Goal: Task Accomplishment & Management: Use online tool/utility

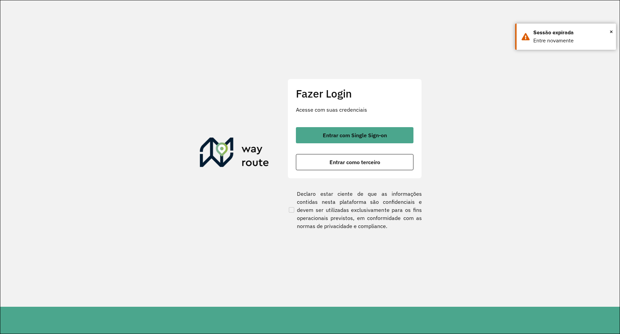
click at [362, 161] on span "Entrar como terceiro" at bounding box center [354, 161] width 51 height 5
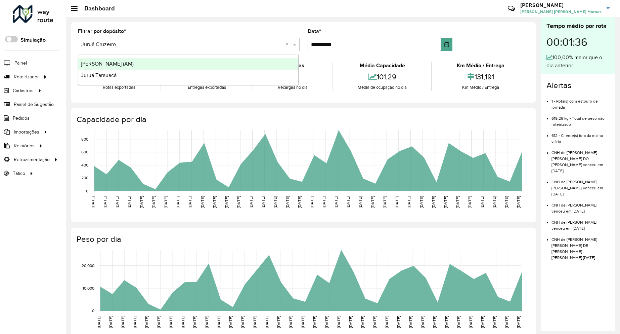
click at [153, 47] on input "text" at bounding box center [182, 45] width 202 height 8
click at [28, 76] on span "Roteirizador" at bounding box center [27, 76] width 27 height 7
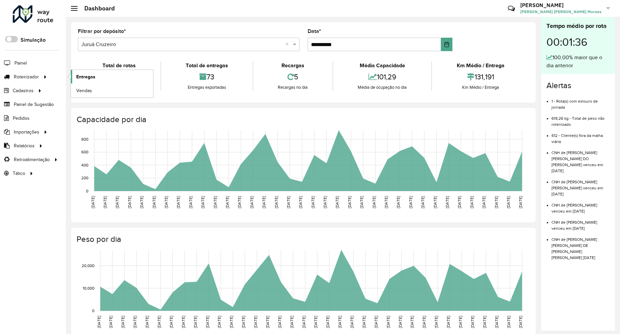
click at [78, 77] on span "Entregas" at bounding box center [85, 76] width 19 height 7
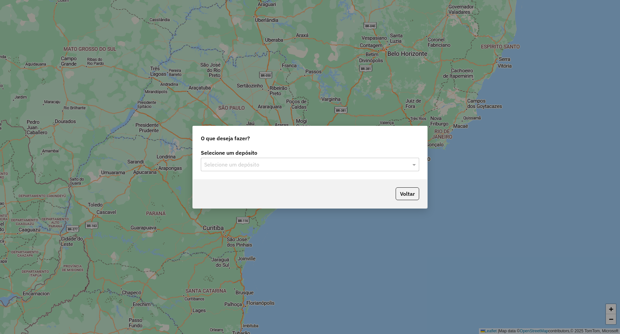
click at [254, 168] on div "Selecione um depósito" at bounding box center [310, 164] width 218 height 13
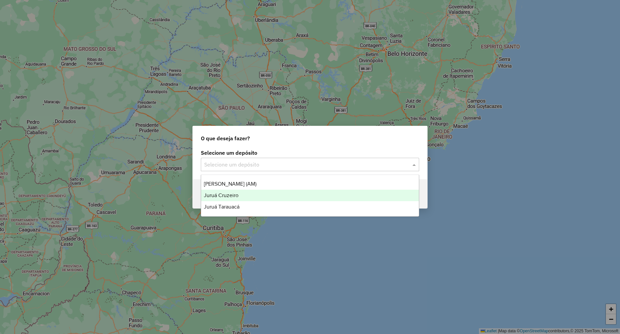
click at [234, 198] on div "Juruá Cruzeiro" at bounding box center [310, 194] width 218 height 11
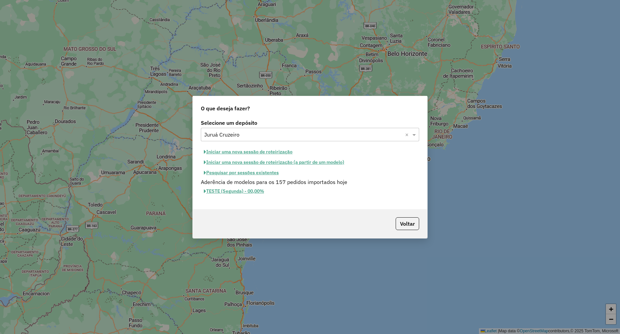
click at [246, 150] on button "Iniciar uma nova sessão de roteirização" at bounding box center [248, 151] width 95 height 10
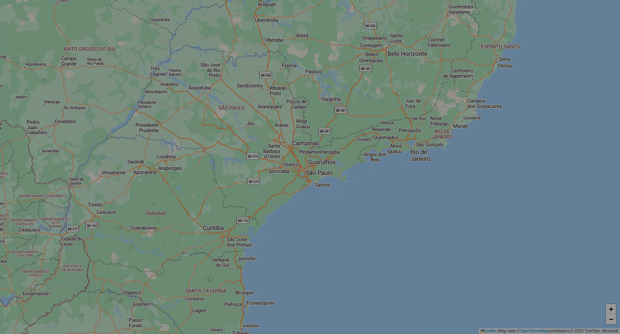
select select "*"
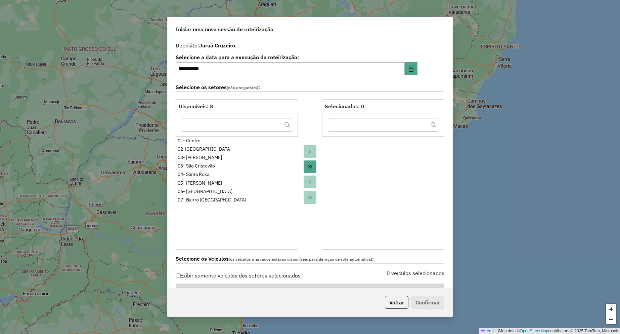
click at [311, 169] on icon "Move All to Target" at bounding box center [309, 166] width 5 height 5
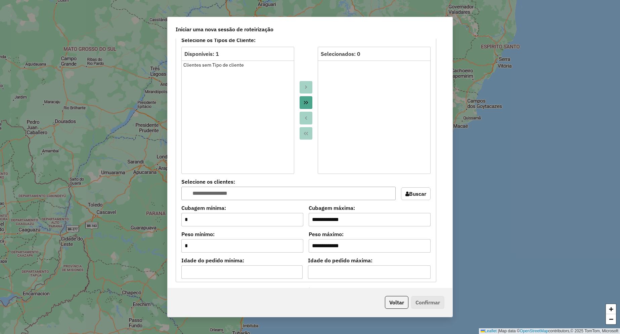
scroll to position [403, 0]
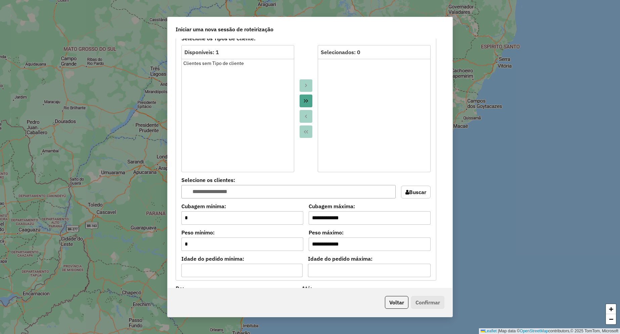
click at [301, 104] on button "Move All to Target" at bounding box center [306, 100] width 13 height 13
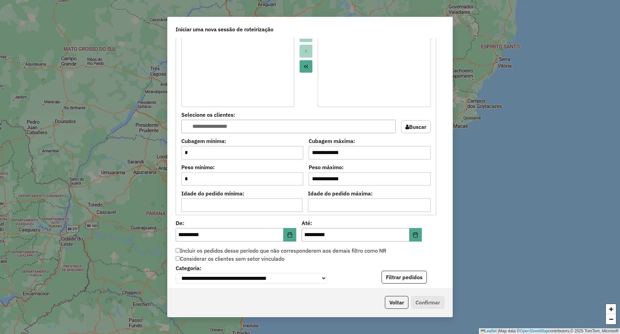
scroll to position [571, 0]
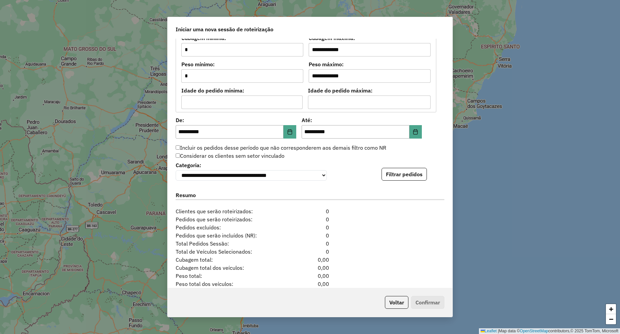
click at [391, 169] on div "**********" at bounding box center [310, 170] width 269 height 20
click at [394, 176] on button "Filtrar pedidos" at bounding box center [404, 174] width 45 height 13
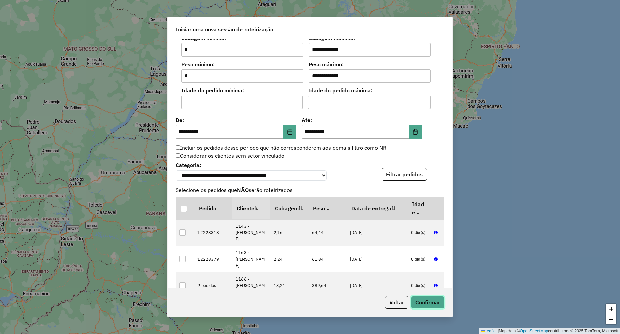
click at [429, 304] on button "Confirmar" at bounding box center [427, 302] width 33 height 13
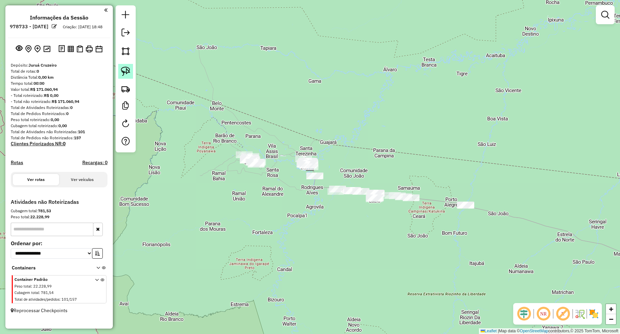
click at [131, 73] on link at bounding box center [125, 71] width 15 height 15
drag, startPoint x: 235, startPoint y: 143, endPoint x: 265, endPoint y: 153, distance: 30.9
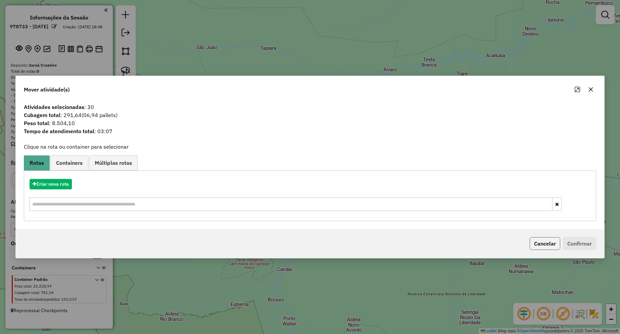
click at [532, 241] on button "Cancelar" at bounding box center [545, 243] width 31 height 13
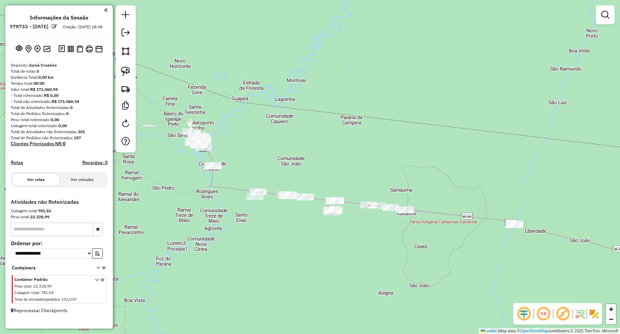
drag, startPoint x: 410, startPoint y: 186, endPoint x: 380, endPoint y: 170, distance: 34.4
click at [380, 170] on div "Janela de atendimento Grade de atendimento Capacidade Transportadoras Veículos …" at bounding box center [310, 167] width 620 height 334
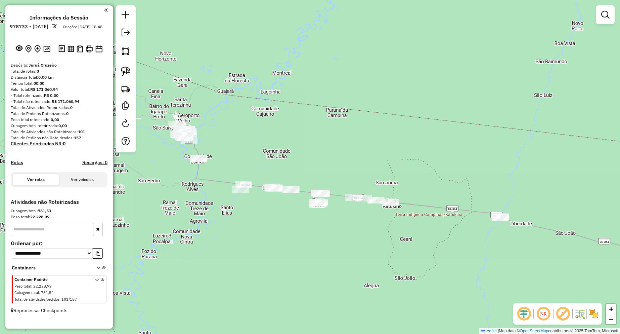
click at [204, 162] on div at bounding box center [198, 158] width 17 height 7
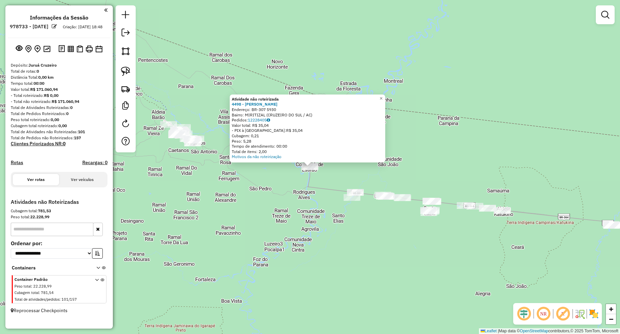
click at [267, 215] on div "Atividade não roteirizada 4498 - VITRINE BOLOS Endereço: BR-307 5930 Bairro: MI…" at bounding box center [310, 167] width 620 height 334
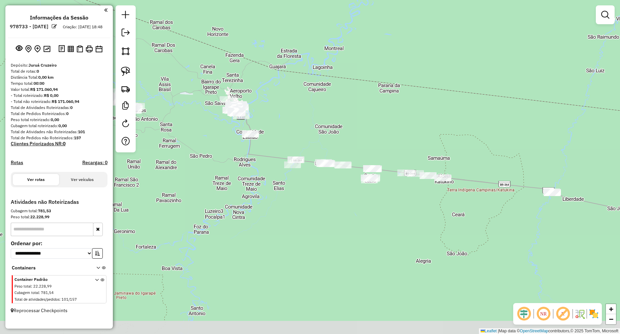
drag, startPoint x: 287, startPoint y: 227, endPoint x: 227, endPoint y: 195, distance: 67.8
click at [227, 195] on div "Janela de atendimento Grade de atendimento Capacidade Transportadoras Veículos …" at bounding box center [310, 167] width 620 height 334
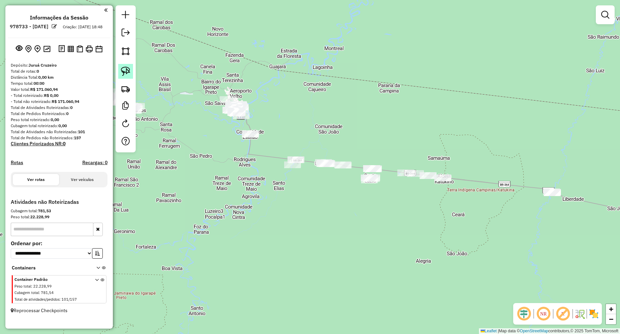
click at [131, 72] on link at bounding box center [125, 71] width 15 height 15
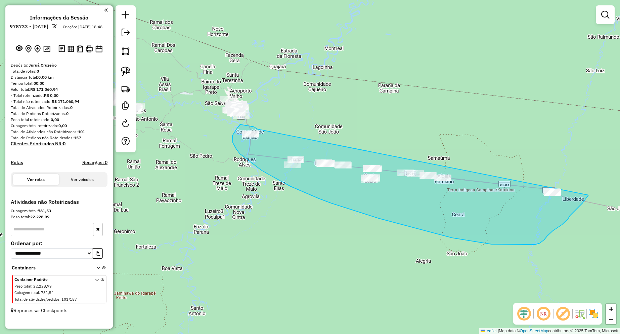
drag, startPoint x: 257, startPoint y: 128, endPoint x: 591, endPoint y: 178, distance: 337.5
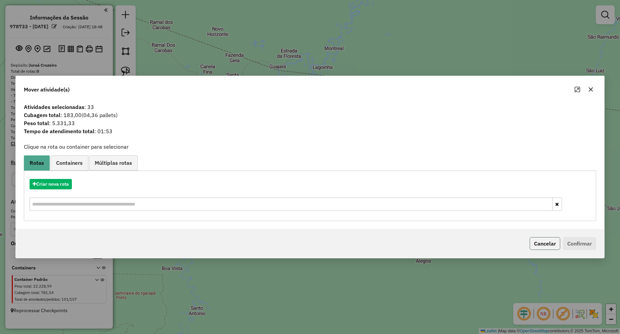
click at [533, 242] on button "Cancelar" at bounding box center [545, 243] width 31 height 13
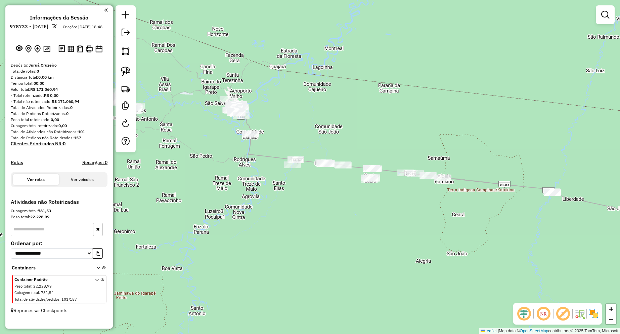
click at [379, 172] on div at bounding box center [373, 168] width 17 height 7
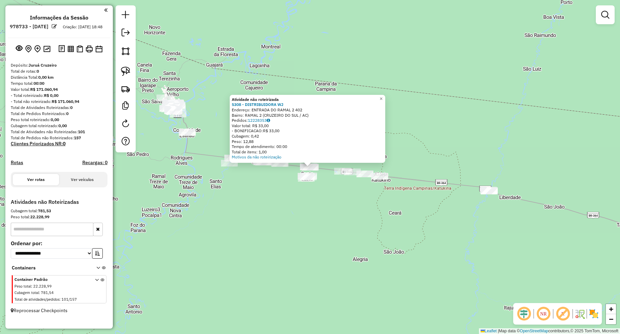
click at [382, 197] on div "Atividade não roteirizada 5308 - DISTRIBUIDORA WJ Endereço: ENTRADA DO RAMAL 2 …" at bounding box center [310, 167] width 620 height 334
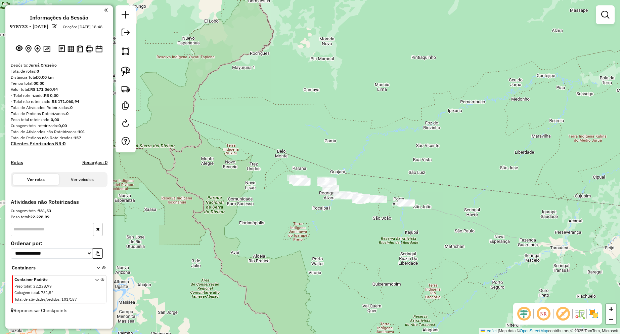
drag, startPoint x: 366, startPoint y: 141, endPoint x: 380, endPoint y: 140, distance: 13.5
click at [377, 138] on div "Janela de atendimento Grade de atendimento Capacidade Transportadoras Veículos …" at bounding box center [310, 167] width 620 height 334
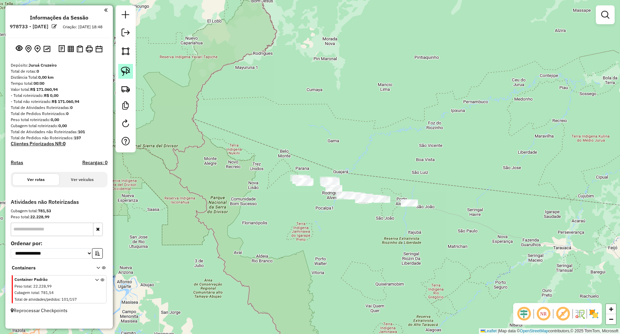
click at [128, 74] on img at bounding box center [125, 71] width 9 height 9
drag, startPoint x: 286, startPoint y: 161, endPoint x: 309, endPoint y: 169, distance: 23.4
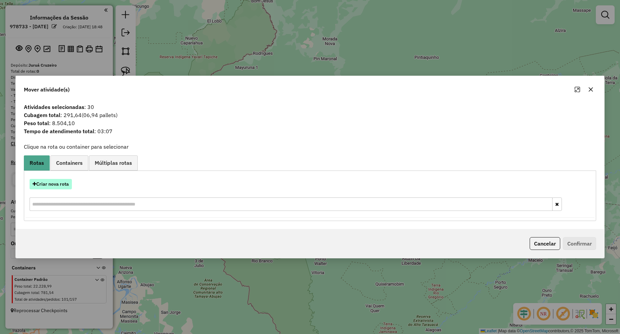
click at [66, 182] on button "Criar nova rota" at bounding box center [51, 184] width 42 height 10
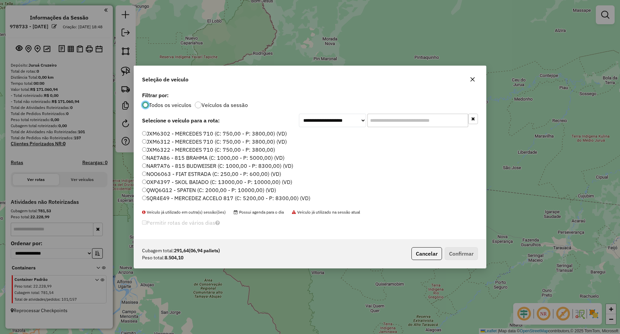
scroll to position [7, 0]
click at [176, 184] on label "QWQ6G12 - SPATEN (C: 2000,00 - P: 10000,00) (VD)" at bounding box center [209, 183] width 134 height 8
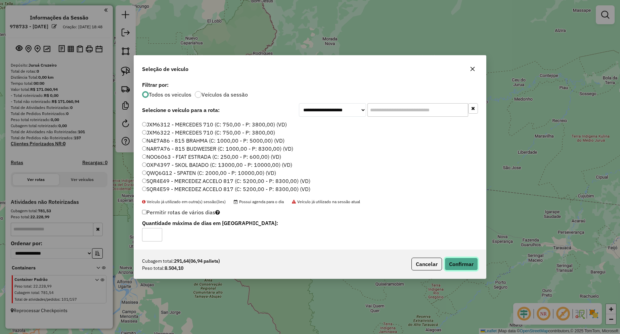
click at [445, 262] on button "Confirmar" at bounding box center [461, 263] width 33 height 13
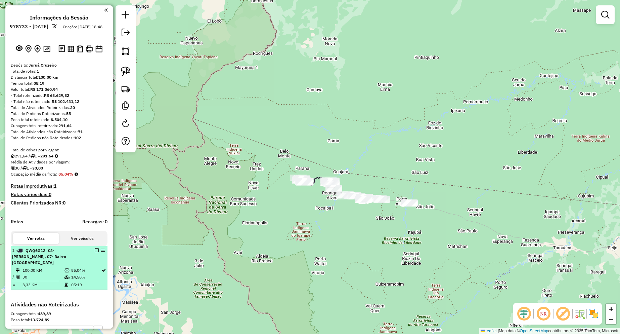
click at [95, 252] on em at bounding box center [97, 250] width 4 height 4
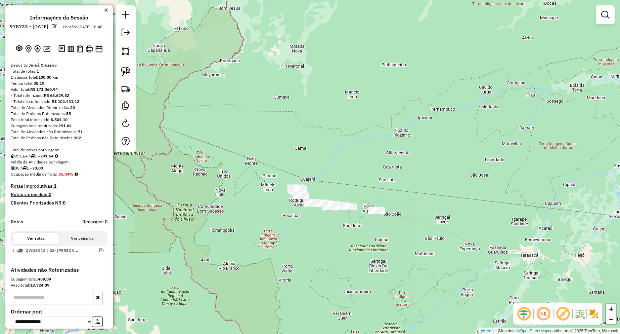
drag, startPoint x: 393, startPoint y: 237, endPoint x: 317, endPoint y: 235, distance: 75.6
click at [318, 245] on div "Janela de atendimento Grade de atendimento Capacidade Transportadoras Veículos …" at bounding box center [310, 167] width 620 height 334
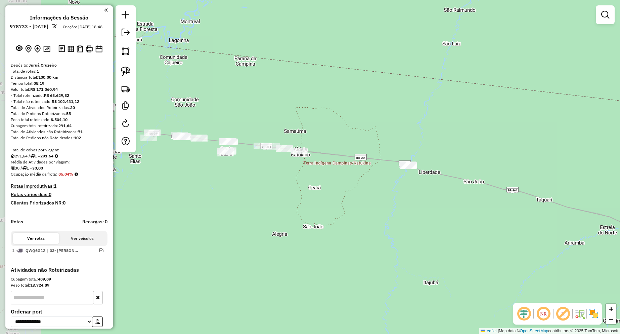
drag, startPoint x: 321, startPoint y: 230, endPoint x: 364, endPoint y: 231, distance: 42.7
click at [373, 245] on div "Janela de atendimento Grade de atendimento Capacidade Transportadoras Veículos …" at bounding box center [310, 167] width 620 height 334
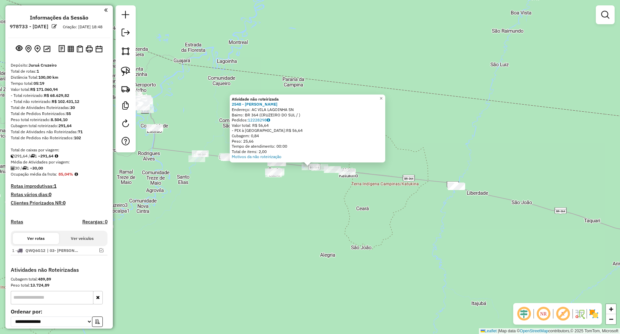
drag, startPoint x: 310, startPoint y: 210, endPoint x: 307, endPoint y: 205, distance: 5.1
click at [309, 210] on div "Atividade não roteirizada 2548 - RENILSON DA SILVA LIMA Endereço: AC VILA LAGOI…" at bounding box center [310, 167] width 620 height 334
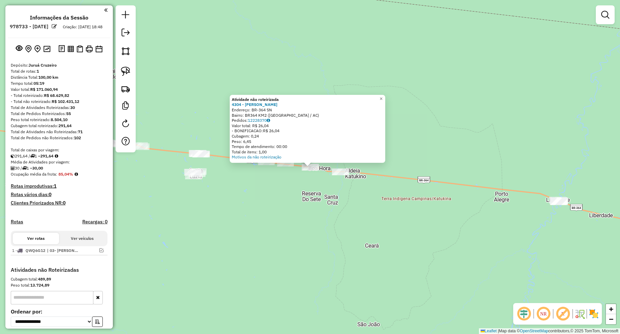
click at [315, 190] on div "Atividade não roteirizada 4304 - [PERSON_NAME] Endereço: BR-364 SN Bairro: BR36…" at bounding box center [310, 167] width 620 height 334
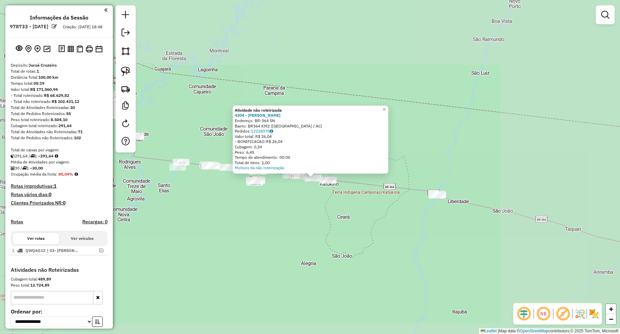
click at [318, 190] on div "Atividade não roteirizada 4304 - [PERSON_NAME] Endereço: BR-364 SN Bairro: BR36…" at bounding box center [310, 167] width 620 height 334
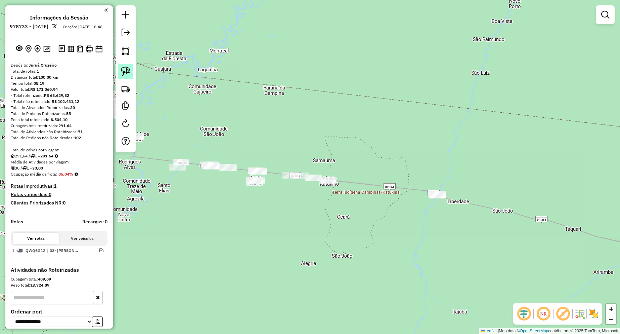
click at [122, 67] on img at bounding box center [125, 71] width 9 height 9
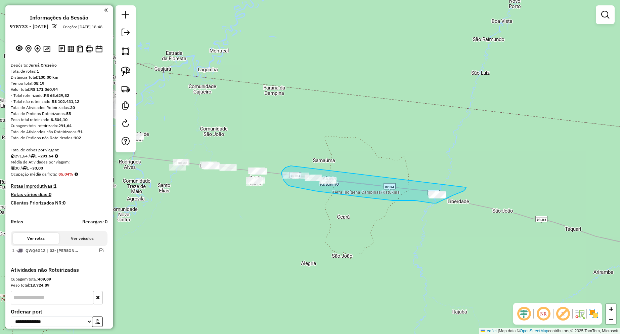
drag, startPoint x: 291, startPoint y: 166, endPoint x: 461, endPoint y: 169, distance: 170.7
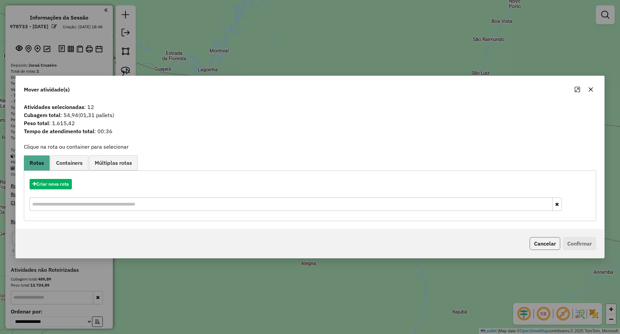
click at [540, 244] on button "Cancelar" at bounding box center [545, 243] width 31 height 13
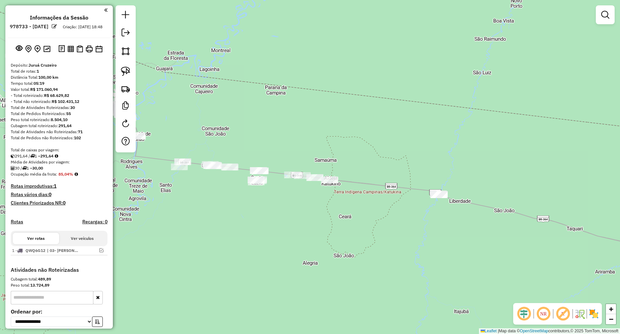
drag, startPoint x: 281, startPoint y: 243, endPoint x: 356, endPoint y: 229, distance: 76.3
click at [356, 229] on div "Janela de atendimento Grade de atendimento Capacidade Transportadoras Veículos …" at bounding box center [310, 167] width 620 height 334
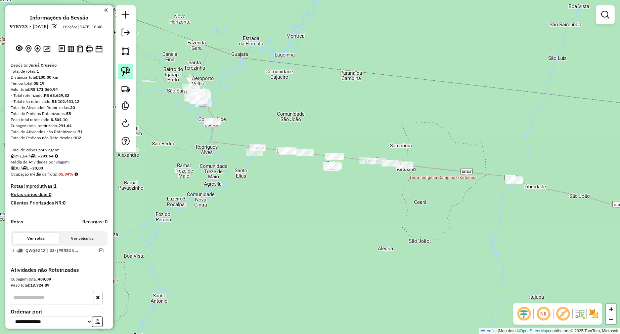
click at [127, 69] on img at bounding box center [125, 71] width 9 height 9
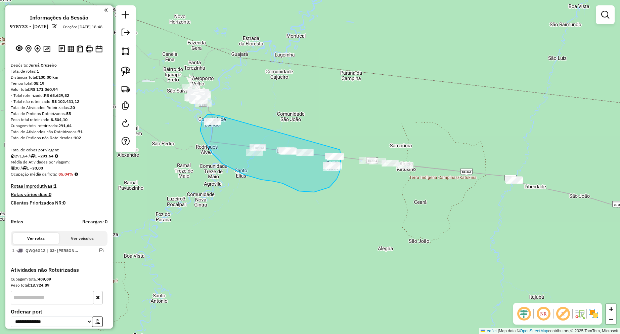
drag, startPoint x: 220, startPoint y: 116, endPoint x: 340, endPoint y: 145, distance: 123.8
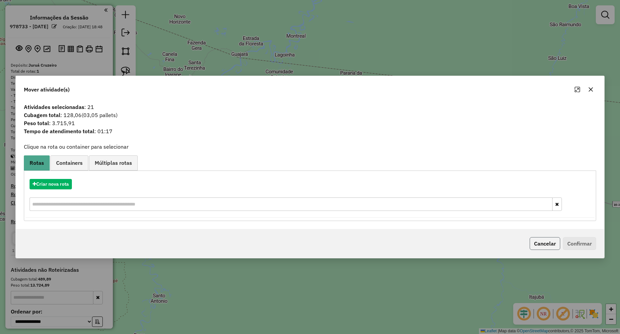
click at [534, 244] on button "Cancelar" at bounding box center [545, 243] width 31 height 13
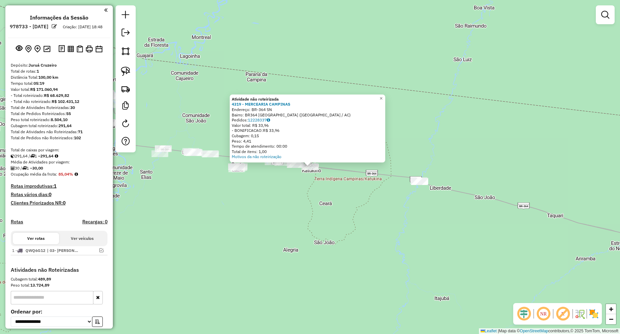
click at [356, 202] on div "Atividade não roteirizada 4319 - MERCEARIA CAMPINAS Endereço: BR-364 SN Bairro:…" at bounding box center [310, 167] width 620 height 334
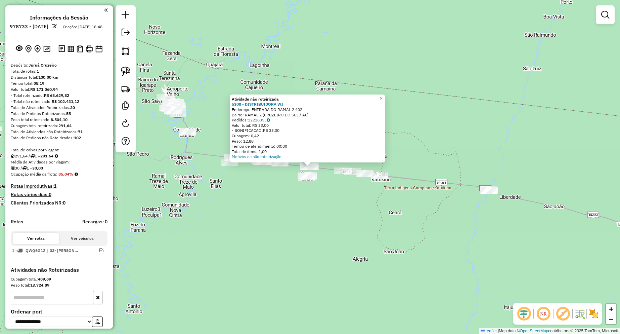
click at [343, 199] on div "Atividade não roteirizada 5308 - DISTRIBUIDORA WJ Endereço: ENTRADA DO RAMAL 2 …" at bounding box center [310, 167] width 620 height 334
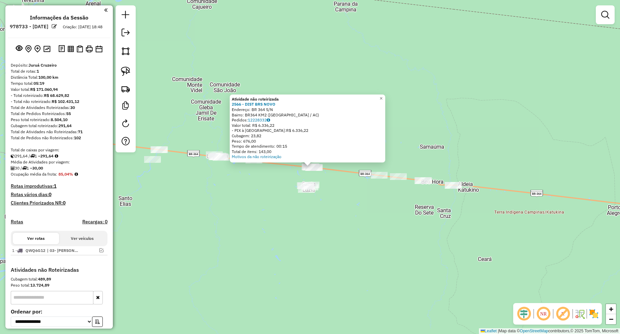
click at [337, 192] on div "Atividade não roteirizada 2566 - DIST BRS NOVO Endereço: BR 364 S/N Bairro: BR3…" at bounding box center [310, 167] width 620 height 334
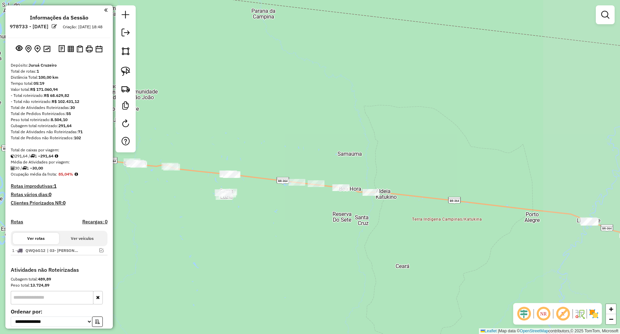
drag, startPoint x: 344, startPoint y: 201, endPoint x: 262, endPoint y: 208, distance: 82.6
click at [262, 208] on div "Janela de atendimento Grade de atendimento Capacidade Transportadoras Veículos …" at bounding box center [310, 167] width 620 height 334
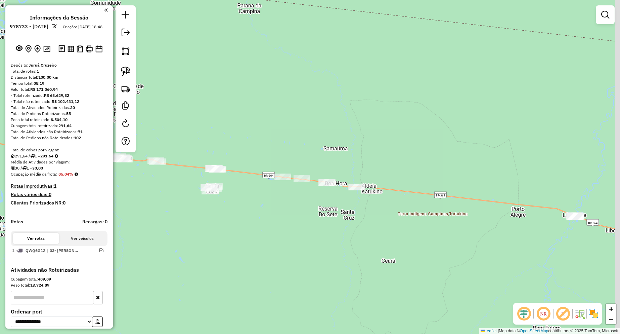
drag, startPoint x: 292, startPoint y: 156, endPoint x: 269, endPoint y: 148, distance: 24.1
click at [269, 148] on div "Janela de atendimento Grade de atendimento Capacidade Transportadoras Veículos …" at bounding box center [310, 167] width 620 height 334
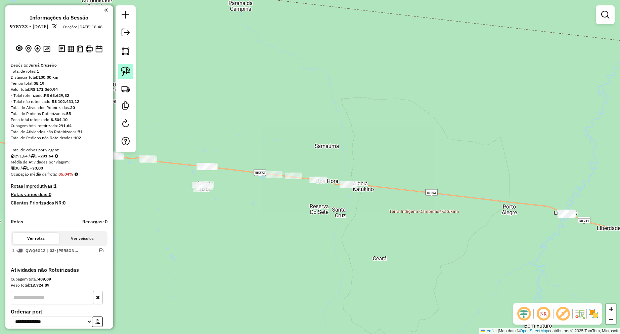
click at [127, 71] on img at bounding box center [125, 71] width 9 height 9
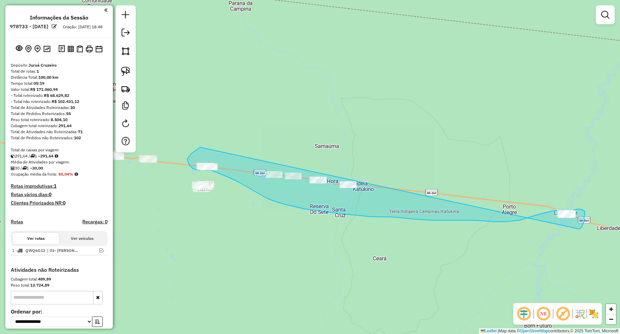
drag, startPoint x: 198, startPoint y: 149, endPoint x: 579, endPoint y: 228, distance: 389.4
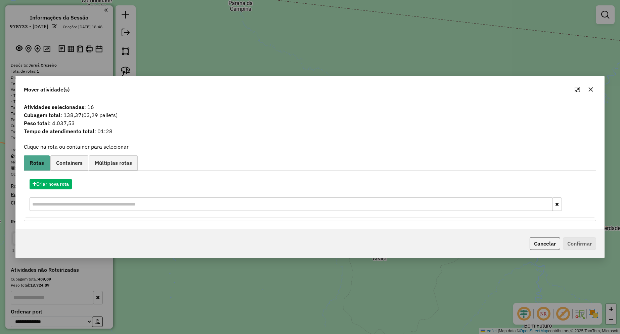
click at [596, 99] on div "Mover atividade(s)" at bounding box center [310, 88] width 588 height 24
click at [592, 91] on icon "button" at bounding box center [591, 89] width 4 height 4
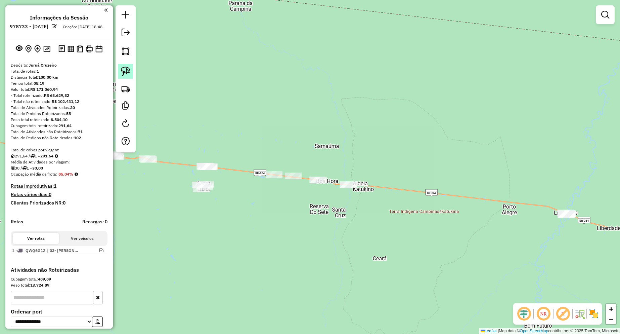
click at [129, 68] on img at bounding box center [125, 71] width 9 height 9
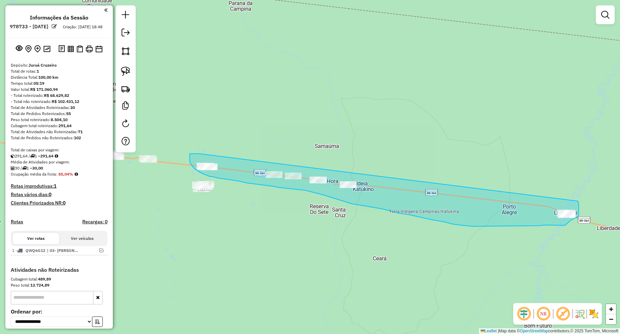
drag, startPoint x: 200, startPoint y: 153, endPoint x: 575, endPoint y: 197, distance: 378.4
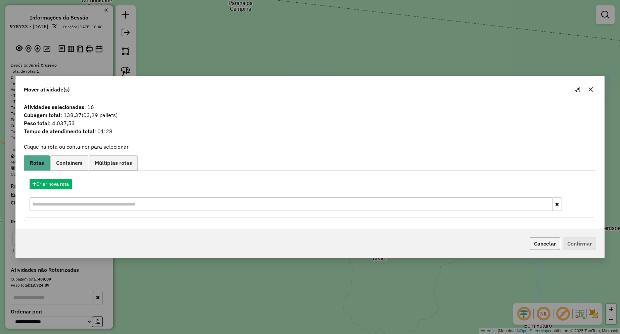
click at [542, 244] on button "Cancelar" at bounding box center [545, 243] width 31 height 13
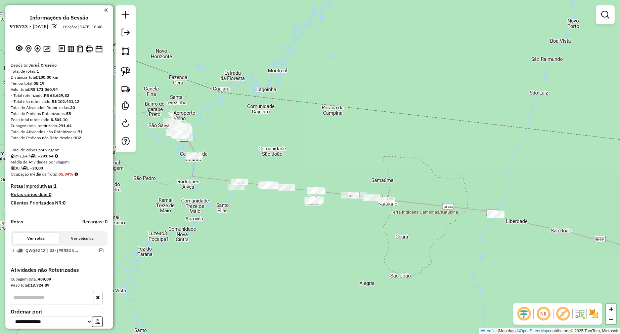
drag, startPoint x: 362, startPoint y: 242, endPoint x: 386, endPoint y: 230, distance: 27.3
click at [386, 230] on div "Janela de atendimento Grade de atendimento Capacidade Transportadoras Veículos …" at bounding box center [310, 167] width 620 height 334
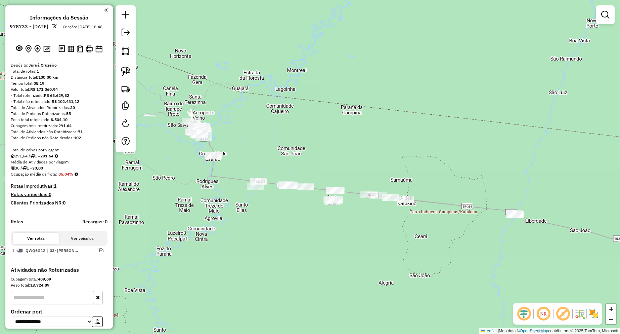
click at [133, 75] on div at bounding box center [126, 78] width 20 height 147
click at [120, 71] on link at bounding box center [125, 71] width 15 height 15
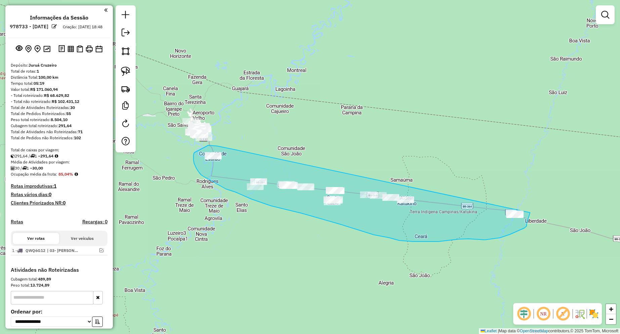
drag, startPoint x: 235, startPoint y: 149, endPoint x: 530, endPoint y: 200, distance: 299.2
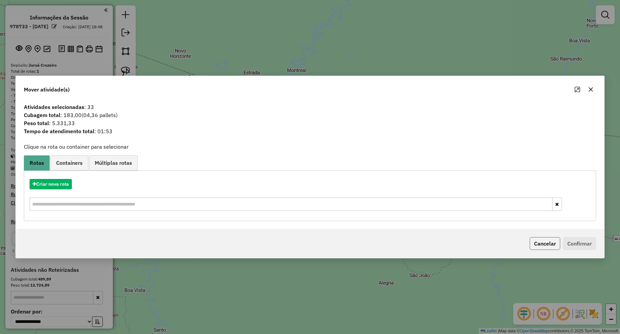
click at [542, 242] on button "Cancelar" at bounding box center [545, 243] width 31 height 13
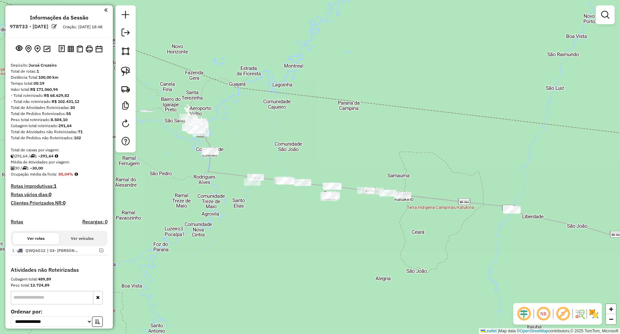
click at [348, 161] on div "Janela de atendimento Grade de atendimento Capacidade Transportadoras Veículos …" at bounding box center [310, 167] width 620 height 334
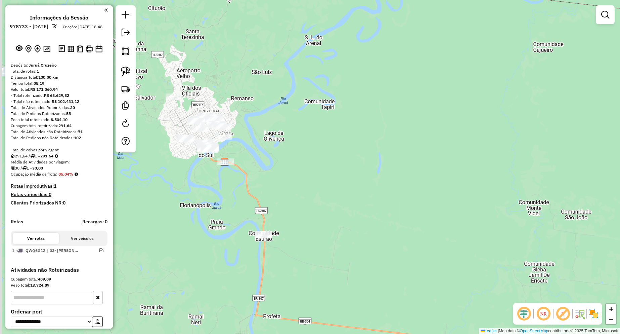
drag, startPoint x: 246, startPoint y: 115, endPoint x: 292, endPoint y: 165, distance: 68.0
click at [292, 165] on div "Janela de atendimento Grade de atendimento Capacidade Transportadoras Veículos …" at bounding box center [310, 167] width 620 height 334
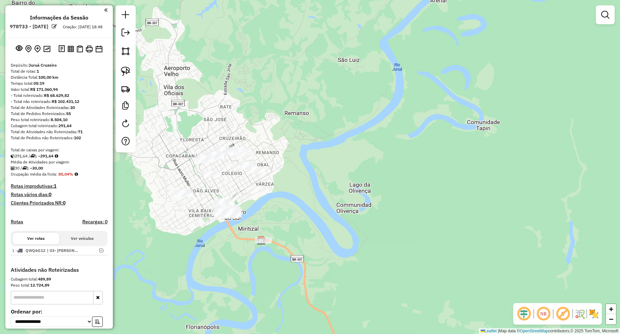
drag, startPoint x: 273, startPoint y: 149, endPoint x: 323, endPoint y: 152, distance: 50.1
click at [323, 152] on div "Janela de atendimento Grade de atendimento Capacidade Transportadoras Veículos …" at bounding box center [310, 167] width 620 height 334
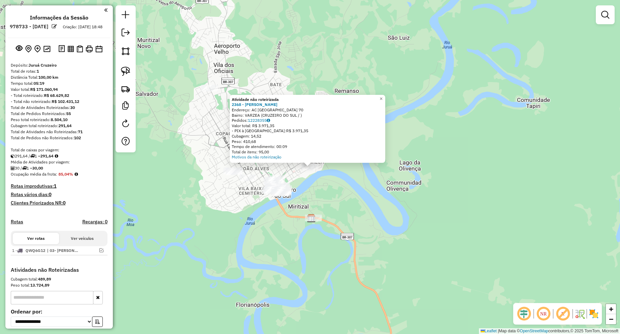
click at [434, 139] on div "Atividade não roteirizada 2368 - [PERSON_NAME]: AC MINAS GERAIS 70 Bairro: VARZ…" at bounding box center [310, 167] width 620 height 334
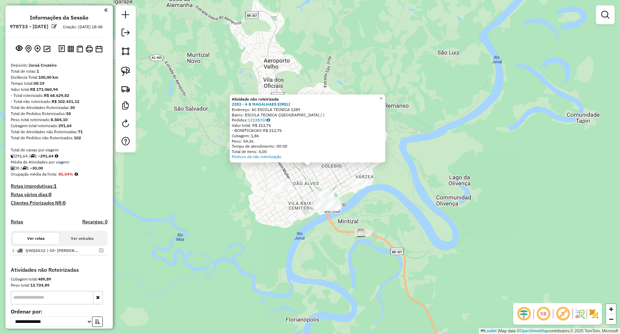
click at [441, 170] on div "Atividade não roteirizada 2283 - A B MAGALHAES EIRELI Endereço: AC ESCOLA TECNI…" at bounding box center [310, 167] width 620 height 334
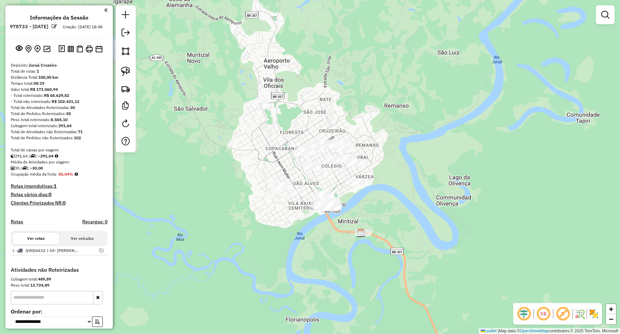
click at [261, 106] on div at bounding box center [259, 102] width 17 height 7
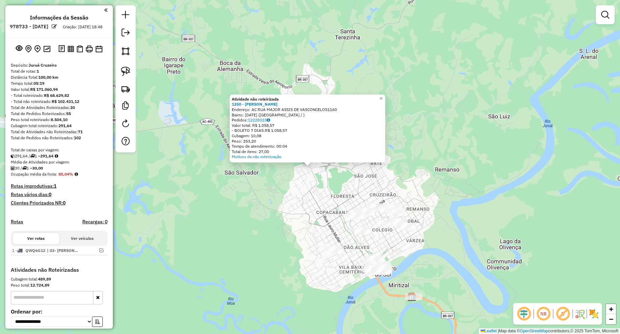
click at [430, 190] on div "Atividade não roteirizada 1350 - [PERSON_NAME]: AC RUA MAJOR ASSIS DE VASCONCEL…" at bounding box center [310, 167] width 620 height 334
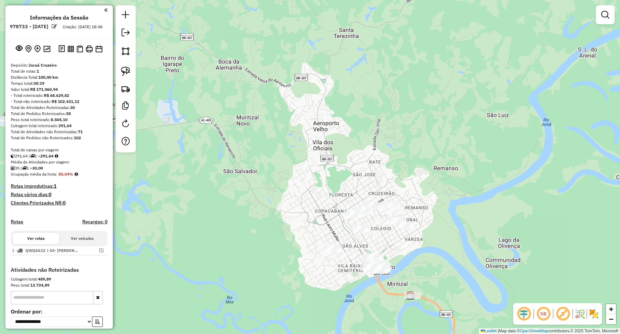
drag, startPoint x: 430, startPoint y: 190, endPoint x: 378, endPoint y: 151, distance: 65.2
click at [378, 151] on div "Janela de atendimento Grade de atendimento Capacidade Transportadoras Veículos …" at bounding box center [310, 167] width 620 height 334
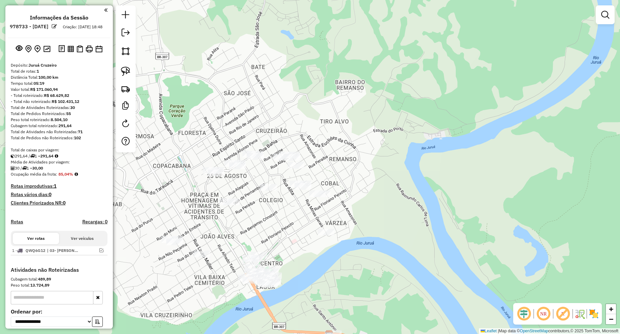
drag, startPoint x: 360, startPoint y: 178, endPoint x: 349, endPoint y: 148, distance: 32.6
click at [349, 148] on div "Janela de atendimento Grade de atendimento Capacidade Transportadoras Veículos …" at bounding box center [310, 167] width 620 height 334
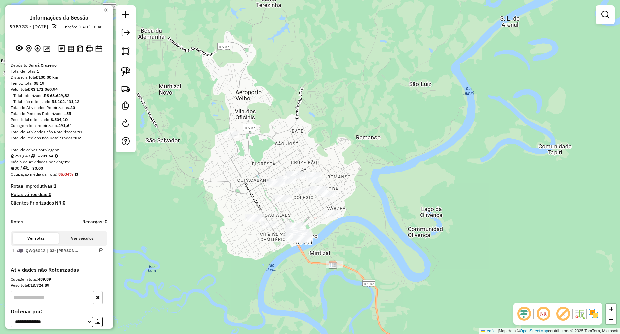
click at [260, 226] on div "Janela de atendimento Grade de atendimento Capacidade Transportadoras Veículos …" at bounding box center [310, 167] width 620 height 334
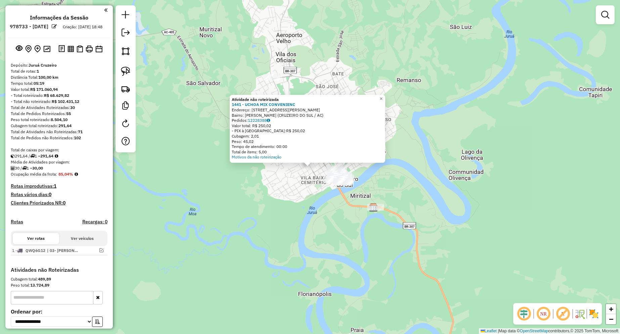
click at [316, 224] on div "Atividade não roteirizada 1441 - UCHOA MIX CONVENIENC Endereço: [STREET_ADDRESS…" at bounding box center [310, 167] width 620 height 334
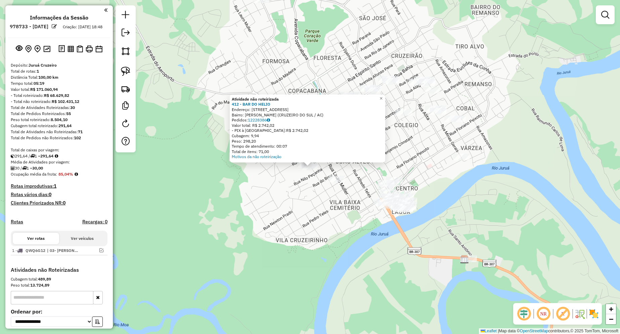
click at [301, 190] on div "Atividade não roteirizada 412 - BAR DO HELIO Endereço: [STREET_ADDRESS] Bairro:…" at bounding box center [310, 167] width 620 height 334
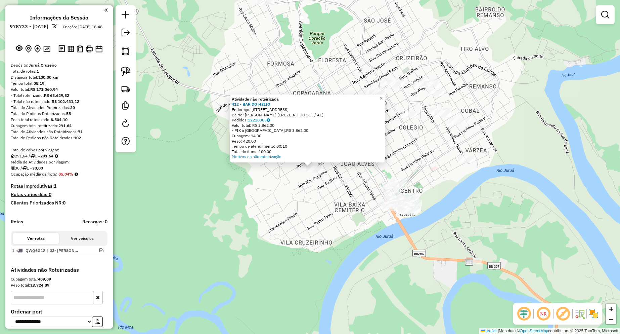
click at [319, 195] on div "Atividade não roteirizada 412 - BAR DO HELIO Endereço: [STREET_ADDRESS] Bairro:…" at bounding box center [310, 167] width 620 height 334
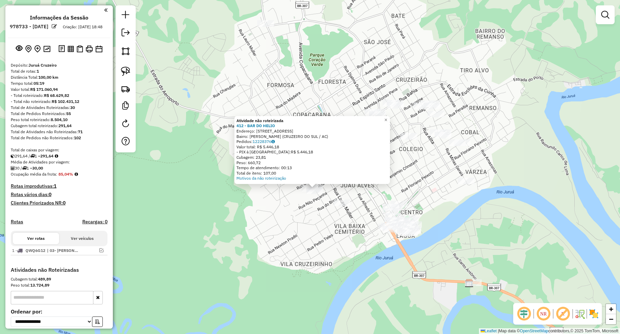
drag, startPoint x: 149, startPoint y: 100, endPoint x: 152, endPoint y: 98, distance: 3.6
click at [150, 100] on div "Atividade não roteirizada 412 - BAR DO HELIO Endereço: [STREET_ADDRESS] Bairro:…" at bounding box center [310, 167] width 620 height 334
click at [125, 70] on img at bounding box center [125, 71] width 9 height 9
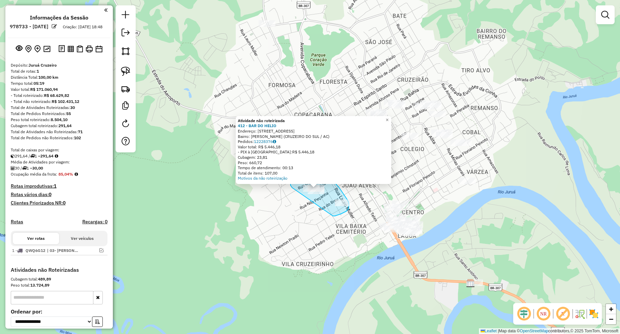
drag, startPoint x: 334, startPoint y: 216, endPoint x: 299, endPoint y: 195, distance: 40.0
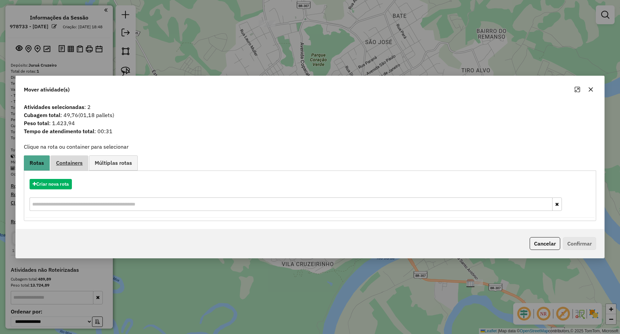
drag, startPoint x: 80, startPoint y: 170, endPoint x: 78, endPoint y: 160, distance: 9.9
click at [80, 170] on link "Containers" at bounding box center [69, 162] width 38 height 15
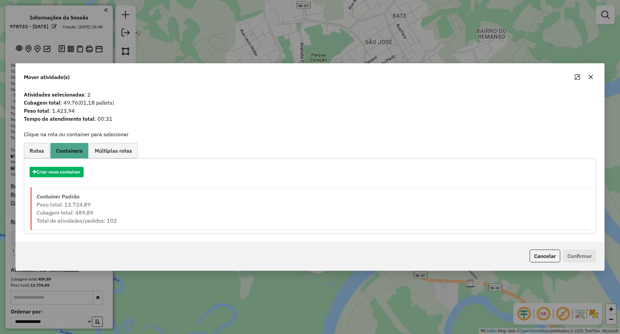
click at [78, 160] on div "Criar nova rota Criar novo container Container Padrão Peso total: 13.724,89 Cub…" at bounding box center [310, 195] width 572 height 75
click at [76, 171] on button "Criar novo container" at bounding box center [57, 172] width 54 height 10
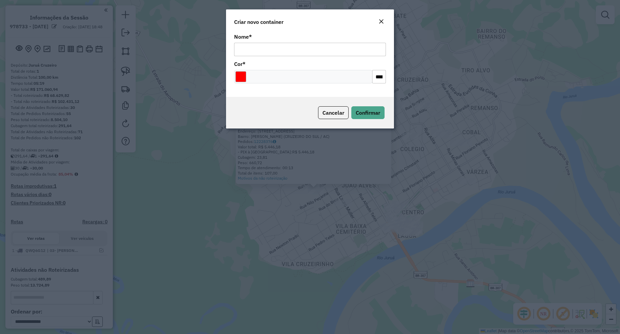
click at [268, 52] on input "Nome *" at bounding box center [310, 49] width 152 height 13
type input "**********"
click at [365, 112] on span "Confirmar" at bounding box center [368, 112] width 25 height 7
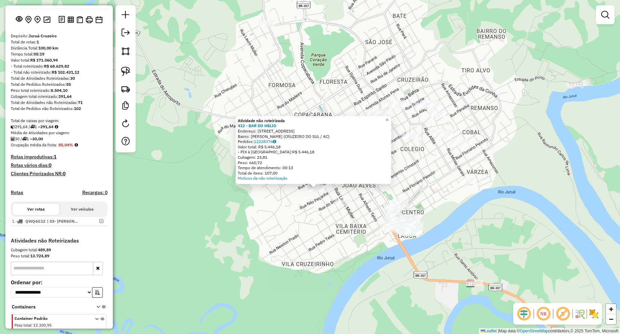
scroll to position [95, 0]
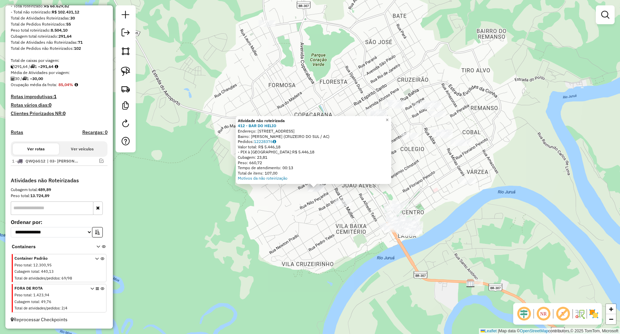
click at [100, 287] on icon at bounding box center [102, 298] width 4 height 25
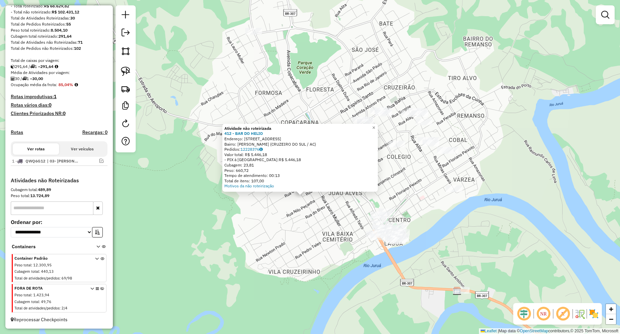
drag, startPoint x: 278, startPoint y: 256, endPoint x: 254, endPoint y: 267, distance: 26.6
click at [254, 267] on div "Atividade não roteirizada 412 - BAR DO HELIO Endereço: [STREET_ADDRESS] Bairro:…" at bounding box center [310, 167] width 620 height 334
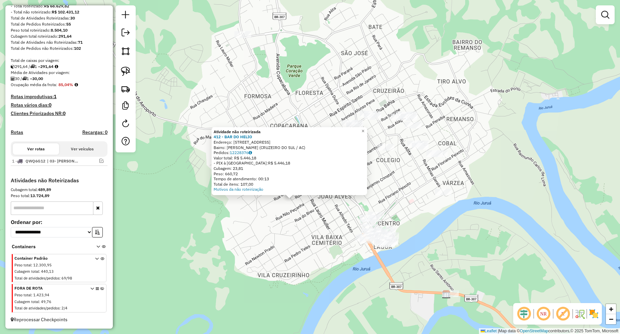
click at [256, 266] on div "Atividade não roteirizada 412 - BAR DO HELIO Endereço: [STREET_ADDRESS] Bairro:…" at bounding box center [310, 167] width 620 height 334
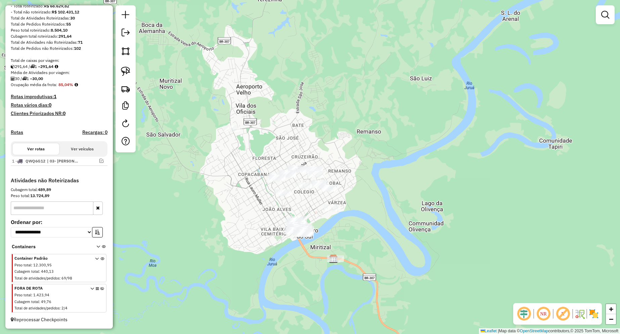
drag, startPoint x: 306, startPoint y: 214, endPoint x: 263, endPoint y: 215, distance: 43.0
click at [263, 215] on div "Janela de atendimento Grade de atendimento Capacidade Transportadoras Veículos …" at bounding box center [310, 167] width 620 height 334
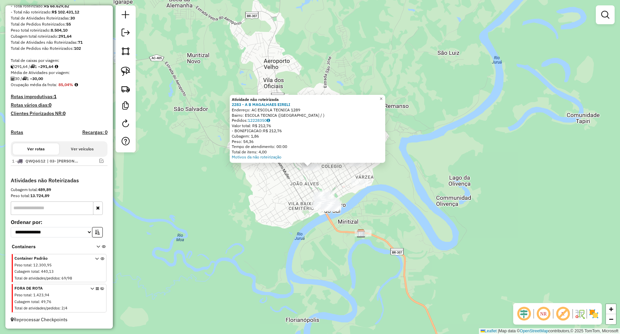
click at [396, 201] on div "Atividade não roteirizada 2283 - A B MAGALHAES EIRELI Endereço: AC ESCOLA TECNI…" at bounding box center [310, 167] width 620 height 334
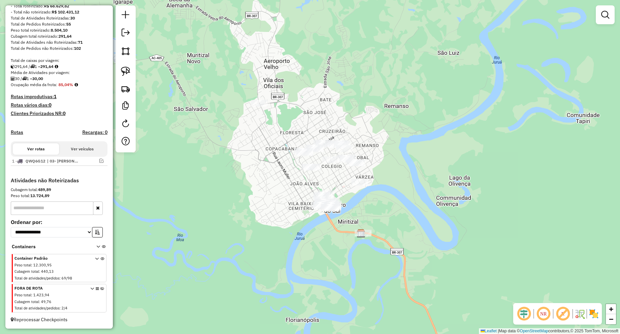
drag, startPoint x: 391, startPoint y: 202, endPoint x: 373, endPoint y: 204, distance: 17.6
click at [373, 204] on div "Janela de atendimento Grade de atendimento Capacidade Transportadoras Veículos …" at bounding box center [310, 167] width 620 height 334
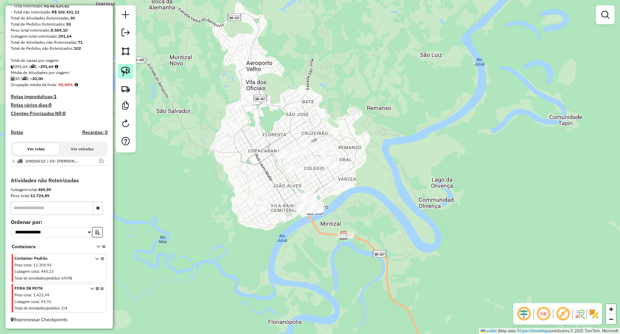
click at [131, 69] on link at bounding box center [125, 71] width 15 height 15
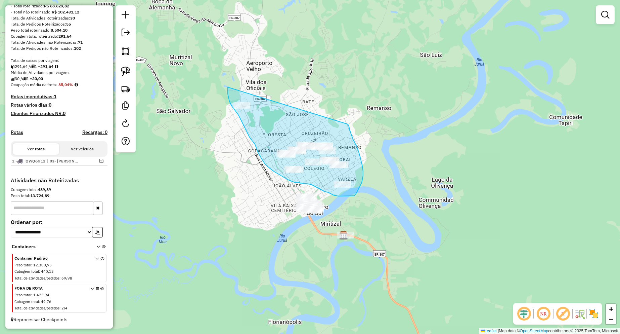
drag, startPoint x: 228, startPoint y: 87, endPoint x: 348, endPoint y: 124, distance: 125.4
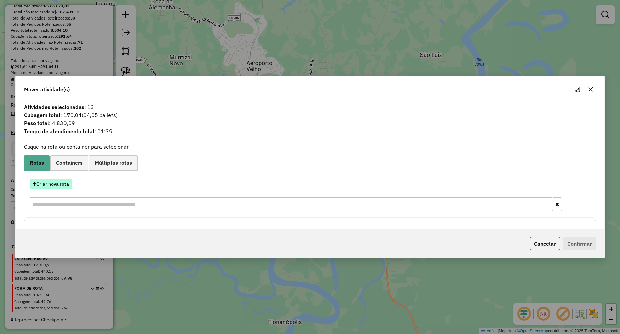
click at [45, 183] on button "Criar nova rota" at bounding box center [51, 184] width 42 height 10
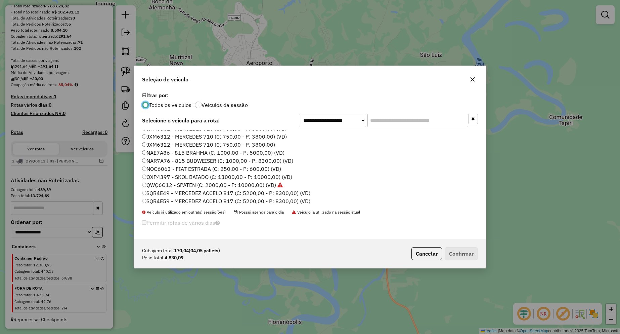
scroll to position [7, 0]
click at [165, 200] on label "SQR4E59 - MERCEDEZ ACCELO 817 (C: 5200,00 - P: 8300,00) (VD)" at bounding box center [226, 199] width 168 height 8
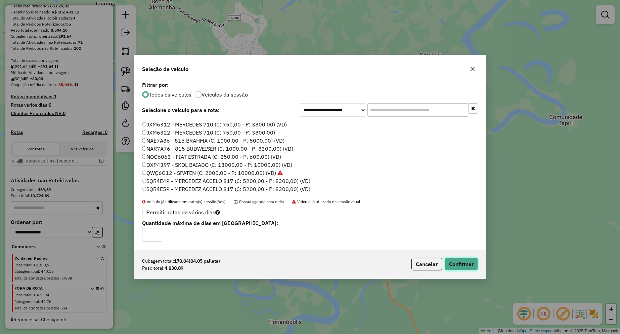
click at [462, 267] on button "Confirmar" at bounding box center [461, 263] width 33 height 13
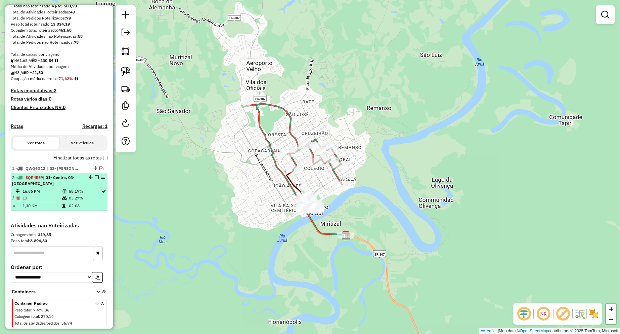
click at [95, 179] on em at bounding box center [97, 177] width 4 height 4
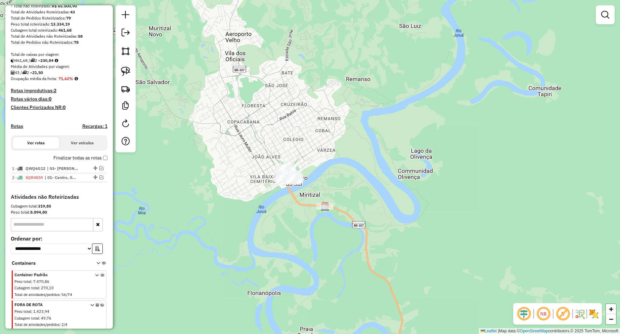
drag, startPoint x: 294, startPoint y: 225, endPoint x: 258, endPoint y: 170, distance: 65.3
click at [258, 170] on div "Janela de atendimento Grade de atendimento Capacidade Transportadoras Veículos …" at bounding box center [310, 167] width 620 height 334
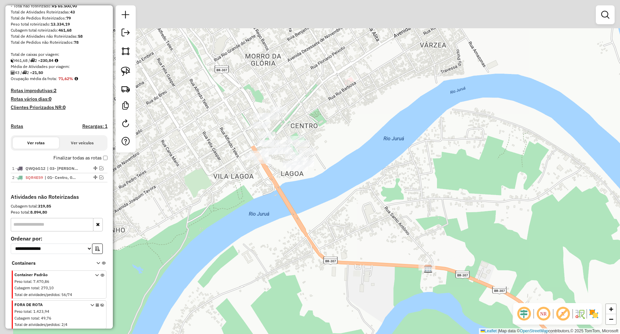
drag, startPoint x: 324, startPoint y: 90, endPoint x: 334, endPoint y: 148, distance: 59.0
click at [361, 150] on div "Janela de atendimento Grade de atendimento Capacidade Transportadoras Veículos …" at bounding box center [310, 167] width 620 height 334
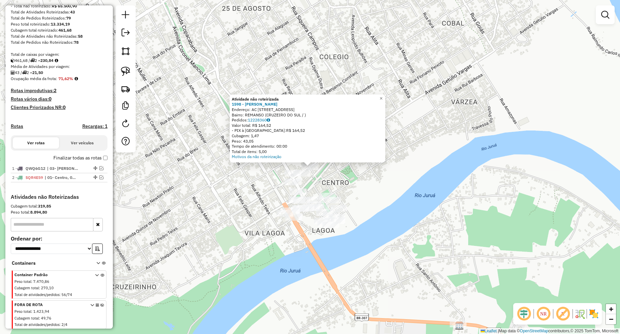
click at [379, 180] on div "Atividade não roteirizada 1598 - [PERSON_NAME] Endereço: AC RUA PARAIBA 1254 Ba…" at bounding box center [310, 167] width 620 height 334
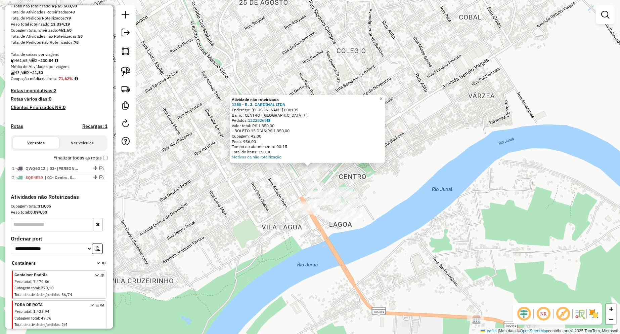
click at [393, 179] on div "Atividade não roteirizada 1258 - R. J. CARDINAL LTDA Endereço: R [PERSON_NAME] …" at bounding box center [310, 167] width 620 height 334
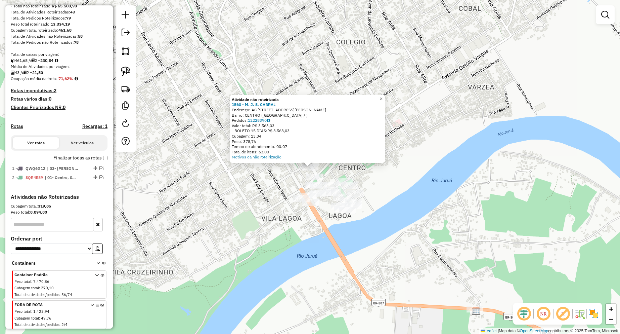
click at [390, 165] on div "Atividade não roteirizada 1560 - M. J. S. [PERSON_NAME]: AC AVENIDA [PERSON_NAM…" at bounding box center [310, 167] width 620 height 334
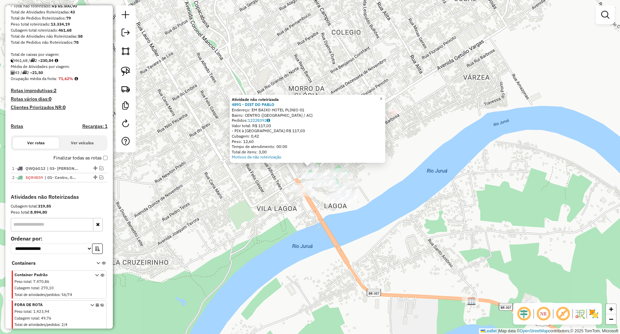
click at [400, 162] on div "Atividade não roteirizada 4891 - DIST DO [PERSON_NAME]: EM BAIXO HOTEL PLINIO 0…" at bounding box center [310, 167] width 620 height 334
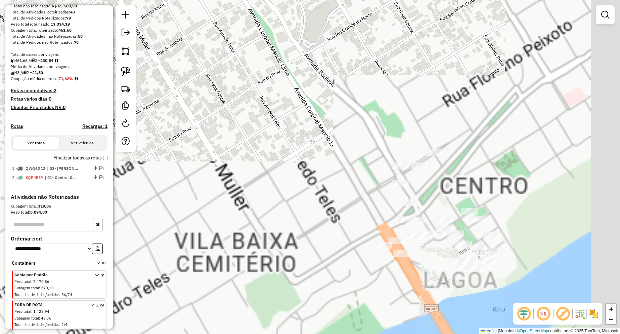
drag, startPoint x: 391, startPoint y: 162, endPoint x: 236, endPoint y: 156, distance: 155.0
click at [236, 156] on div "Janela de atendimento Grade de atendimento Capacidade Transportadoras Veículos …" at bounding box center [310, 167] width 620 height 334
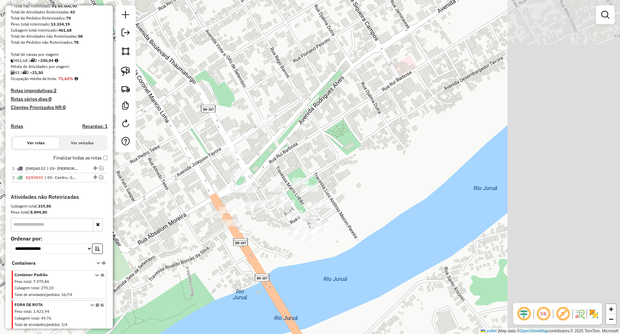
drag, startPoint x: 448, startPoint y: 188, endPoint x: 277, endPoint y: 157, distance: 173.1
click at [277, 157] on div "Janela de atendimento Grade de atendimento Capacidade Transportadoras Veículos …" at bounding box center [310, 167] width 620 height 334
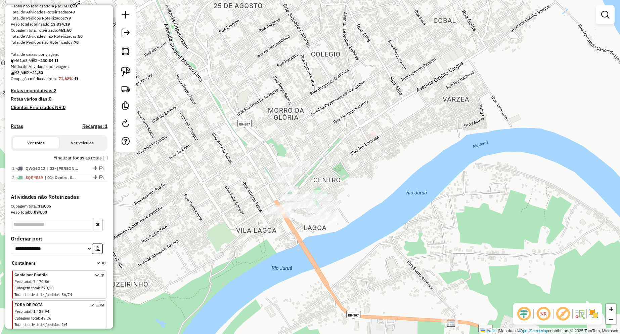
drag, startPoint x: 201, startPoint y: 120, endPoint x: 238, endPoint y: 145, distance: 45.0
click at [238, 145] on div "Janela de atendimento Grade de atendimento Capacidade Transportadoras Veículos …" at bounding box center [310, 167] width 620 height 334
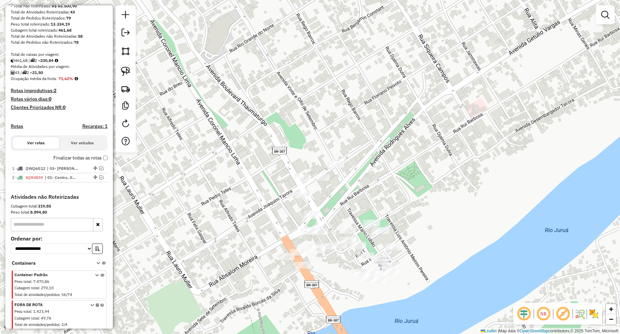
drag, startPoint x: 359, startPoint y: 178, endPoint x: 342, endPoint y: 172, distance: 18.6
click at [343, 173] on div "Janela de atendimento Grade de atendimento Capacidade Transportadoras Veículos …" at bounding box center [310, 167] width 620 height 334
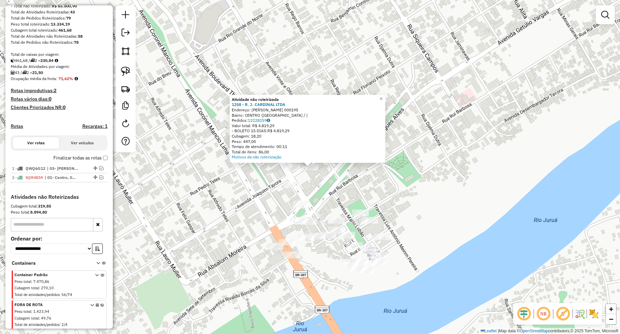
click at [326, 186] on div "Atividade não roteirizada 1258 - R. J. CARDINAL LTDA Endereço: R [PERSON_NAME] …" at bounding box center [310, 167] width 620 height 334
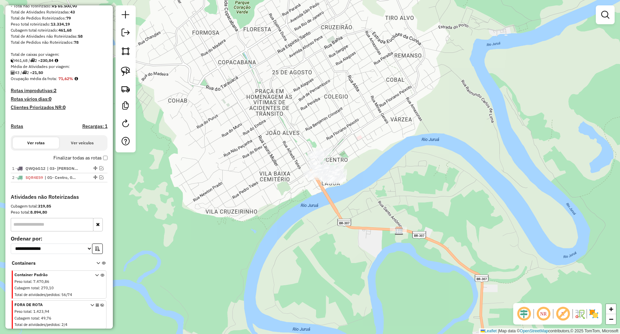
drag, startPoint x: 377, startPoint y: 165, endPoint x: 353, endPoint y: 174, distance: 24.6
click at [355, 173] on div "Janela de atendimento Grade de atendimento Capacidade Transportadoras Veículos …" at bounding box center [310, 167] width 620 height 334
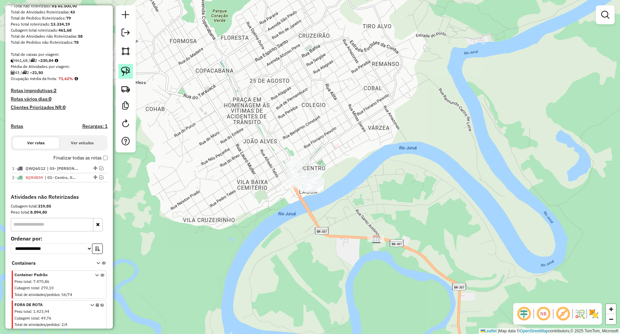
click at [130, 69] on img at bounding box center [125, 71] width 9 height 9
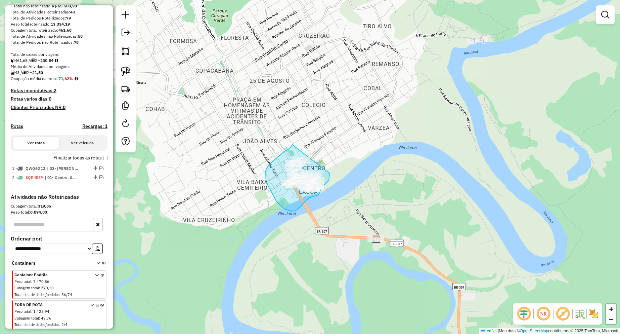
drag, startPoint x: 292, startPoint y: 144, endPoint x: 329, endPoint y: 170, distance: 45.2
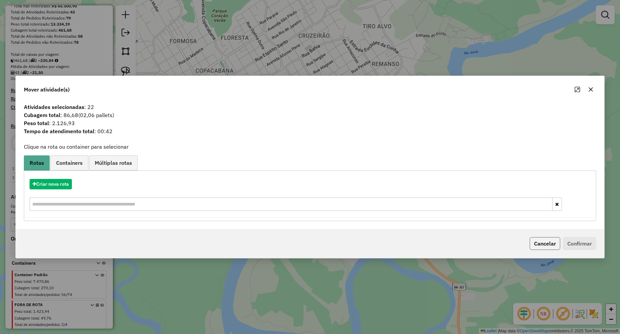
click at [535, 244] on button "Cancelar" at bounding box center [545, 243] width 31 height 13
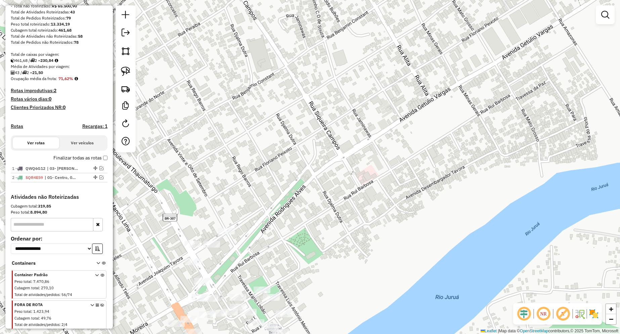
drag, startPoint x: 330, startPoint y: 193, endPoint x: 298, endPoint y: 103, distance: 96.0
click at [299, 86] on div "Janela de atendimento Grade de atendimento Capacidade Transportadoras Veículos …" at bounding box center [310, 167] width 620 height 334
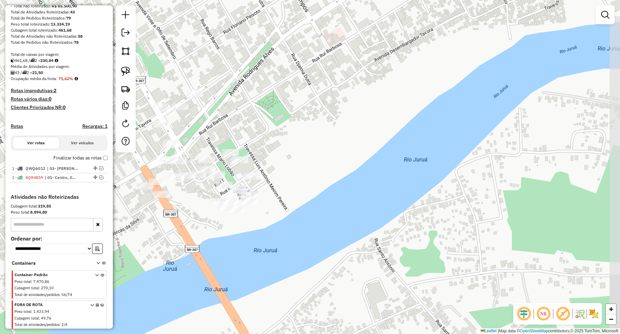
drag, startPoint x: 288, startPoint y: 127, endPoint x: 315, endPoint y: 111, distance: 31.7
click at [314, 111] on div "Janela de atendimento Grade de atendimento Capacidade Transportadoras Veículos …" at bounding box center [310, 167] width 620 height 334
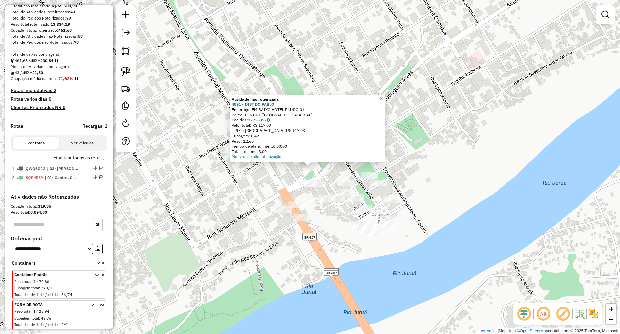
click at [413, 178] on div "Atividade não roteirizada 4891 - DIST DO [PERSON_NAME]: EM BAIXO HOTEL PLINIO 0…" at bounding box center [310, 167] width 620 height 334
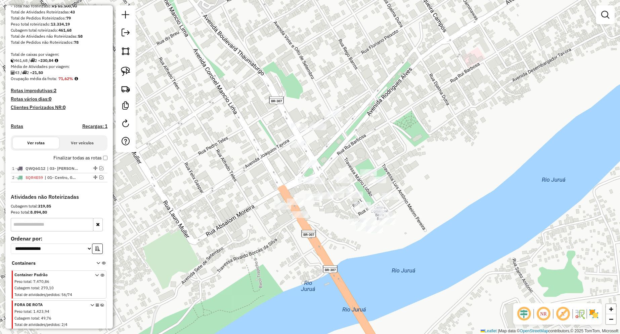
drag, startPoint x: 349, startPoint y: 155, endPoint x: 339, endPoint y: 146, distance: 13.4
click at [341, 146] on div "Janela de atendimento Grade de atendimento Capacidade Transportadoras Veículos …" at bounding box center [310, 167] width 620 height 334
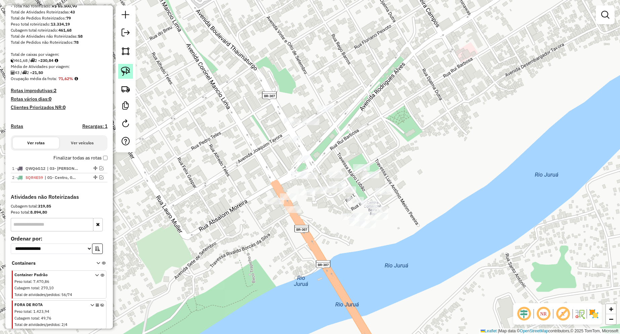
click at [129, 71] on img at bounding box center [125, 71] width 9 height 9
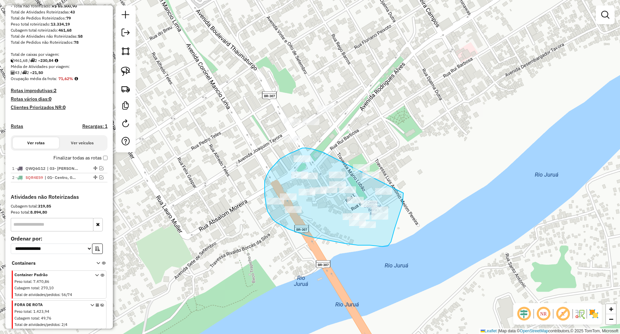
drag, startPoint x: 323, startPoint y: 152, endPoint x: 402, endPoint y: 167, distance: 80.6
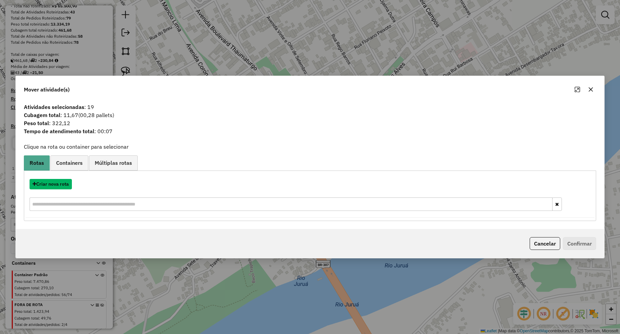
click at [63, 184] on button "Criar nova rota" at bounding box center [51, 184] width 42 height 10
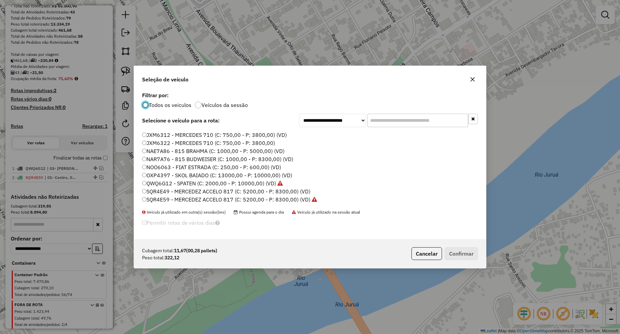
click at [170, 167] on label "NOO6063 - FIAT ESTRADA (C: 250,00 - P: 600,00) (VD)" at bounding box center [211, 167] width 139 height 8
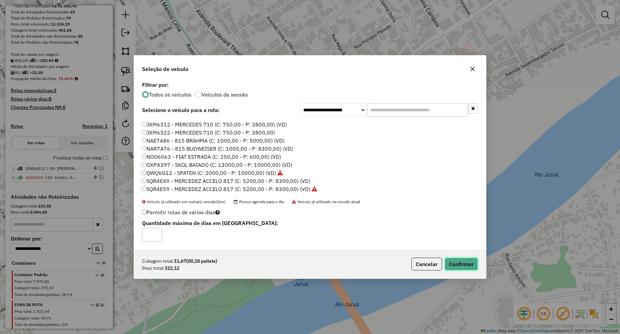
click at [448, 258] on button "Confirmar" at bounding box center [461, 263] width 33 height 13
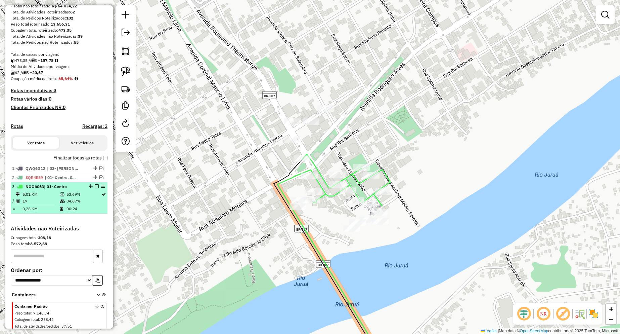
click at [95, 188] on em at bounding box center [97, 186] width 4 height 4
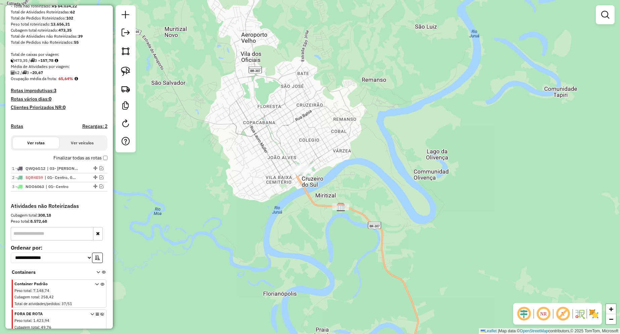
drag, startPoint x: 328, startPoint y: 152, endPoint x: 321, endPoint y: 139, distance: 14.6
click at [321, 141] on div "Janela de atendimento Grade de atendimento Capacidade Transportadoras Veículos …" at bounding box center [310, 167] width 620 height 334
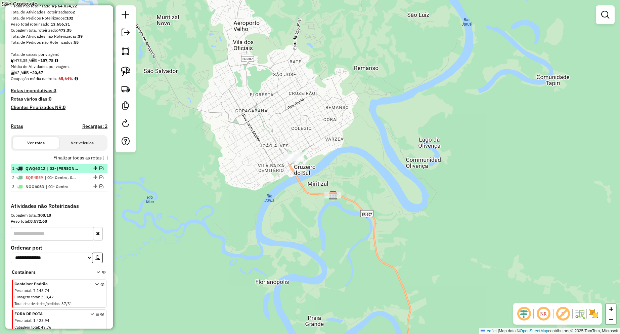
click at [96, 170] on div at bounding box center [95, 168] width 20 height 4
select select "**********"
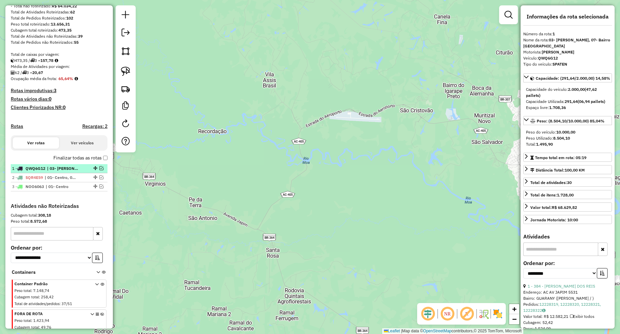
click at [100, 170] on em at bounding box center [101, 168] width 4 height 4
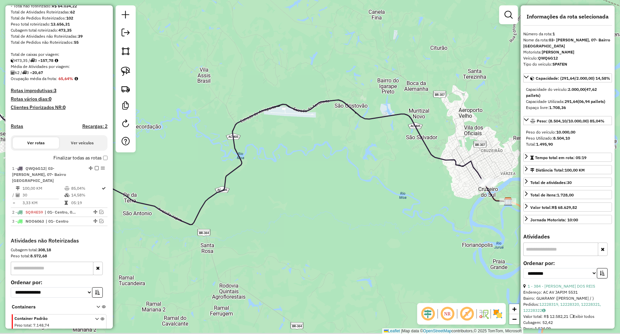
drag, startPoint x: 367, startPoint y: 194, endPoint x: 314, endPoint y: 189, distance: 53.3
click at [314, 189] on div "Janela de atendimento Grade de atendimento Capacidade Transportadoras Veículos …" at bounding box center [310, 167] width 620 height 334
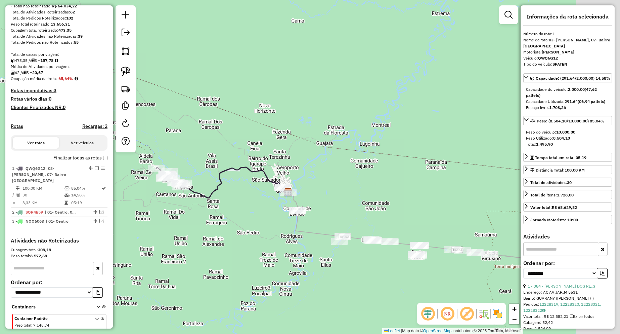
drag, startPoint x: 374, startPoint y: 206, endPoint x: 280, endPoint y: 205, distance: 94.1
click at [280, 205] on div "Janela de atendimento Grade de atendimento Capacidade Transportadoras Veículos …" at bounding box center [310, 167] width 620 height 334
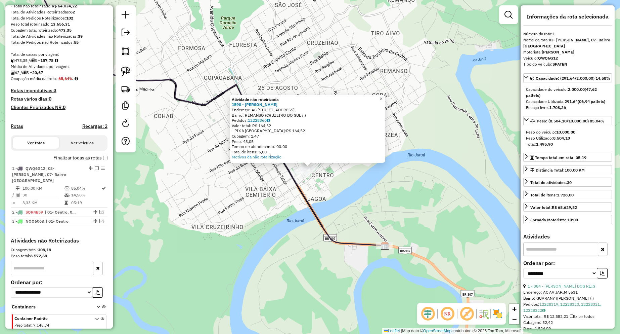
click at [382, 185] on div "Atividade não roteirizada 1598 - [PERSON_NAME] Endereço: AC RUA PARAIBA 1254 Ba…" at bounding box center [310, 167] width 620 height 334
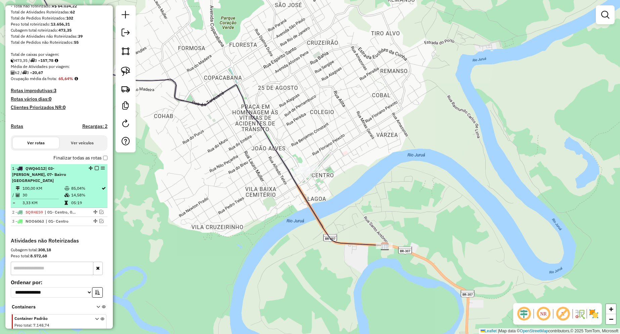
click at [95, 170] on em at bounding box center [97, 168] width 4 height 4
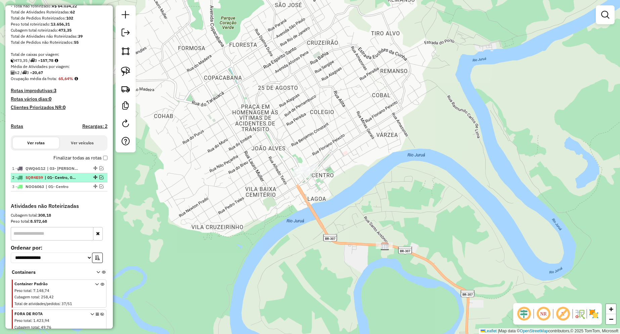
click at [97, 179] on div at bounding box center [95, 177] width 20 height 4
select select "**********"
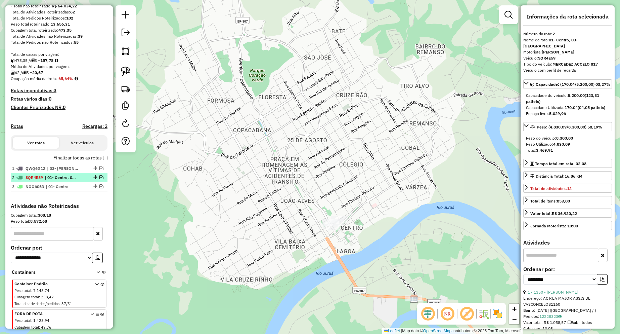
click at [99, 179] on em at bounding box center [101, 177] width 4 height 4
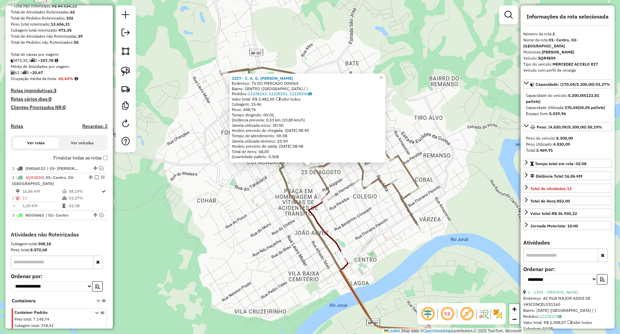
scroll to position [156, 0]
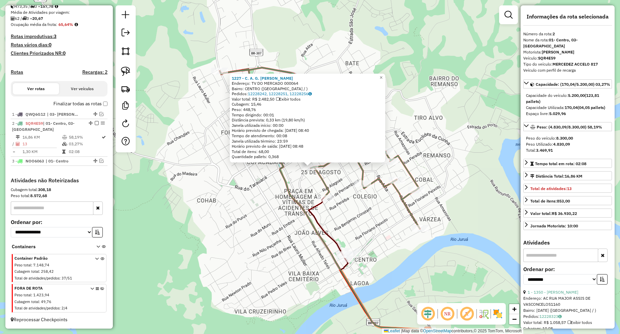
click at [326, 174] on div "1227 - C. A. G. [PERSON_NAME]: TV DO MERCADO 000064 Bairro: CENTRO ([GEOGRAPHIC…" at bounding box center [310, 167] width 620 height 334
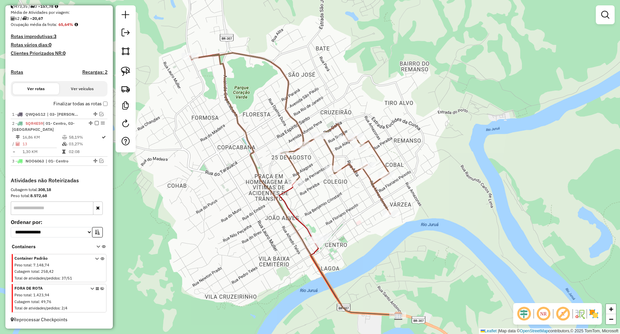
drag, startPoint x: 322, startPoint y: 187, endPoint x: 270, endPoint y: 173, distance: 54.4
click at [278, 171] on icon at bounding box center [290, 133] width 200 height 161
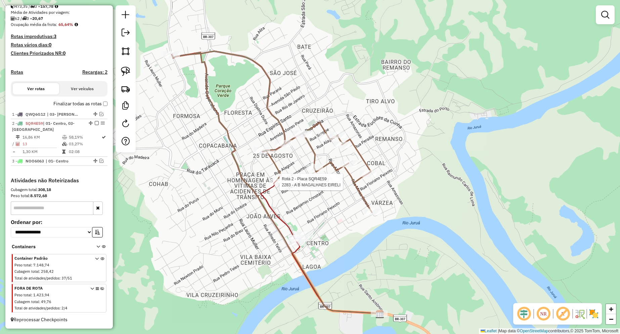
select select "**********"
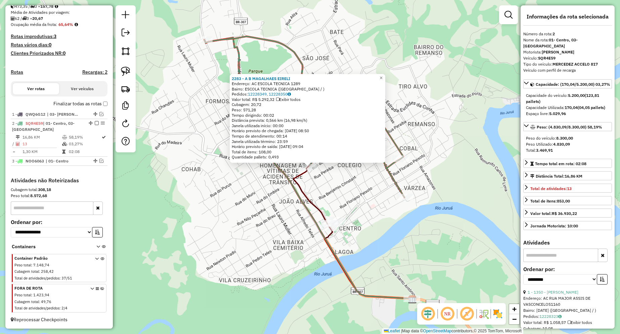
click at [343, 188] on div "2283 - A B MAGALHAES EIRELI Endereço: AC ESCOLA TECNICA 1289 Bairro: ESCOLA TEC…" at bounding box center [310, 167] width 620 height 334
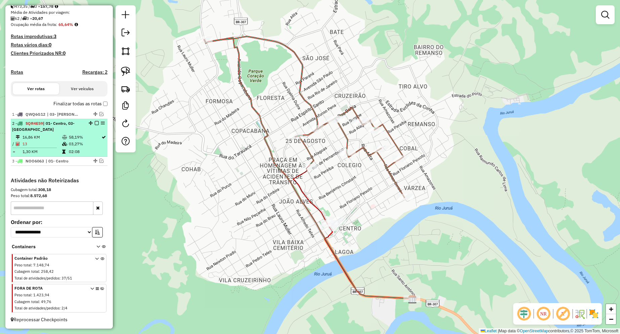
click at [95, 124] on em at bounding box center [97, 123] width 4 height 4
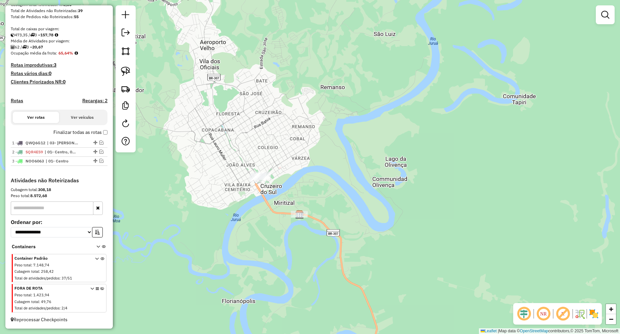
drag, startPoint x: 229, startPoint y: 156, endPoint x: 217, endPoint y: 139, distance: 20.5
click at [217, 141] on div "Janela de atendimento Grade de atendimento Capacidade Transportadoras Veículos …" at bounding box center [310, 167] width 620 height 334
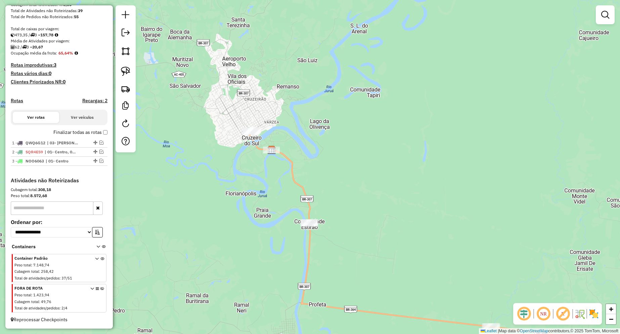
drag, startPoint x: 301, startPoint y: 153, endPoint x: 296, endPoint y: 124, distance: 29.3
click at [296, 124] on div "Janela de atendimento Grade de atendimento Capacidade Transportadoras Veículos …" at bounding box center [310, 167] width 620 height 334
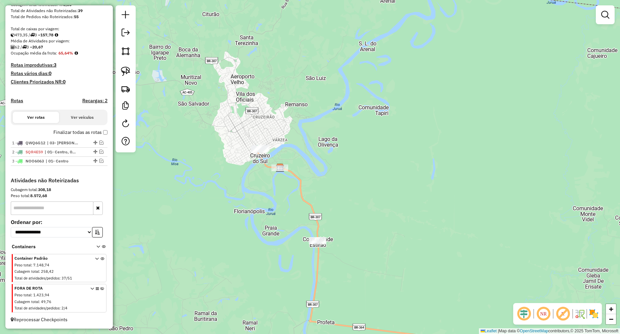
drag, startPoint x: 280, startPoint y: 128, endPoint x: 291, endPoint y: 169, distance: 42.5
click at [292, 170] on div "Janela de atendimento Grade de atendimento Capacidade Transportadoras Veículos …" at bounding box center [310, 167] width 620 height 334
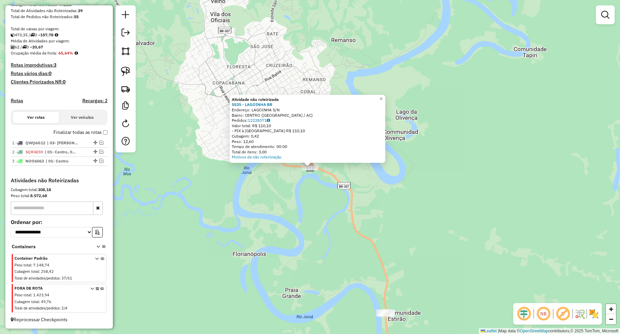
click at [343, 194] on div "Atividade não roteirizada 5535 - LAGOINHA BR Endereço: LAGOINHA S/N Bairro: CEN…" at bounding box center [310, 167] width 620 height 334
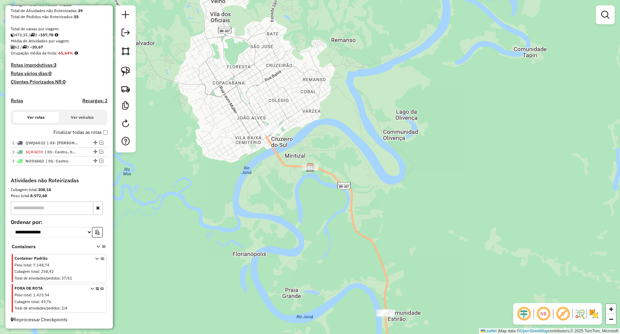
click at [315, 170] on div at bounding box center [310, 167] width 17 height 7
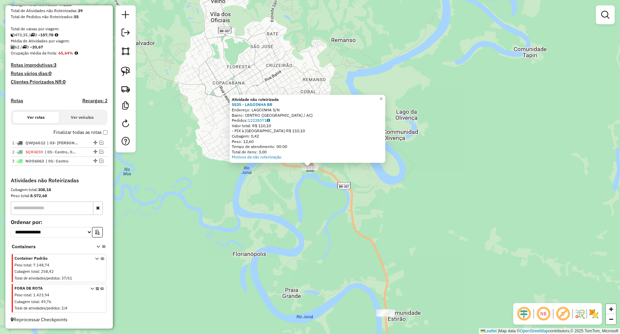
click at [311, 170] on div at bounding box center [310, 167] width 17 height 7
click at [289, 193] on div "Atividade não roteirizada 5535 - LAGOINHA BR Endereço: LAGOINHA S/N Bairro: CEN…" at bounding box center [310, 167] width 620 height 334
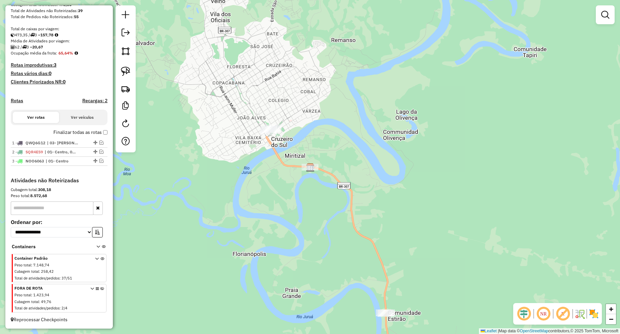
drag, startPoint x: 285, startPoint y: 162, endPoint x: 282, endPoint y: 183, distance: 21.0
click at [282, 183] on div "Janela de atendimento Grade de atendimento Capacidade Transportadoras Veículos …" at bounding box center [310, 167] width 620 height 334
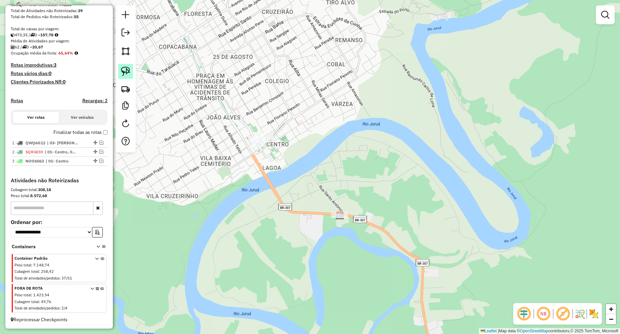
drag, startPoint x: 116, startPoint y: 70, endPoint x: 123, endPoint y: 73, distance: 6.9
click at [118, 72] on div at bounding box center [126, 78] width 20 height 147
click at [123, 73] on img at bounding box center [125, 71] width 9 height 9
drag, startPoint x: 242, startPoint y: 121, endPoint x: 276, endPoint y: 135, distance: 37.4
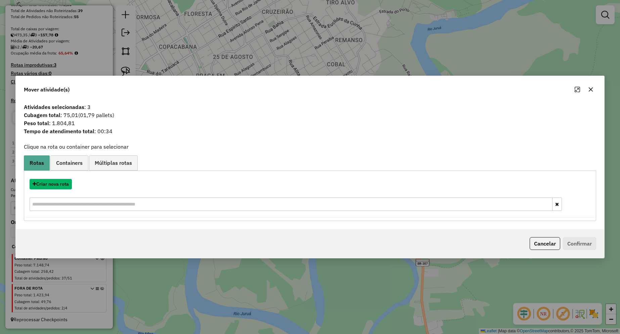
click at [59, 183] on button "Criar nova rota" at bounding box center [51, 184] width 42 height 10
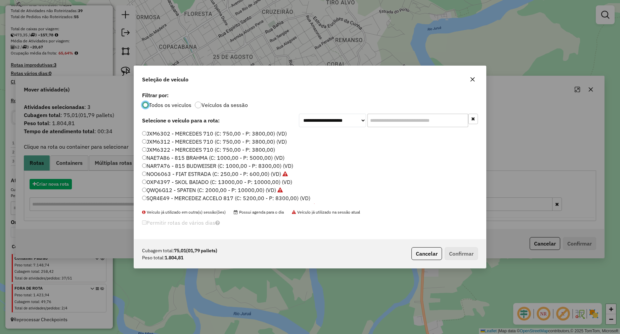
scroll to position [4, 2]
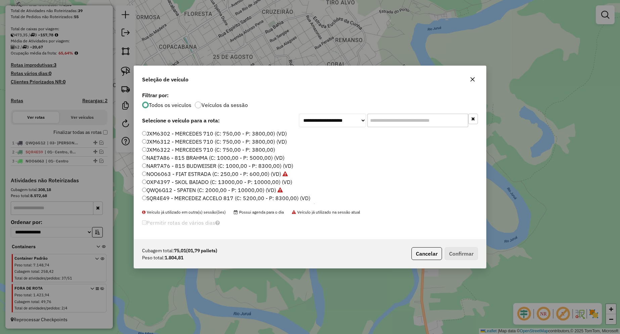
click at [171, 141] on label "JXM6312 - MERCEDES 710 (C: 750,00 - P: 3800,00) (VD)" at bounding box center [214, 141] width 145 height 8
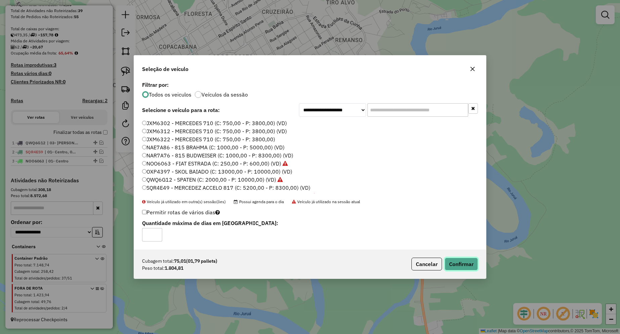
click at [452, 261] on button "Confirmar" at bounding box center [461, 263] width 33 height 13
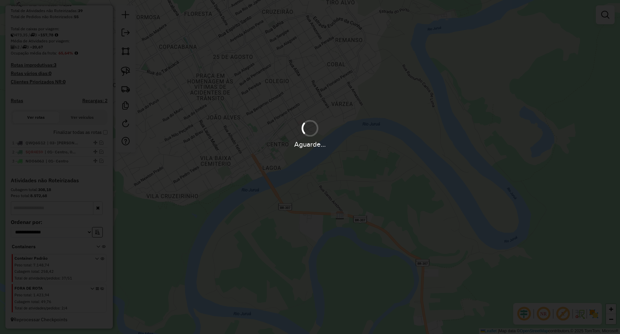
scroll to position [156, 0]
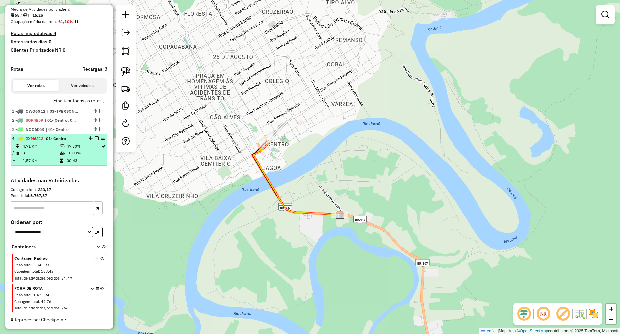
click at [95, 140] on em at bounding box center [97, 138] width 4 height 4
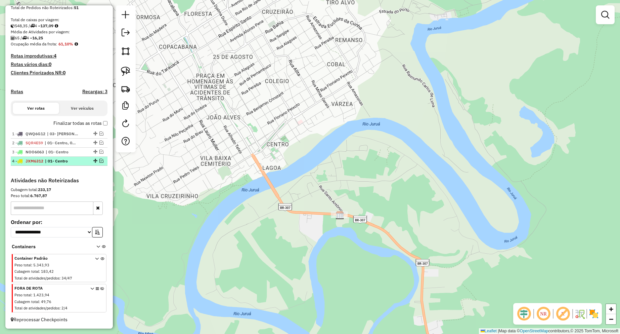
scroll to position [136, 0]
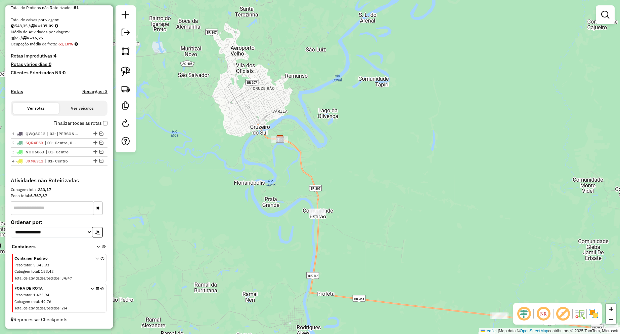
drag, startPoint x: 334, startPoint y: 161, endPoint x: 299, endPoint y: 129, distance: 46.6
click at [295, 127] on div "Janela de atendimento Grade de atendimento Capacidade Transportadoras Veículos …" at bounding box center [310, 167] width 620 height 334
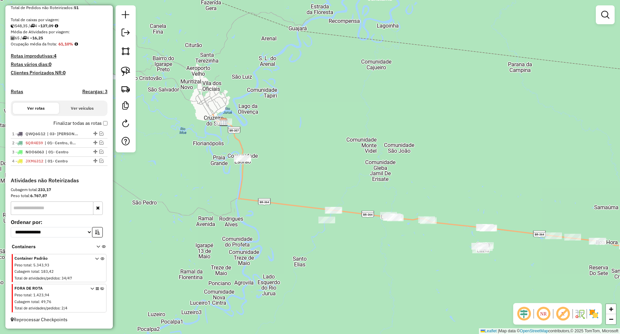
drag, startPoint x: 396, startPoint y: 177, endPoint x: 334, endPoint y: 167, distance: 62.9
click at [334, 167] on div "Janela de atendimento Grade de atendimento Capacidade Transportadoras Veículos …" at bounding box center [310, 167] width 620 height 334
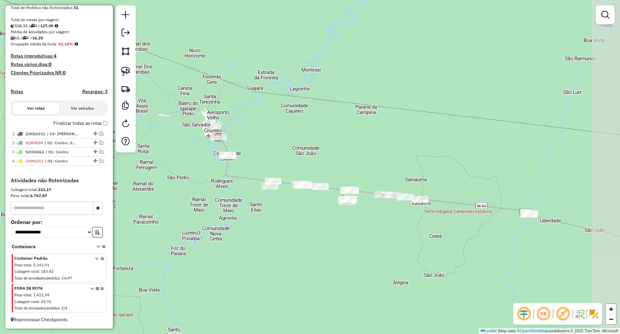
drag, startPoint x: 370, startPoint y: 173, endPoint x: 298, endPoint y: 161, distance: 73.5
click at [296, 162] on div "Janela de atendimento Grade de atendimento Capacidade Transportadoras Veículos …" at bounding box center [310, 167] width 620 height 334
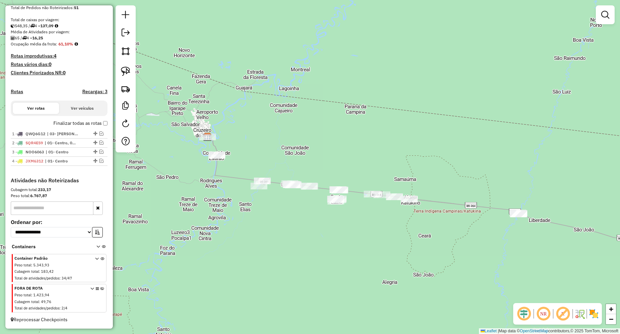
drag, startPoint x: 354, startPoint y: 168, endPoint x: 314, endPoint y: 163, distance: 39.6
click at [314, 163] on div "Janela de atendimento Grade de atendimento Capacidade Transportadoras Veículos …" at bounding box center [310, 167] width 620 height 334
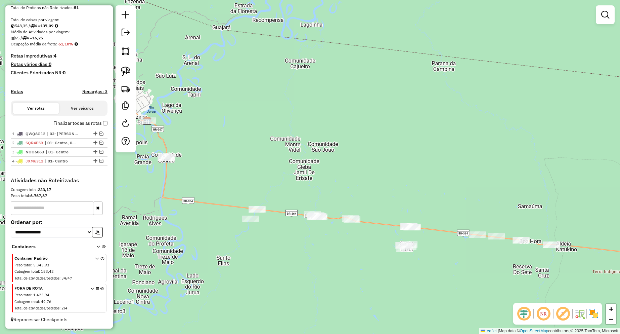
drag, startPoint x: 228, startPoint y: 116, endPoint x: 189, endPoint y: 134, distance: 42.2
click at [233, 117] on div "Janela de atendimento Grade de atendimento Capacidade Transportadoras Veículos …" at bounding box center [310, 167] width 620 height 334
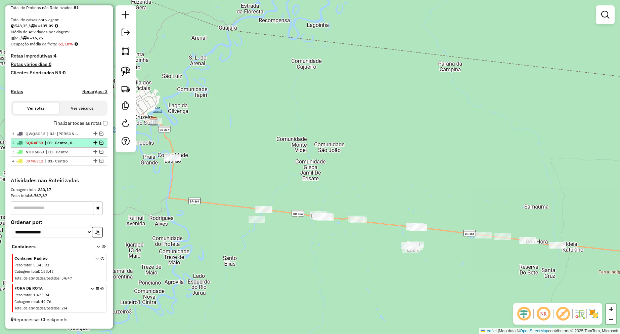
click at [100, 141] on em at bounding box center [101, 142] width 4 height 4
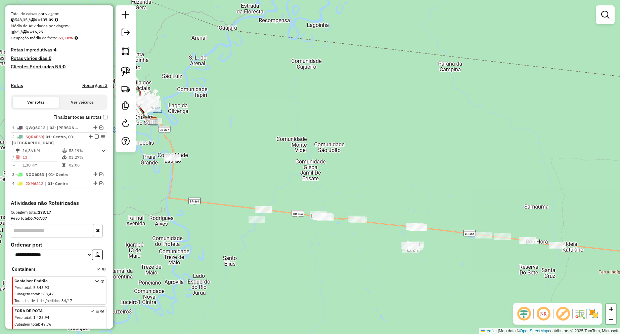
scroll to position [156, 0]
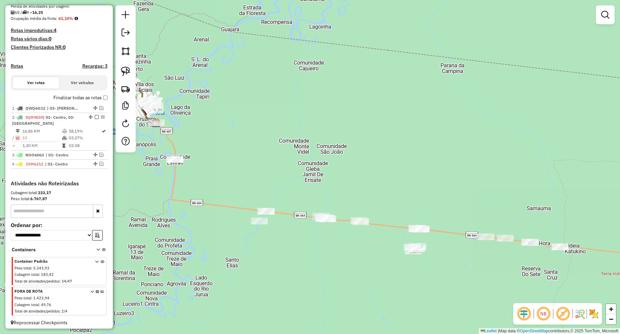
drag, startPoint x: 228, startPoint y: 111, endPoint x: 312, endPoint y: 134, distance: 87.3
click at [312, 134] on div "Janela de atendimento Grade de atendimento Capacidade Transportadoras Veículos …" at bounding box center [310, 167] width 620 height 334
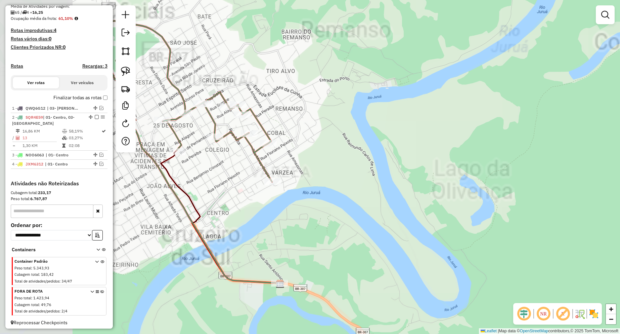
drag, startPoint x: 248, startPoint y: 122, endPoint x: 337, endPoint y: 116, distance: 89.6
click at [337, 116] on div "Janela de atendimento Grade de atendimento Capacidade Transportadoras Veículos …" at bounding box center [310, 167] width 620 height 334
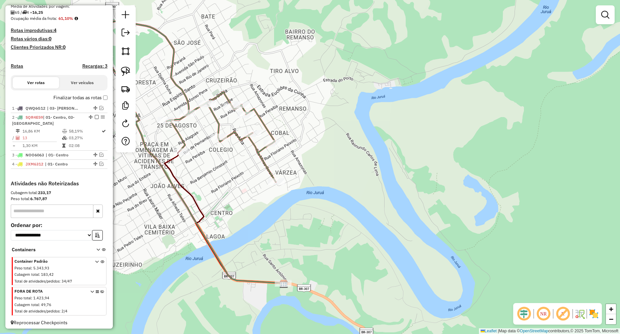
click at [360, 113] on div "Janela de atendimento Grade de atendimento Capacidade Transportadoras Veículos …" at bounding box center [310, 167] width 620 height 334
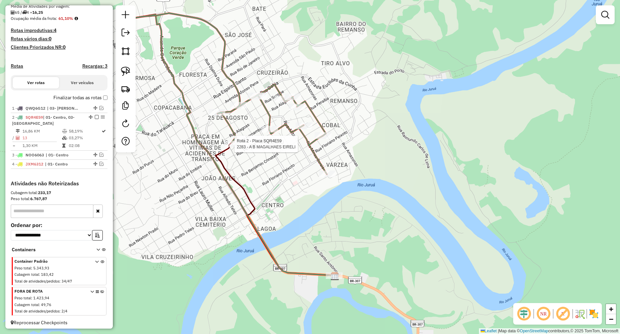
select select "**********"
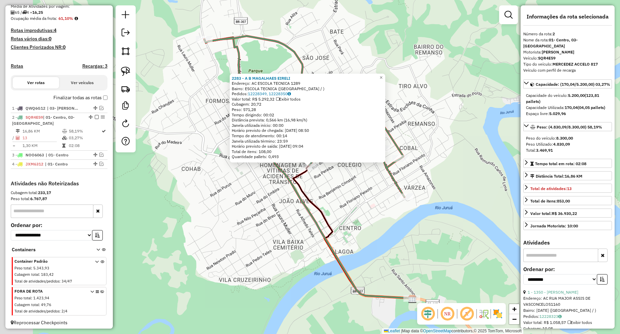
scroll to position [165, 0]
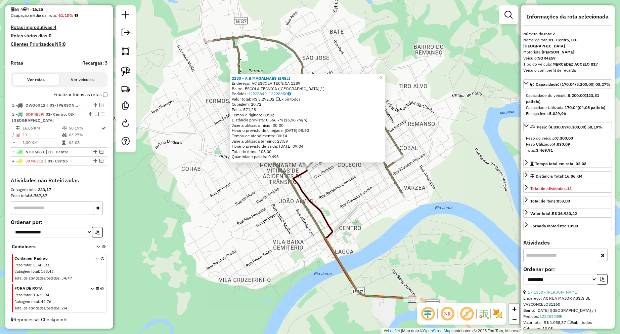
click at [351, 178] on div "Rota 2 - Placa SQR4E59 2283 - A B MAGALHAES EIRELI 2283 - A B MAGALHAES EIRELI …" at bounding box center [310, 167] width 620 height 334
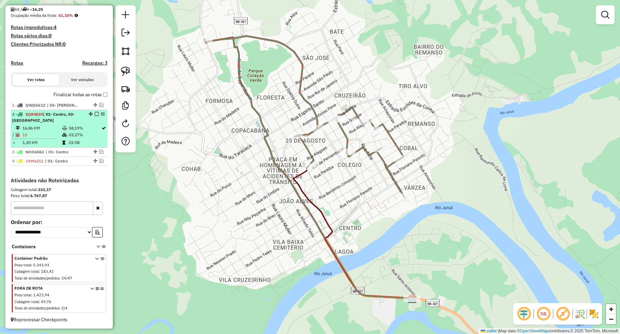
click at [74, 133] on td "03,27%" at bounding box center [85, 134] width 33 height 7
select select "**********"
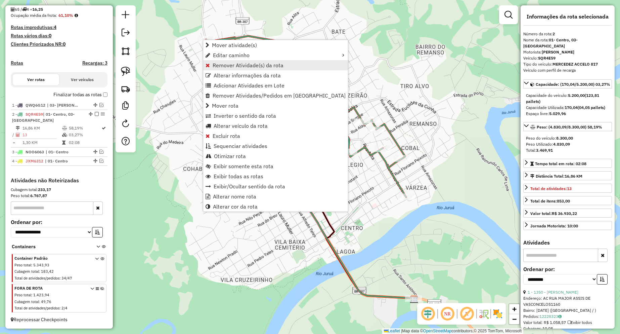
click at [222, 67] on span "Remover Atividade(s) da rota" at bounding box center [248, 64] width 71 height 5
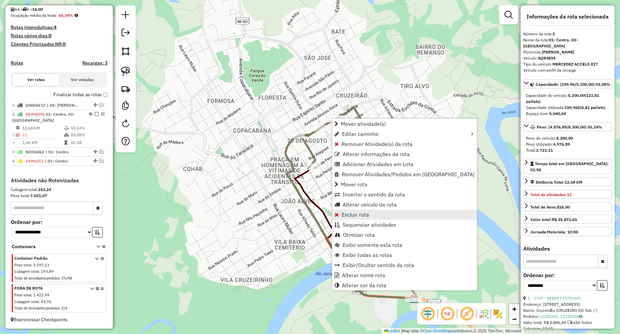
click at [352, 214] on span "Excluir rota" at bounding box center [356, 214] width 28 height 5
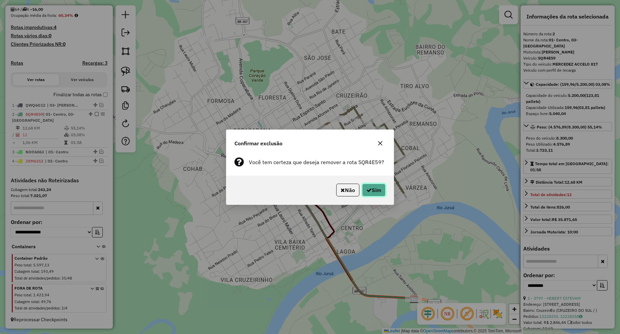
click at [367, 185] on button "Sim" at bounding box center [374, 189] width 24 height 13
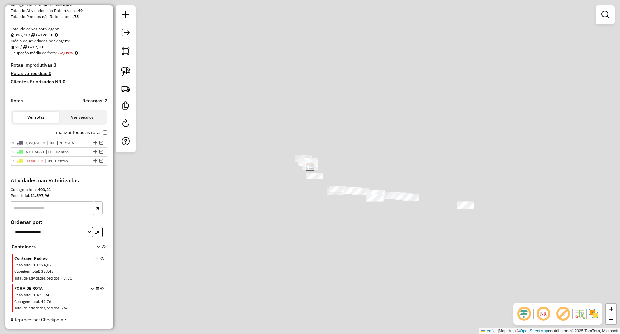
scroll to position [127, 0]
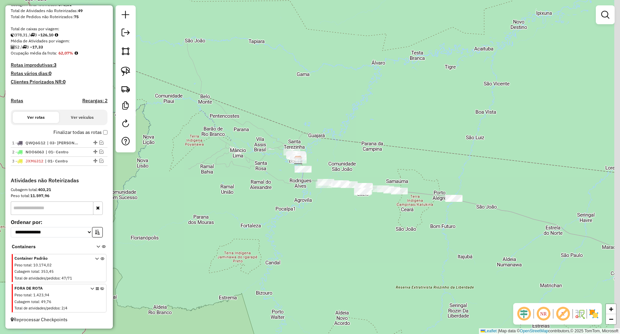
click at [346, 147] on div "Janela de atendimento Grade de atendimento Capacidade Transportadoras Veículos …" at bounding box center [310, 167] width 620 height 334
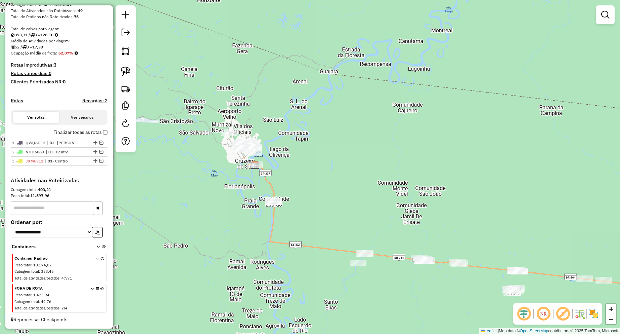
drag, startPoint x: 292, startPoint y: 152, endPoint x: 316, endPoint y: 153, distance: 24.5
click at [316, 153] on div "Janela de atendimento Grade de atendimento Capacidade Transportadoras Veículos …" at bounding box center [310, 167] width 620 height 334
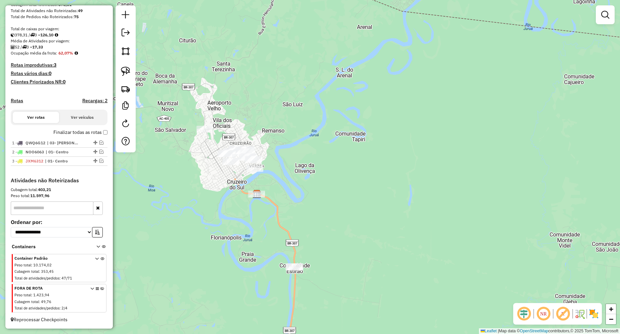
drag, startPoint x: 271, startPoint y: 153, endPoint x: 294, endPoint y: 162, distance: 25.2
click at [297, 159] on div "Janela de atendimento Grade de atendimento Capacidade Transportadoras Veículos …" at bounding box center [310, 167] width 620 height 334
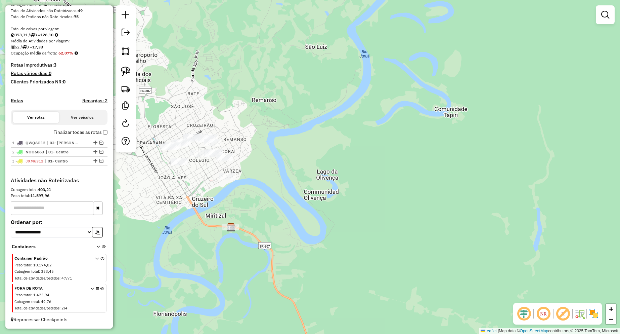
drag, startPoint x: 274, startPoint y: 171, endPoint x: 324, endPoint y: 170, distance: 50.4
click at [324, 170] on div "Janela de atendimento Grade de atendimento Capacidade Transportadoras Veículos …" at bounding box center [310, 167] width 620 height 334
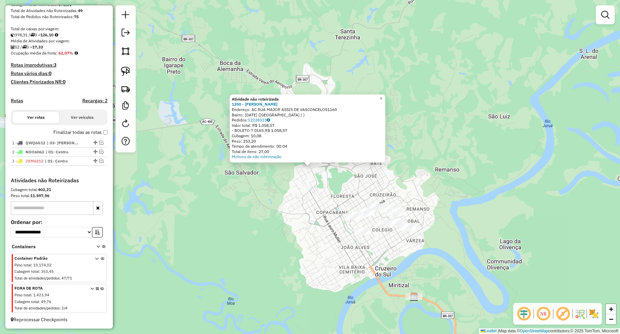
click at [263, 199] on div "Atividade não roteirizada 1350 - [PERSON_NAME]: AC RUA MAJOR ASSIS DE VASCONCEL…" at bounding box center [310, 167] width 620 height 334
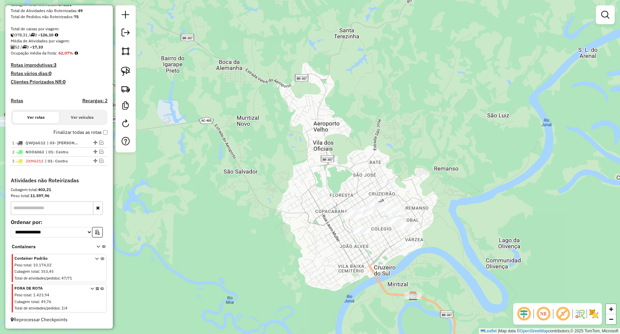
drag, startPoint x: 279, startPoint y: 200, endPoint x: 245, endPoint y: 166, distance: 48.4
click at [244, 166] on div "Janela de atendimento Grade de atendimento Capacidade Transportadoras Veículos …" at bounding box center [310, 167] width 620 height 334
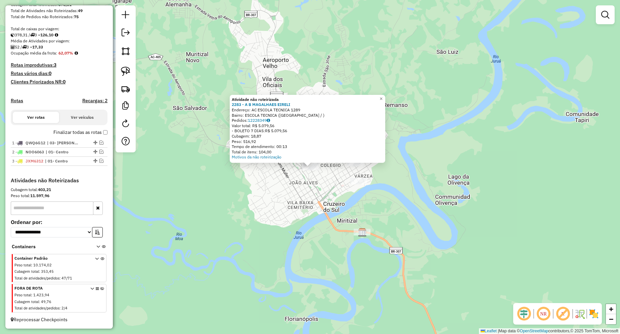
click at [324, 195] on div "Atividade não roteirizada 2283 - A B MAGALHAES EIRELI Endereço: AC ESCOLA TECNI…" at bounding box center [310, 167] width 620 height 334
click at [317, 174] on div "Atividade não roteirizada 2283 - A B MAGALHAES EIRELI Endereço: AC ESCOLA TECNI…" at bounding box center [310, 167] width 620 height 334
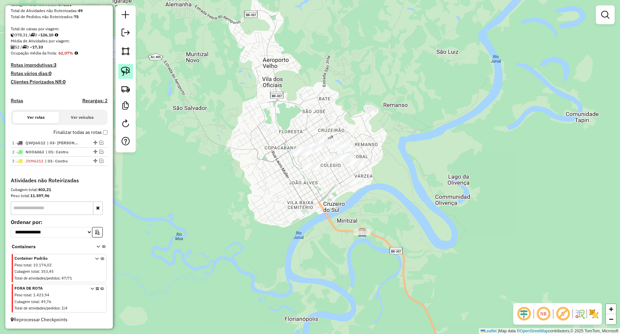
click at [129, 72] on img at bounding box center [125, 71] width 9 height 9
click at [179, 5] on div at bounding box center [179, 5] width 0 height 0
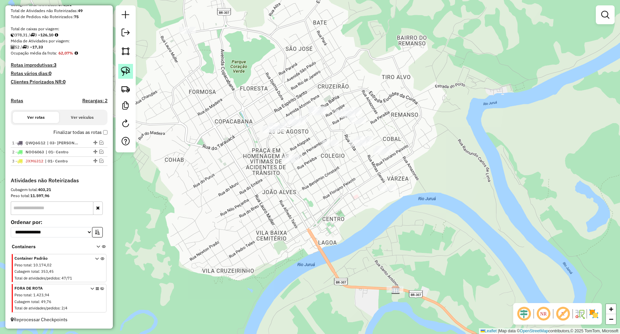
click at [131, 73] on link at bounding box center [125, 71] width 15 height 15
click at [301, 155] on div "Janela de atendimento Grade de atendimento Capacidade Transportadoras Veículos …" at bounding box center [310, 167] width 620 height 334
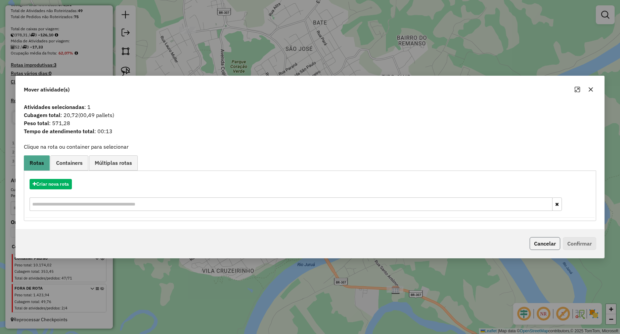
click at [541, 245] on button "Cancelar" at bounding box center [545, 243] width 31 height 13
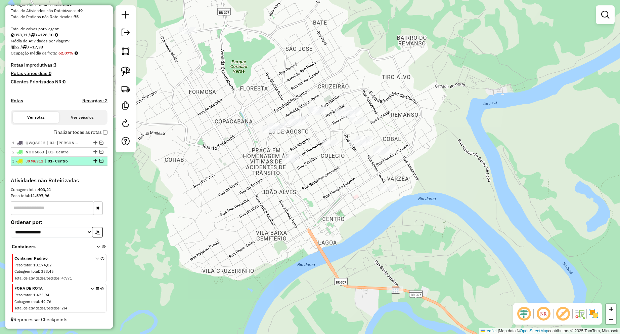
click at [99, 162] on em at bounding box center [101, 161] width 4 height 4
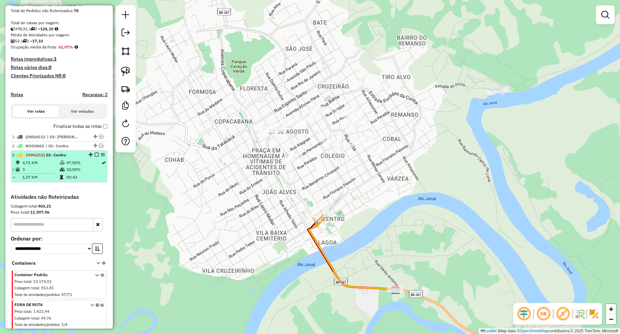
scroll to position [149, 0]
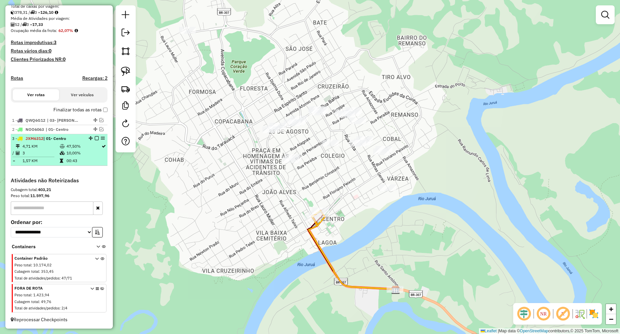
click at [63, 157] on td at bounding box center [62, 160] width 7 height 7
select select "**********"
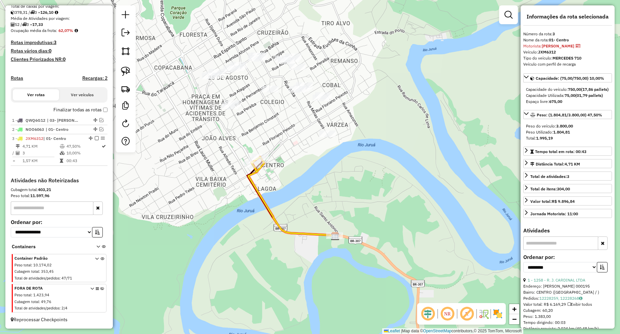
drag, startPoint x: 242, startPoint y: 156, endPoint x: 274, endPoint y: 189, distance: 46.1
click at [274, 189] on div "Janela de atendimento Grade de atendimento Capacidade Transportadoras Veículos …" at bounding box center [310, 167] width 620 height 334
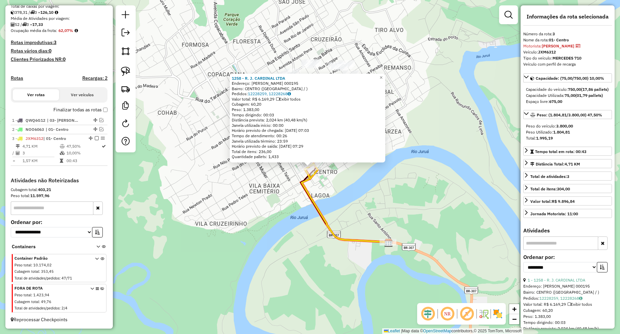
click at [310, 165] on div at bounding box center [307, 161] width 8 height 8
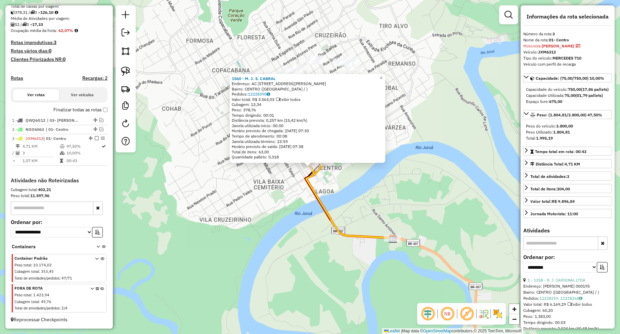
click at [349, 189] on div "1560 - M. J. S. [PERSON_NAME]: AC AVENIDA [PERSON_NAME] 22 Bairro: [GEOGRAPHIC_…" at bounding box center [310, 167] width 620 height 334
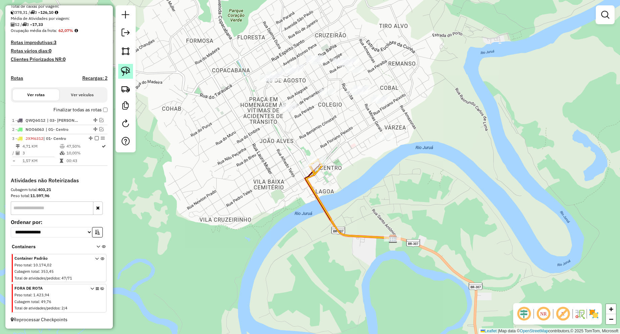
click at [121, 72] on link at bounding box center [125, 71] width 15 height 15
drag, startPoint x: 296, startPoint y: 98, endPoint x: 309, endPoint y: 112, distance: 18.8
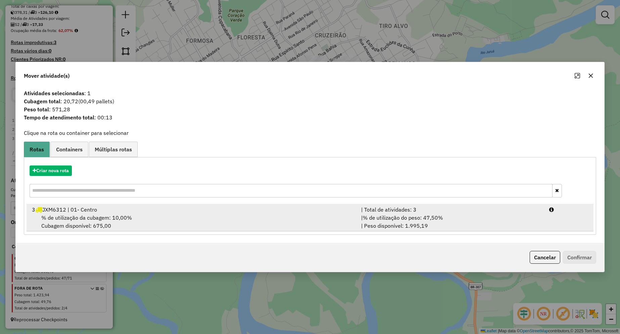
click at [129, 217] on span "% de utilização da cubagem: 10,00%" at bounding box center [86, 217] width 91 height 7
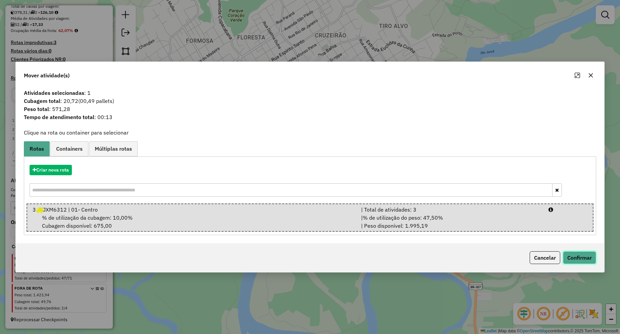
click at [578, 256] on button "Confirmar" at bounding box center [579, 257] width 33 height 13
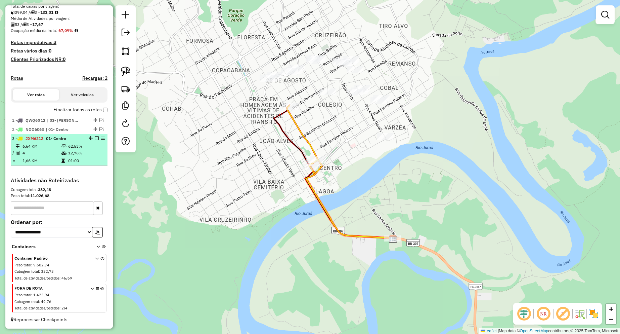
click at [95, 137] on em at bounding box center [97, 138] width 4 height 4
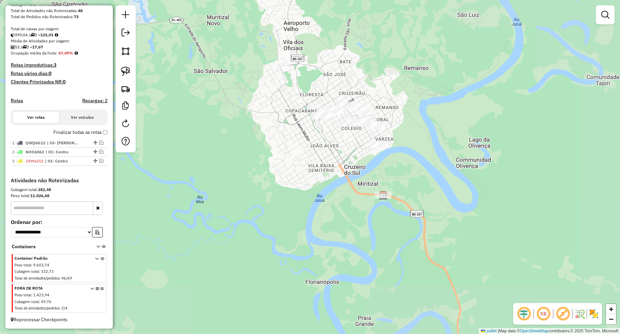
drag, startPoint x: 368, startPoint y: 154, endPoint x: 337, endPoint y: 188, distance: 46.3
click at [337, 188] on div "Janela de atendimento Grade de atendimento Capacidade Transportadoras Veículos …" at bounding box center [310, 167] width 620 height 334
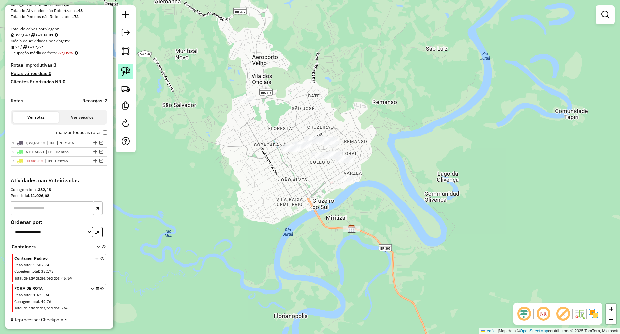
click at [125, 66] on link at bounding box center [125, 71] width 15 height 15
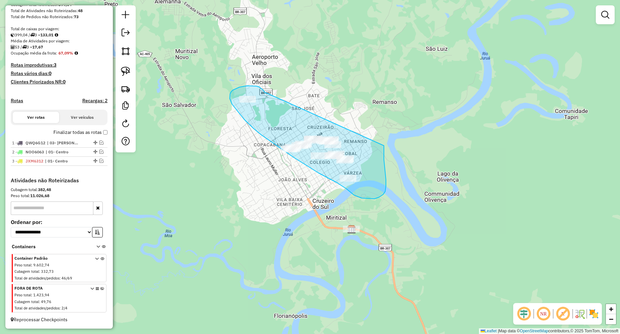
drag, startPoint x: 260, startPoint y: 87, endPoint x: 384, endPoint y: 143, distance: 135.9
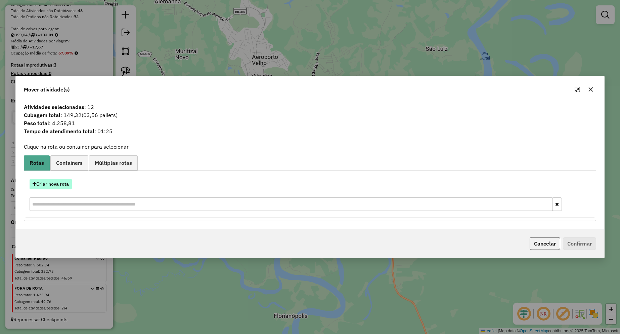
click at [60, 180] on button "Criar nova rota" at bounding box center [51, 184] width 42 height 10
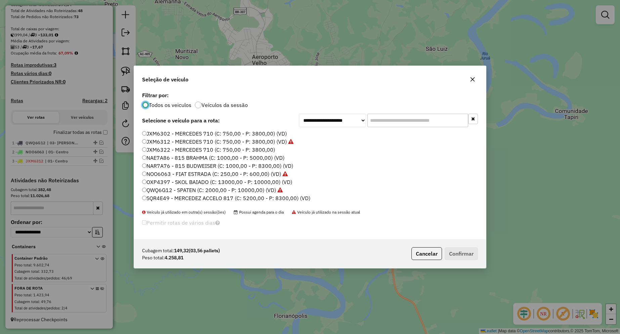
scroll to position [4, 2]
click at [189, 168] on label "NAR7A76 - 815 BUDWEISER (C: 1000,00 - P: 8300,00) (VD)" at bounding box center [217, 166] width 151 height 8
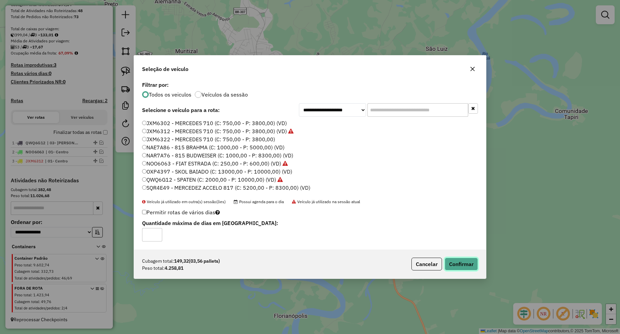
click at [465, 261] on button "Confirmar" at bounding box center [461, 263] width 33 height 13
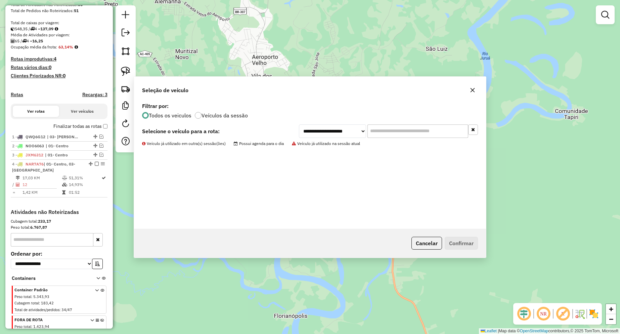
scroll to position [165, 0]
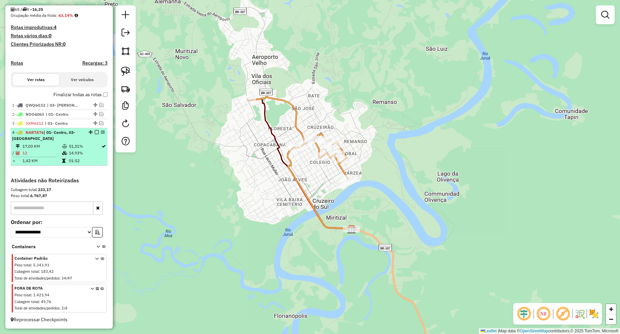
click at [95, 132] on em at bounding box center [97, 132] width 4 height 4
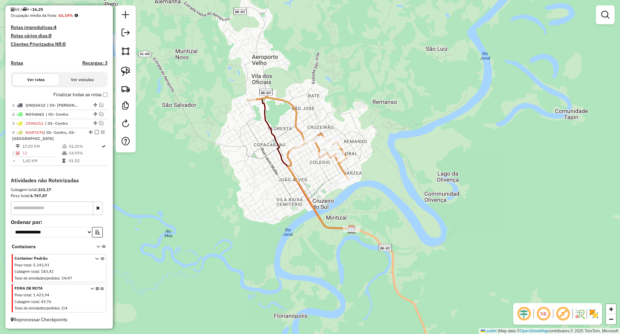
scroll to position [136, 0]
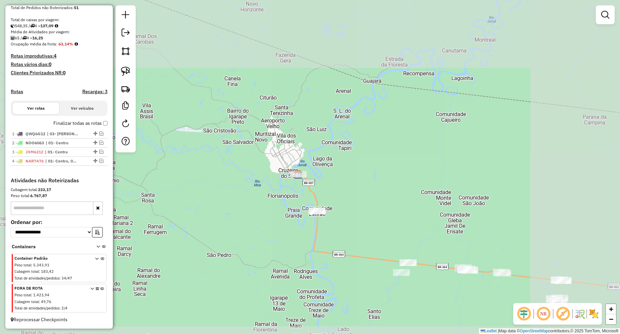
drag, startPoint x: 346, startPoint y: 170, endPoint x: 339, endPoint y: 168, distance: 7.3
click at [340, 168] on div "Janela de atendimento Grade de atendimento Capacidade Transportadoras Veículos …" at bounding box center [310, 167] width 620 height 334
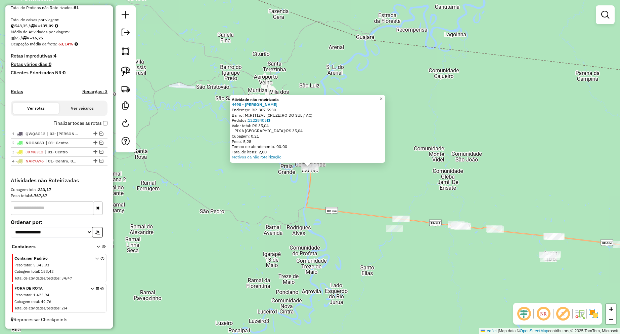
click at [437, 166] on div "Atividade não roteirizada 4498 - VITRINE BOLOS Endereço: BR-307 5930 Bairro: MI…" at bounding box center [310, 167] width 620 height 334
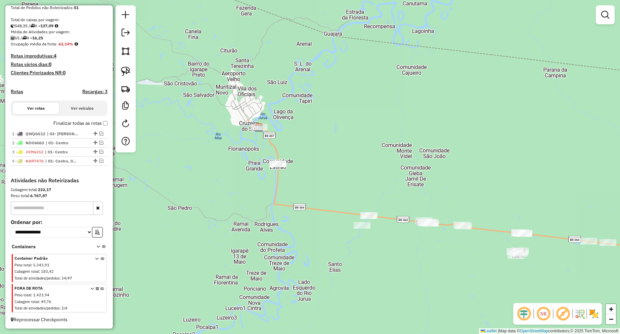
drag, startPoint x: 457, startPoint y: 182, endPoint x: 384, endPoint y: 177, distance: 72.7
click at [384, 177] on div "Janela de atendimento Grade de atendimento Capacidade Transportadoras Veículos …" at bounding box center [310, 167] width 620 height 334
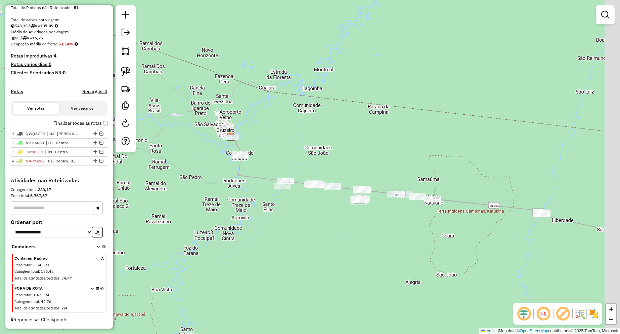
drag, startPoint x: 456, startPoint y: 173, endPoint x: 383, endPoint y: 159, distance: 75.4
click at [383, 159] on div "Janela de atendimento Grade de atendimento Capacidade Transportadoras Veículos …" at bounding box center [310, 167] width 620 height 334
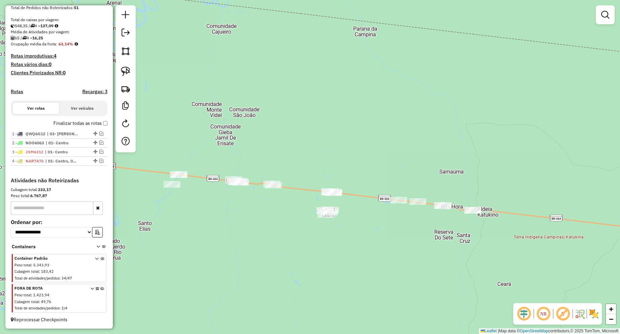
drag, startPoint x: 362, startPoint y: 181, endPoint x: 356, endPoint y: 173, distance: 10.0
click at [356, 173] on div "Janela de atendimento Grade de atendimento Capacidade Transportadoras Veículos …" at bounding box center [310, 167] width 620 height 334
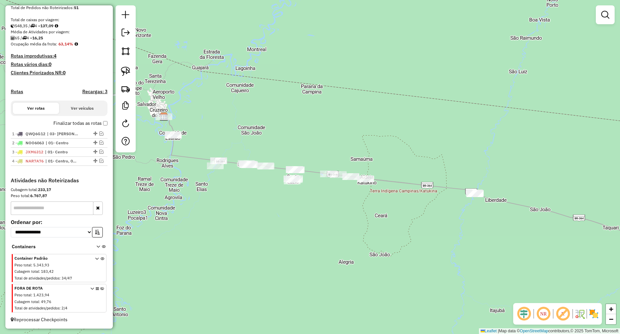
drag, startPoint x: 390, startPoint y: 146, endPoint x: 322, endPoint y: 137, distance: 68.0
click at [322, 137] on div "Janela de atendimento Grade de atendimento Capacidade Transportadoras Veículos …" at bounding box center [310, 167] width 620 height 334
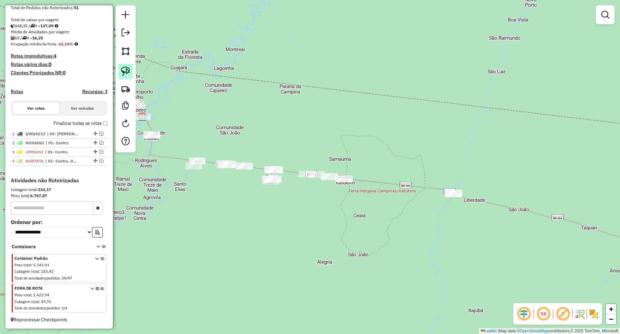
click at [129, 73] on img at bounding box center [125, 71] width 9 height 9
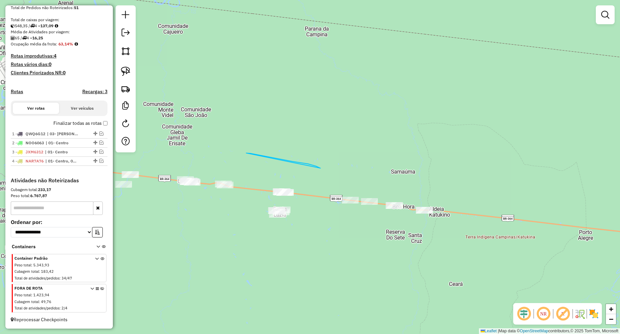
drag, startPoint x: 320, startPoint y: 168, endPoint x: 246, endPoint y: 153, distance: 75.8
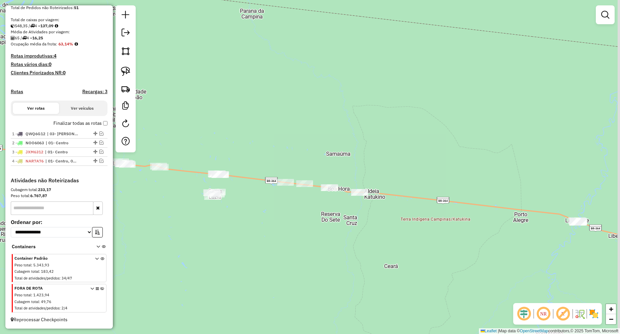
drag, startPoint x: 339, startPoint y: 159, endPoint x: 274, endPoint y: 141, distance: 67.2
click at [274, 141] on div "Janela de atendimento Grade de atendimento Capacidade Transportadoras Veículos …" at bounding box center [310, 167] width 620 height 334
click at [127, 71] on img at bounding box center [125, 71] width 9 height 9
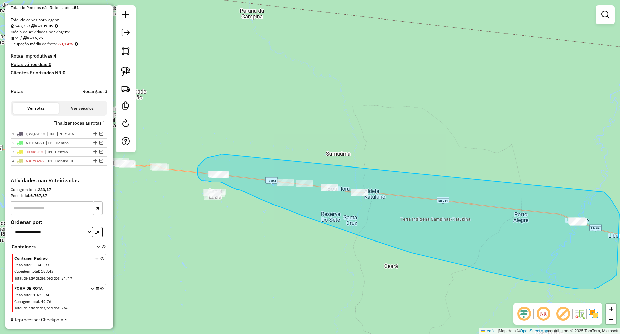
drag, startPoint x: 221, startPoint y: 154, endPoint x: 597, endPoint y: 184, distance: 377.1
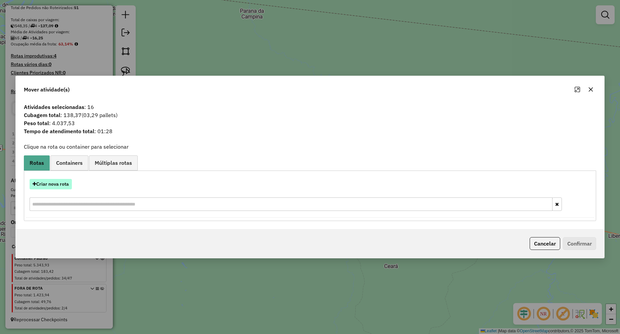
click at [53, 185] on button "Criar nova rota" at bounding box center [51, 184] width 42 height 10
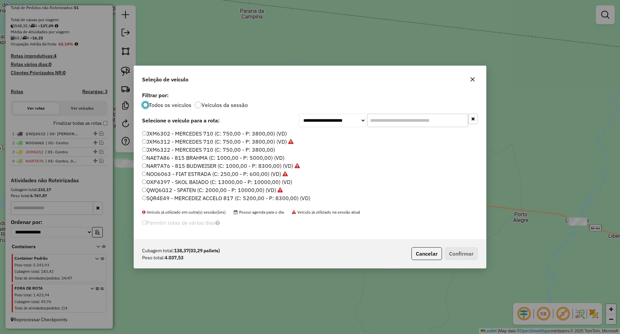
scroll to position [7, 0]
click at [185, 193] on label "SQR4E49 - MERCEDEZ ACCELO 817 (C: 5200,00 - P: 8300,00) (VD)" at bounding box center [226, 191] width 168 height 8
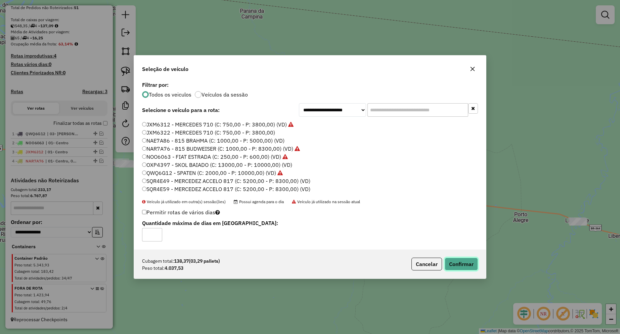
click at [466, 263] on button "Confirmar" at bounding box center [461, 263] width 33 height 13
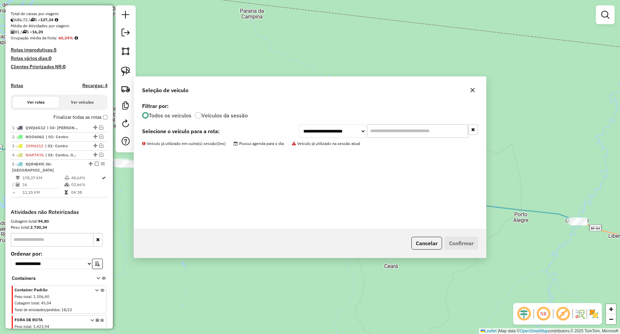
scroll to position [165, 0]
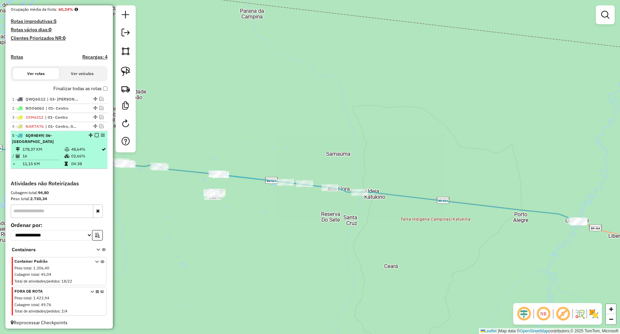
click at [96, 137] on em at bounding box center [97, 135] width 4 height 4
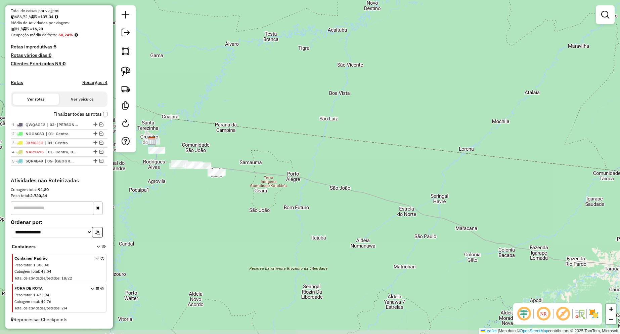
drag, startPoint x: 230, startPoint y: 150, endPoint x: 298, endPoint y: 168, distance: 70.2
click at [298, 168] on div "Janela de atendimento Grade de atendimento Capacidade Transportadoras Veículos …" at bounding box center [310, 167] width 620 height 334
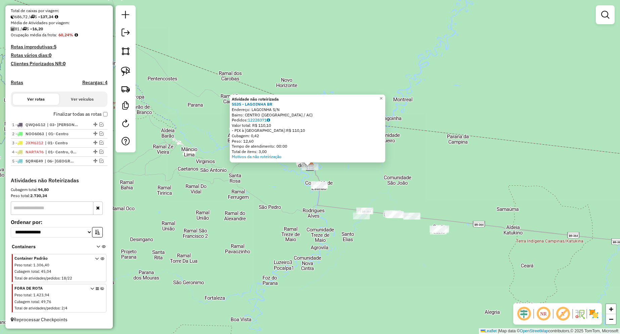
click at [399, 173] on div "Atividade não roteirizada 5535 - LAGOINHA BR Endereço: LAGOINHA S/N Bairro: CEN…" at bounding box center [310, 167] width 620 height 334
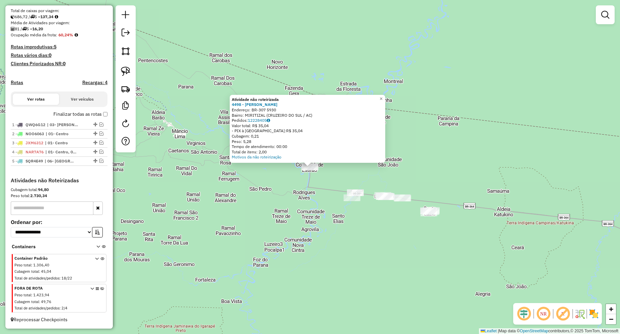
click at [449, 161] on div "Atividade não roteirizada 4498 - VITRINE BOLOS Endereço: BR-307 5930 Bairro: MI…" at bounding box center [310, 167] width 620 height 334
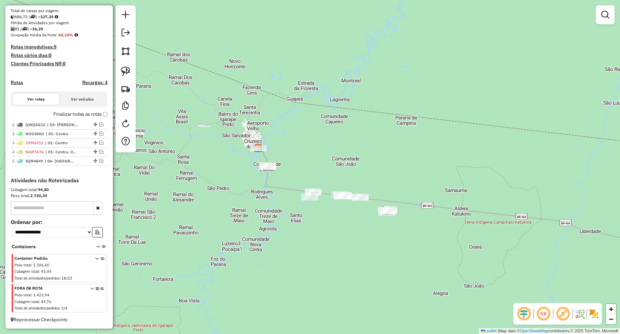
drag, startPoint x: 453, startPoint y: 167, endPoint x: 406, endPoint y: 167, distance: 46.7
click at [406, 167] on div "Janela de atendimento Grade de atendimento Capacidade Transportadoras Veículos …" at bounding box center [310, 167] width 620 height 334
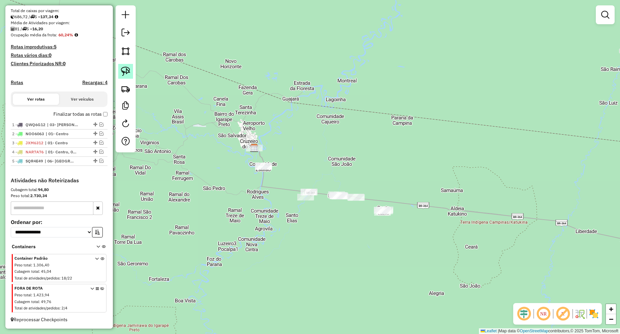
click at [124, 73] on img at bounding box center [125, 71] width 9 height 9
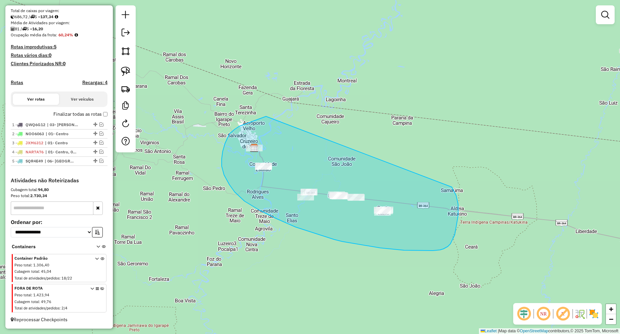
drag, startPoint x: 259, startPoint y: 119, endPoint x: 452, endPoint y: 187, distance: 204.1
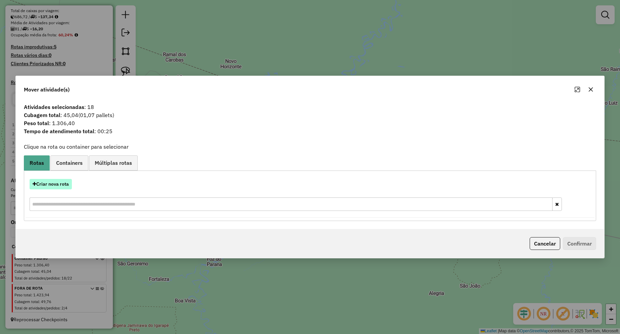
click at [60, 185] on button "Criar nova rota" at bounding box center [51, 184] width 42 height 10
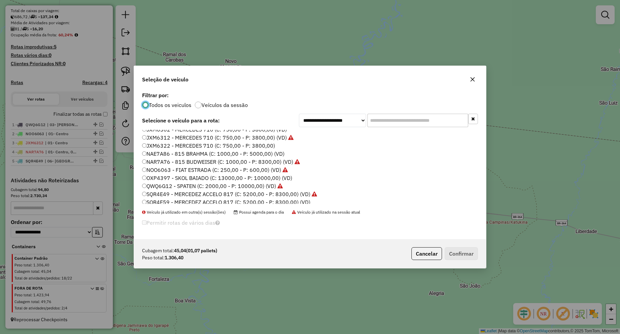
scroll to position [7, 0]
click at [429, 245] on div "Cubagem total: 45,04 (01,07 pallets) Peso total: 1.306,40 Cancelar Confirmar" at bounding box center [310, 253] width 352 height 29
click at [429, 248] on button "Cancelar" at bounding box center [426, 253] width 31 height 13
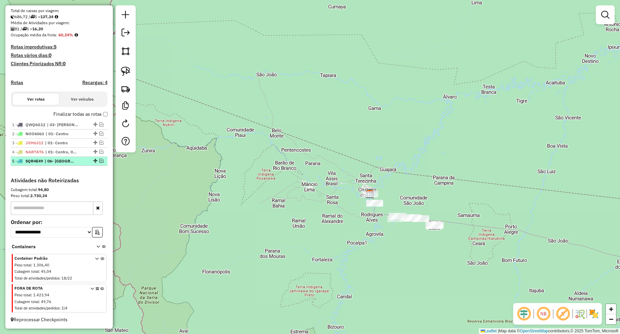
click at [99, 162] on em at bounding box center [101, 161] width 4 height 4
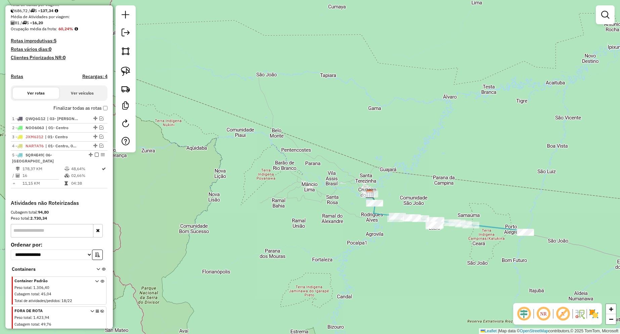
scroll to position [165, 0]
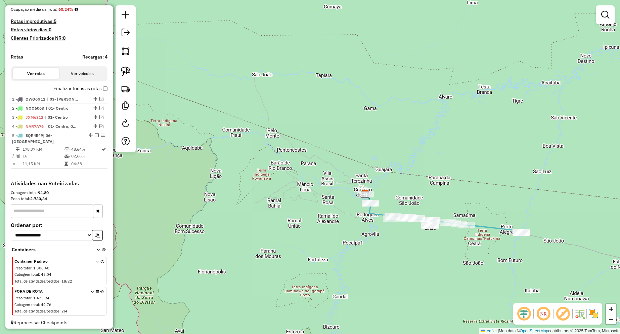
drag, startPoint x: 445, startPoint y: 294, endPoint x: 369, endPoint y: 283, distance: 76.7
click at [369, 283] on div "Janela de atendimento Grade de atendimento Capacidade Transportadoras Veículos …" at bounding box center [310, 167] width 620 height 334
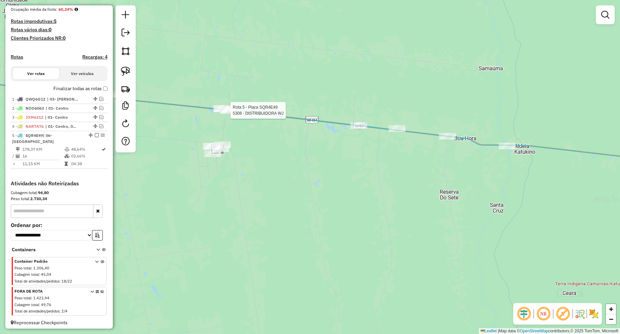
select select "**********"
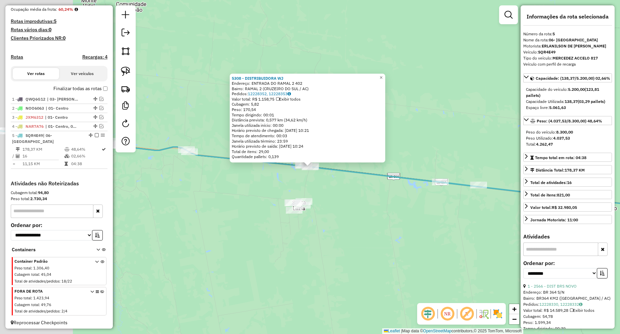
scroll to position [168, 0]
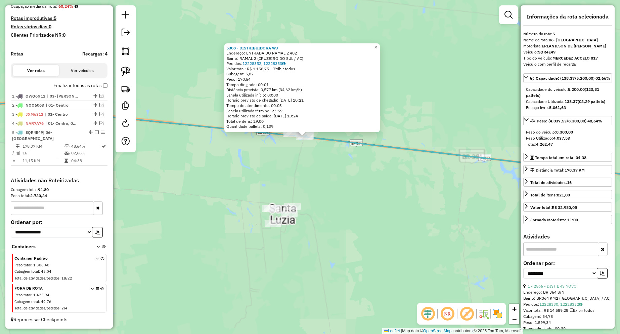
click at [320, 209] on div "5308 - DISTRIBUIDORA WJ Endereço: ENTRADA DO RAMAL 2 402 Bairro: RAMAL 2 ([GEOG…" at bounding box center [310, 167] width 620 height 334
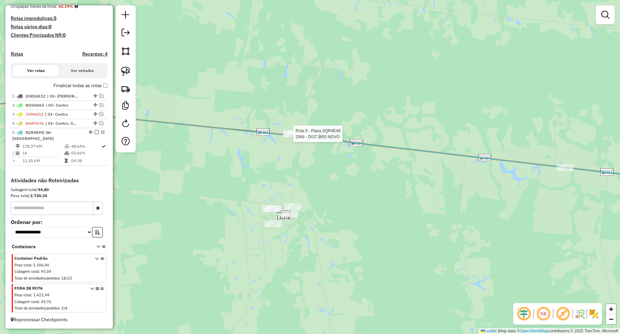
select select "**********"
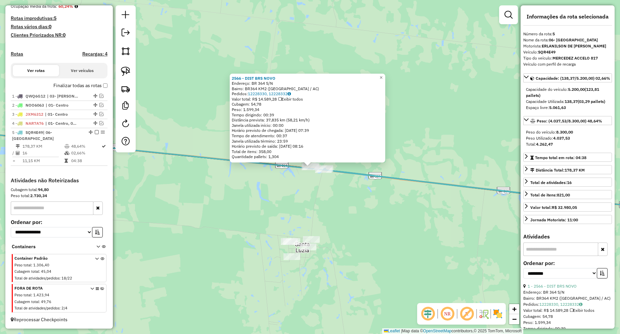
click at [337, 207] on div "2566 - DIST BRS NOVO Endereço: BR 364 S/N Bairro: BR364 KM2 ([GEOGRAPHIC_DATA] …" at bounding box center [310, 167] width 620 height 334
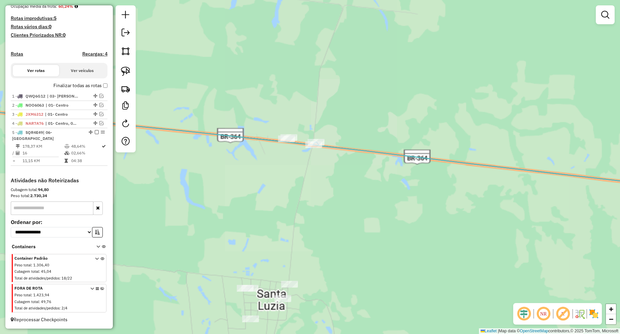
click at [332, 191] on div "Janela de atendimento Grade de atendimento Capacidade Transportadoras Veículos …" at bounding box center [310, 167] width 620 height 334
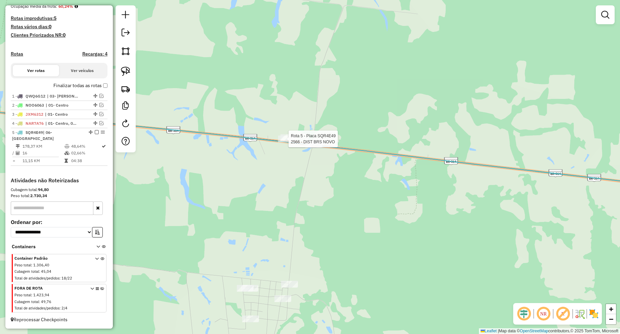
select select "**********"
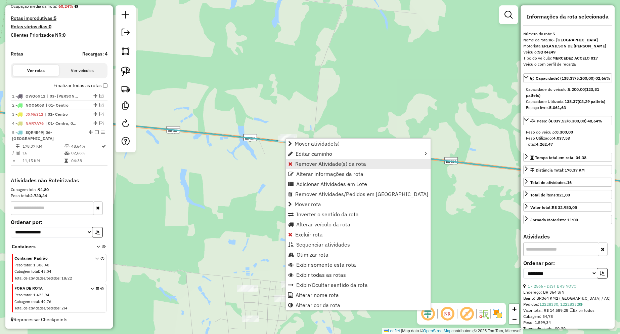
click at [300, 164] on span "Remover Atividade(s) da rota" at bounding box center [330, 163] width 71 height 5
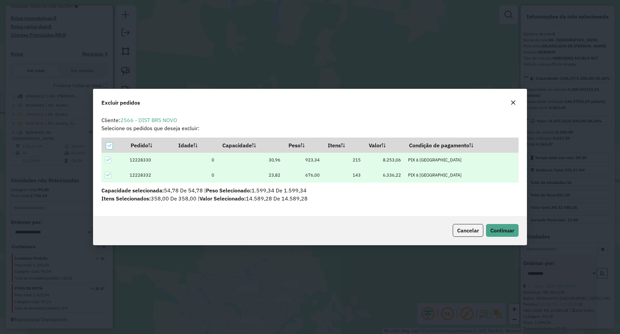
scroll to position [0, 0]
click at [494, 226] on button "Continuar" at bounding box center [502, 230] width 33 height 13
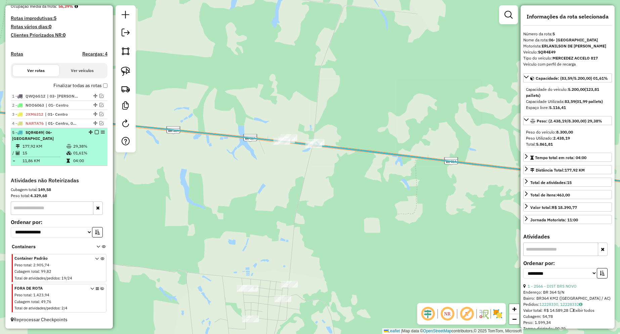
click at [95, 134] on em at bounding box center [97, 132] width 4 height 4
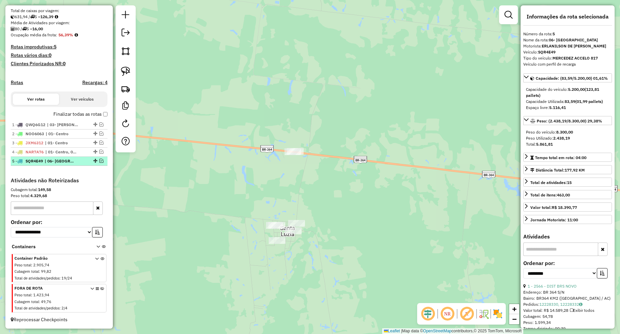
click at [99, 160] on em at bounding box center [101, 161] width 4 height 4
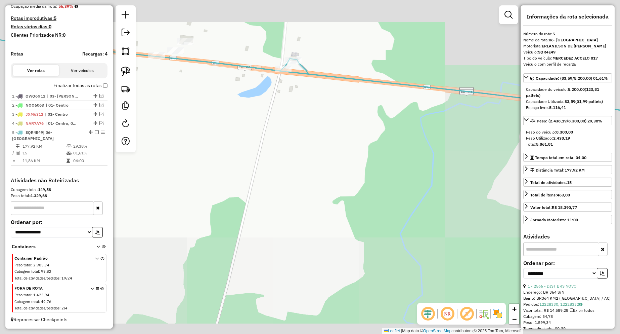
drag, startPoint x: 225, startPoint y: 72, endPoint x: 243, endPoint y: 121, distance: 52.0
click at [245, 122] on div "Janela de atendimento Grade de atendimento Capacidade Transportadoras Veículos …" at bounding box center [310, 167] width 620 height 334
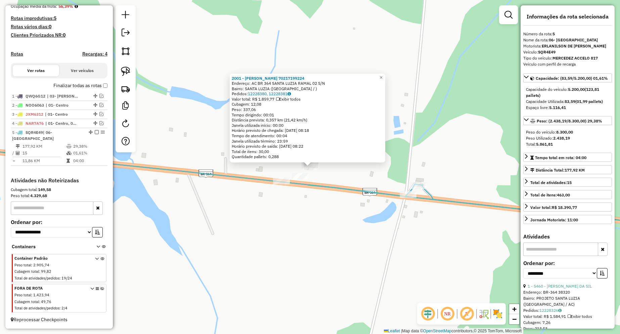
click at [294, 202] on div "2001 - [PERSON_NAME] 70217199224 Endereço: AC BR 364 SANTA LUZIA RAMAL 02 S/[GE…" at bounding box center [310, 167] width 620 height 334
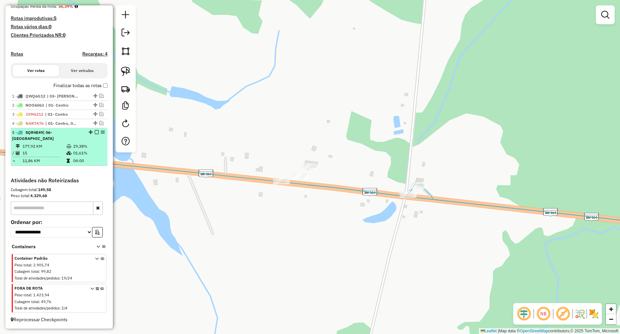
click at [95, 134] on em at bounding box center [97, 132] width 4 height 4
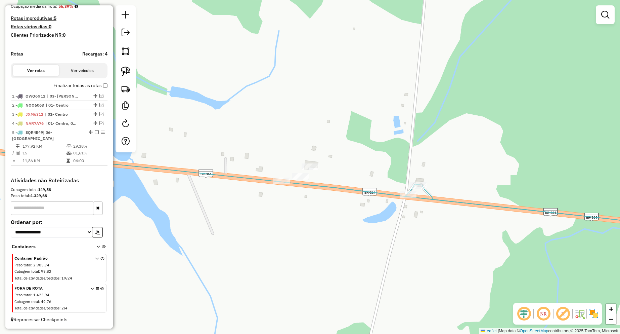
scroll to position [145, 0]
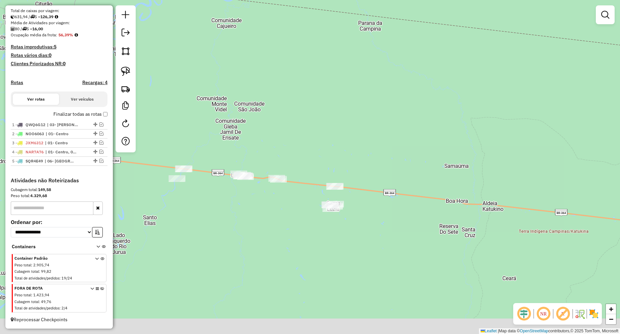
drag, startPoint x: 366, startPoint y: 194, endPoint x: 381, endPoint y: 191, distance: 14.8
click at [367, 172] on div "Janela de atendimento Grade de atendimento Capacidade Transportadoras Veículos …" at bounding box center [310, 167] width 620 height 334
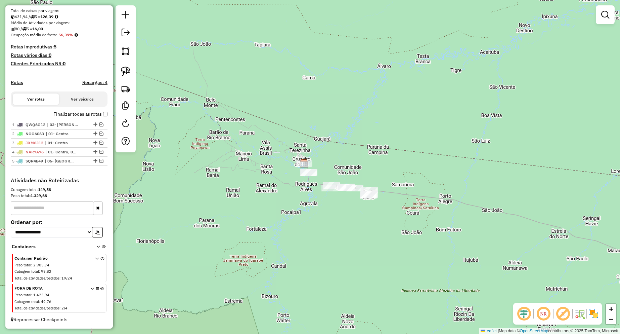
drag, startPoint x: 337, startPoint y: 227, endPoint x: 313, endPoint y: 222, distance: 24.0
click at [313, 222] on div "Janela de atendimento Grade de atendimento Capacidade Transportadoras Veículos …" at bounding box center [310, 167] width 620 height 334
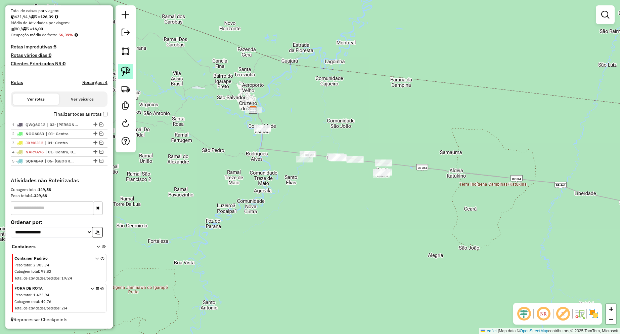
click at [127, 71] on img at bounding box center [125, 71] width 9 height 9
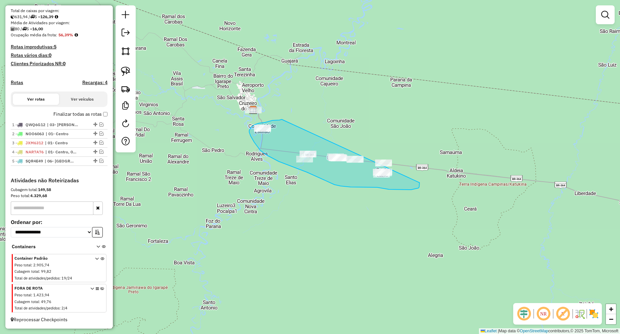
drag, startPoint x: 280, startPoint y: 120, endPoint x: 413, endPoint y: 152, distance: 137.7
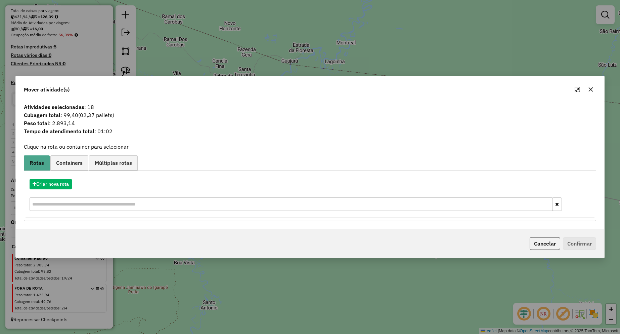
click at [45, 176] on div "Criar nova rota" at bounding box center [310, 196] width 569 height 44
click at [48, 180] on button "Criar nova rota" at bounding box center [51, 184] width 42 height 10
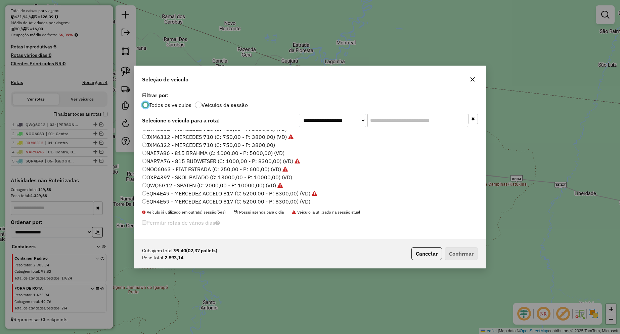
scroll to position [7, 0]
click at [181, 201] on label "SQR4E59 - MERCEDEZ ACCELO 817 (C: 5200,00 - P: 8300,00) (VD)" at bounding box center [226, 199] width 168 height 8
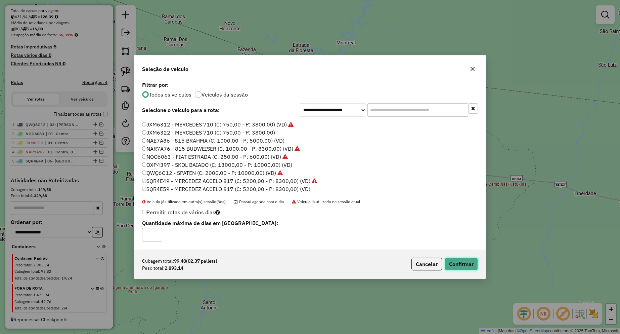
click at [451, 258] on button "Confirmar" at bounding box center [461, 263] width 33 height 13
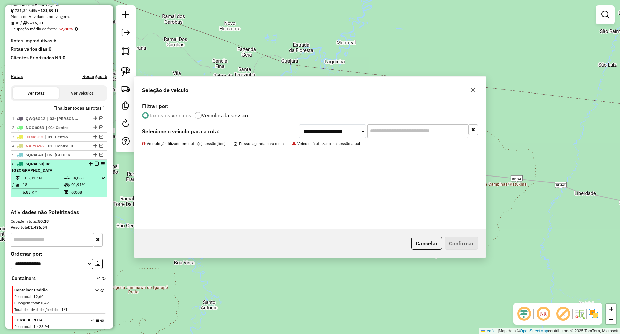
scroll to position [168, 0]
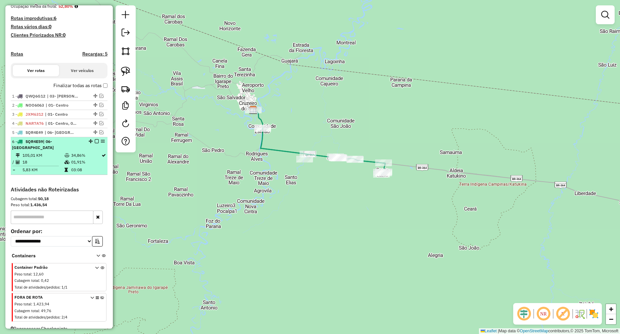
click at [95, 143] on em at bounding box center [97, 141] width 4 height 4
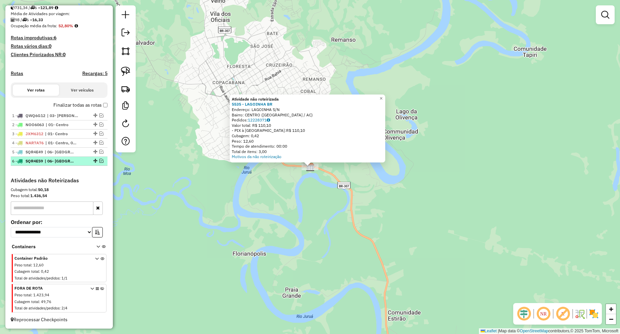
click at [99, 160] on em at bounding box center [101, 161] width 4 height 4
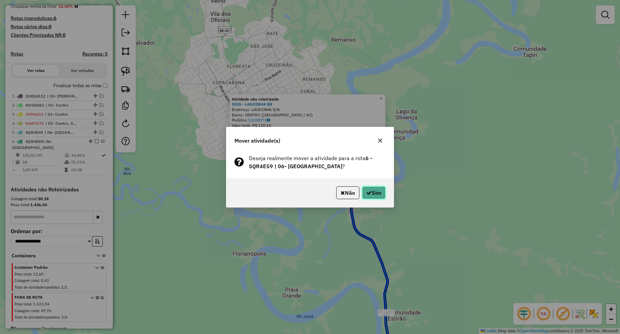
click at [371, 191] on button "Sim" at bounding box center [374, 192] width 24 height 13
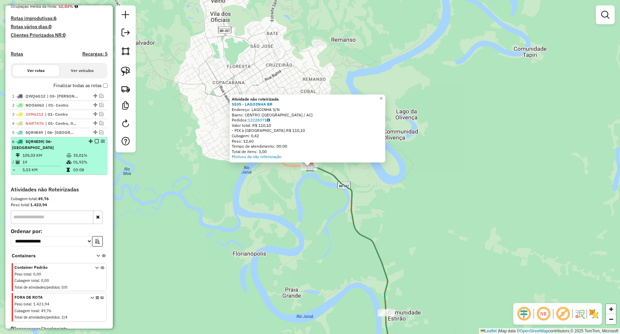
click at [95, 143] on em at bounding box center [97, 141] width 4 height 4
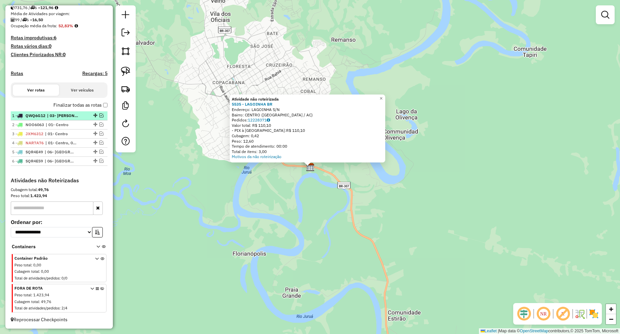
click at [100, 114] on em at bounding box center [101, 115] width 4 height 4
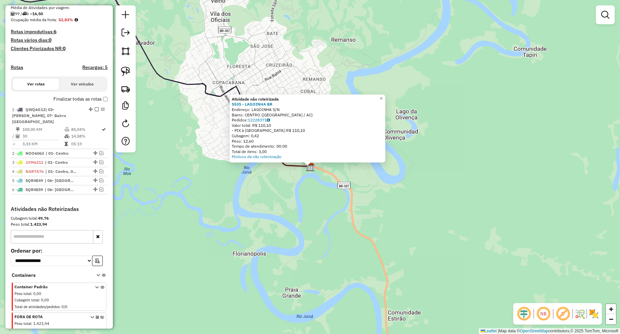
scroll to position [168, 0]
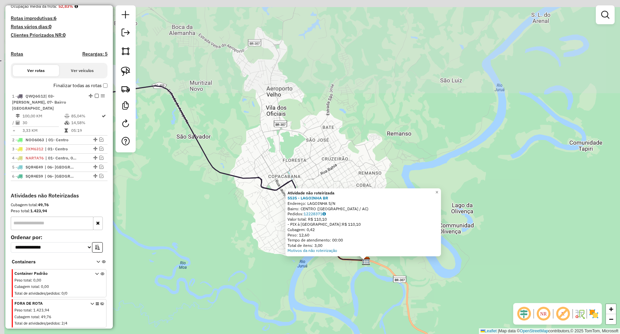
drag, startPoint x: 182, startPoint y: 124, endPoint x: 240, endPoint y: 221, distance: 112.8
click at [240, 221] on div "Atividade não roteirizada 5535 - LAGOINHA BR Endereço: LAGOINHA S/N Bairro: CEN…" at bounding box center [310, 167] width 620 height 334
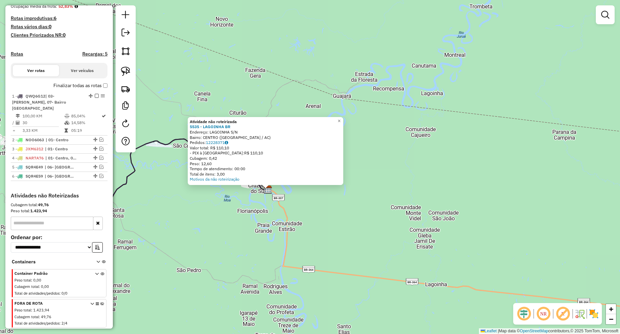
click at [203, 102] on div "Atividade não roteirizada 5535 - LAGOINHA BR Endereço: LAGOINHA S/N Bairro: CEN…" at bounding box center [310, 167] width 620 height 334
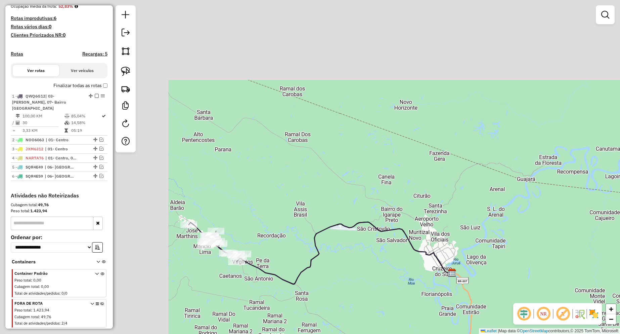
drag, startPoint x: 193, startPoint y: 97, endPoint x: 382, endPoint y: 180, distance: 206.5
click at [382, 180] on div "Janela de atendimento Grade de atendimento Capacidade Transportadoras Veículos …" at bounding box center [310, 167] width 620 height 334
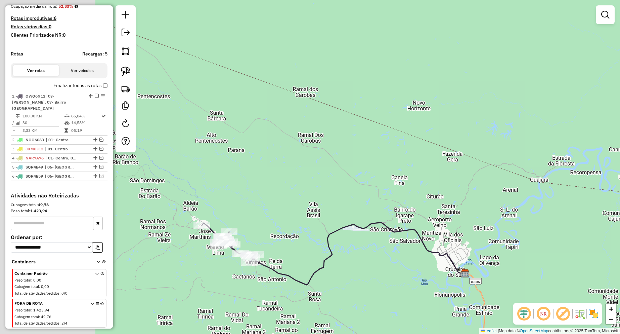
drag, startPoint x: 327, startPoint y: 176, endPoint x: 334, endPoint y: 175, distance: 7.2
click at [333, 174] on div "Janela de atendimento Grade de atendimento Capacidade Transportadoras Veículos …" at bounding box center [310, 167] width 620 height 334
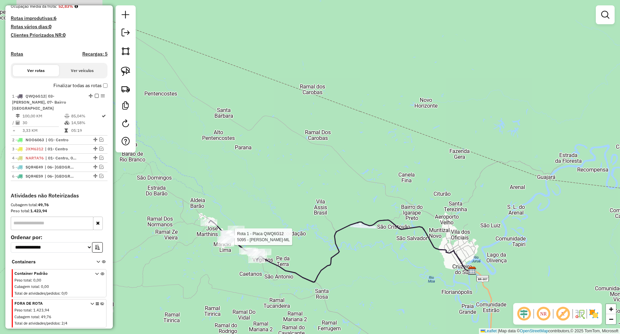
select select "**********"
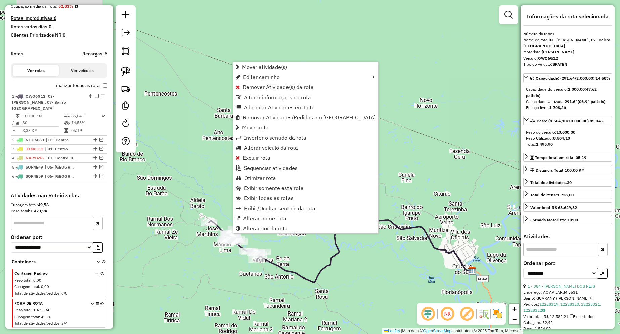
scroll to position [183, 0]
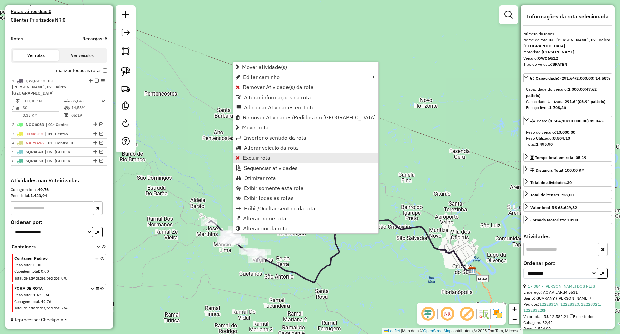
click at [264, 157] on span "Excluir rota" at bounding box center [257, 157] width 28 height 5
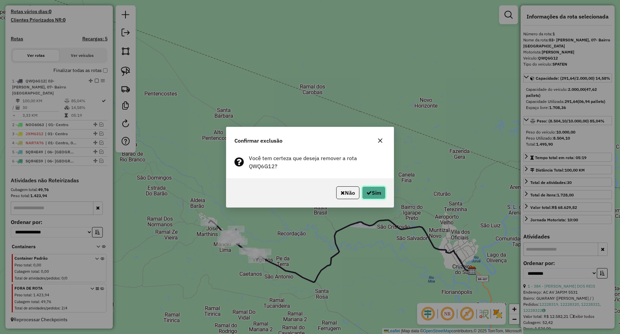
click at [371, 194] on button "Sim" at bounding box center [374, 192] width 24 height 13
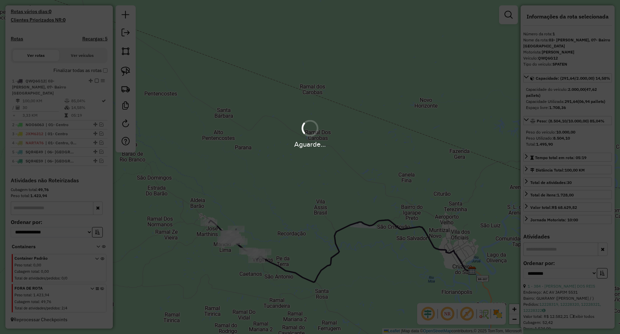
scroll to position [145, 0]
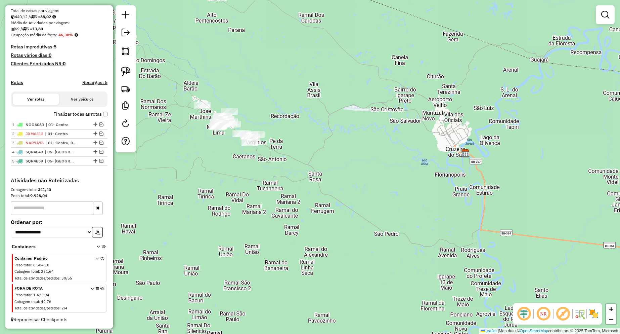
drag, startPoint x: 261, startPoint y: 108, endPoint x: 309, endPoint y: 172, distance: 80.1
click at [309, 172] on div "Janela de atendimento Grade de atendimento Capacidade Transportadoras Veículos …" at bounding box center [310, 167] width 620 height 334
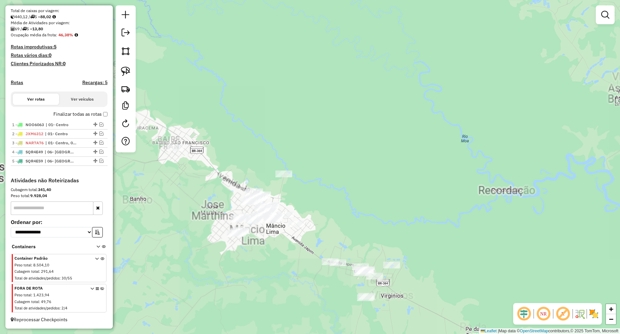
drag, startPoint x: 331, startPoint y: 159, endPoint x: 365, endPoint y: 150, distance: 34.6
click at [383, 152] on div "Janela de atendimento Grade de atendimento Capacidade Transportadoras Veículos …" at bounding box center [310, 167] width 620 height 334
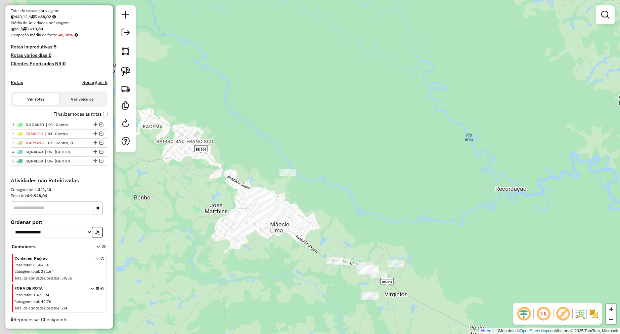
drag, startPoint x: 356, startPoint y: 140, endPoint x: 339, endPoint y: 139, distance: 16.9
click at [356, 140] on div "Janela de atendimento Grade de atendimento Capacidade Transportadoras Veículos …" at bounding box center [310, 167] width 620 height 334
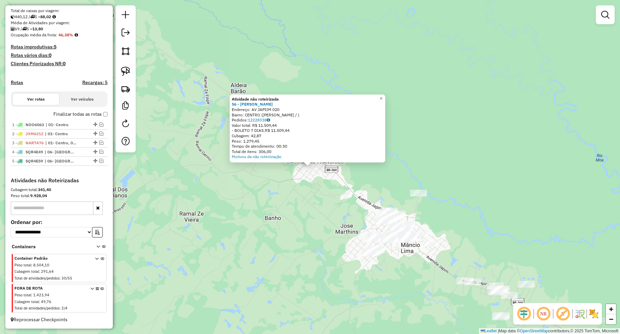
click at [425, 139] on div "Atividade não roteirizada 56 - M G DE LIMA RODRIGUES Endereço: AV JAPIIM 020 Ba…" at bounding box center [310, 167] width 620 height 334
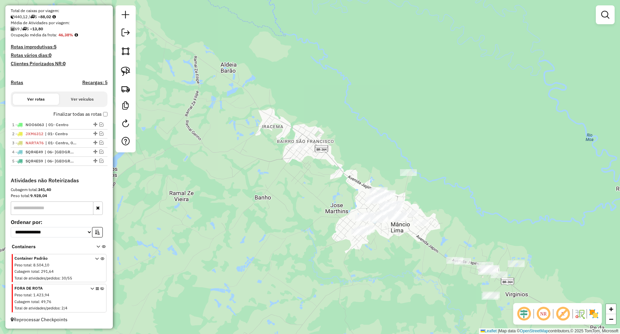
drag, startPoint x: 437, startPoint y: 157, endPoint x: 413, endPoint y: 116, distance: 47.8
click at [415, 116] on div "Janela de atendimento Grade de atendimento Capacidade Transportadoras Veículos …" at bounding box center [310, 167] width 620 height 334
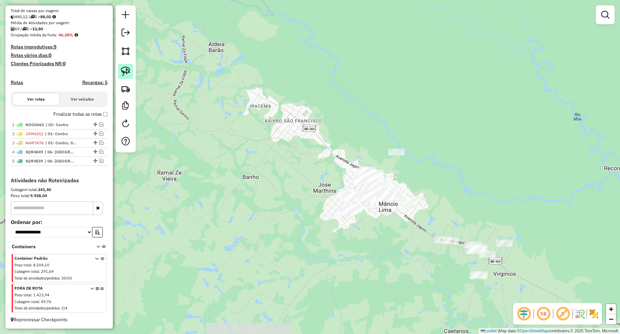
click at [120, 71] on link at bounding box center [125, 71] width 15 height 15
drag, startPoint x: 270, startPoint y: 109, endPoint x: 316, endPoint y: 111, distance: 46.4
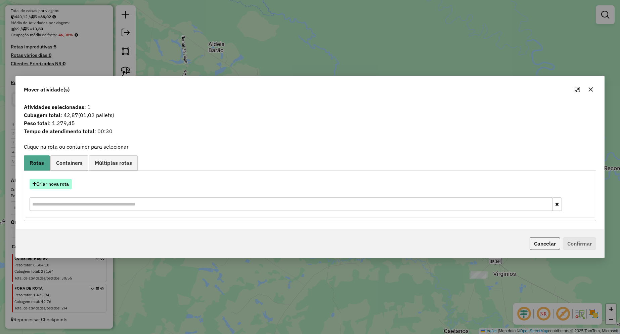
click at [50, 183] on button "Criar nova rota" at bounding box center [51, 184] width 42 height 10
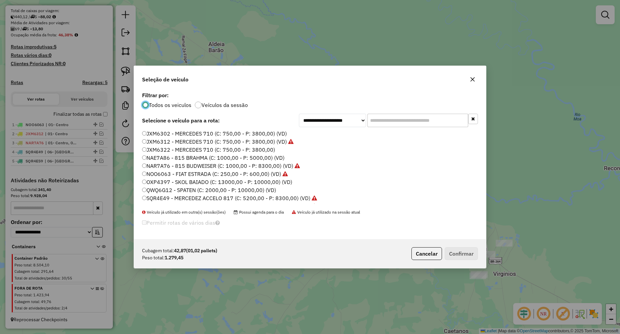
scroll to position [4, 2]
click at [203, 157] on label "NAE7A86 - 815 BRAHMA (C: 1000,00 - P: 5000,00) (VD)" at bounding box center [213, 157] width 142 height 8
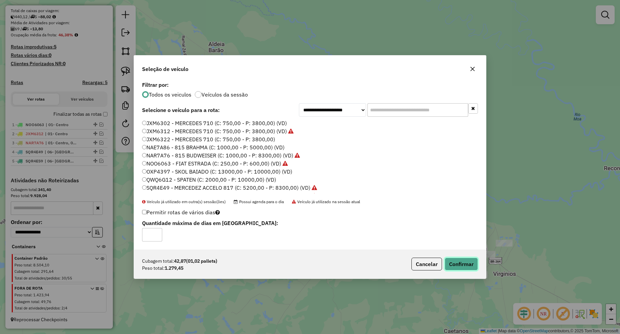
click at [451, 263] on button "Confirmar" at bounding box center [461, 263] width 33 height 13
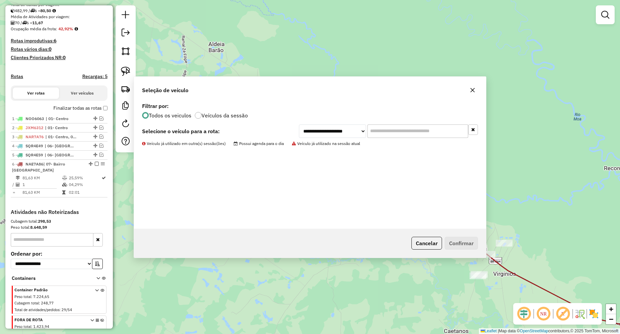
scroll to position [183, 0]
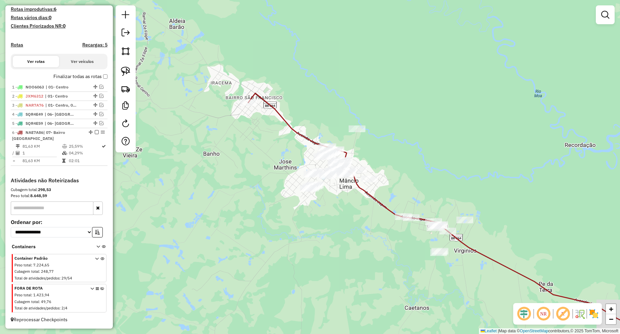
drag, startPoint x: 424, startPoint y: 170, endPoint x: 370, endPoint y: 162, distance: 54.1
click at [369, 154] on div "Janela de atendimento Grade de atendimento Capacidade Transportadoras Veículos …" at bounding box center [310, 167] width 620 height 334
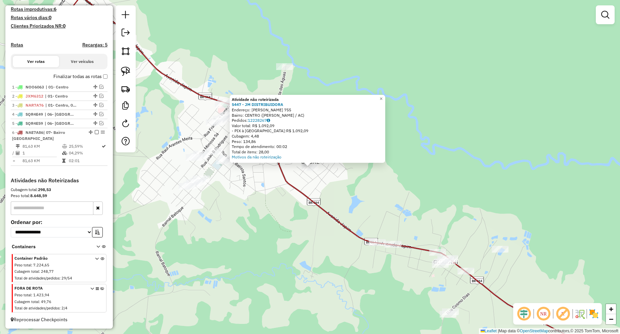
click at [247, 182] on div "Atividade não roteirizada 5447 - JM DISTRIBUIDORA Endereço: [PERSON_NAME] DA NO…" at bounding box center [310, 167] width 620 height 334
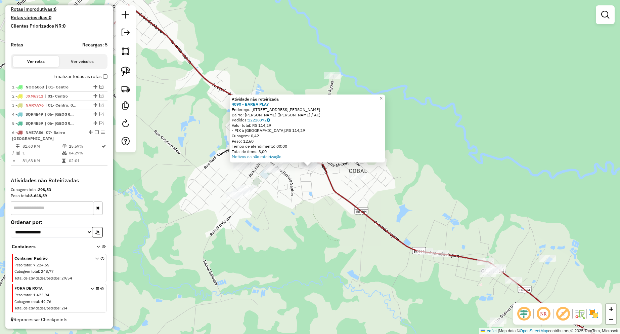
click at [282, 189] on div "Atividade não roteirizada 4890 - BARBA PLAY Endereço: [STREET_ADDRESS][PERSON_N…" at bounding box center [310, 167] width 620 height 334
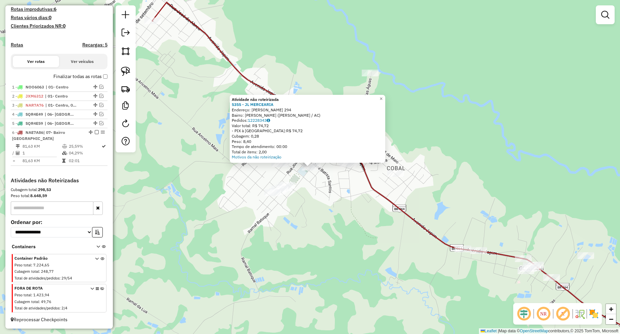
drag, startPoint x: 317, startPoint y: 208, endPoint x: 301, endPoint y: 190, distance: 23.8
click at [315, 204] on div "Atividade não roteirizada 5355 - JL MERCEARIA Endereço: [PERSON_NAME] 294 Bairr…" at bounding box center [310, 167] width 620 height 334
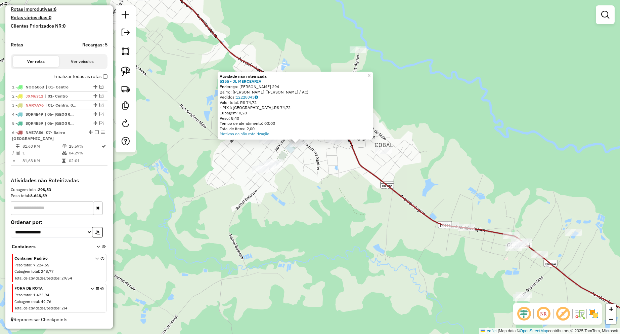
click at [285, 163] on div "Atividade não roteirizada 5355 - JL MERCEARIA Endereço: [PERSON_NAME] 294 Bairr…" at bounding box center [310, 167] width 620 height 334
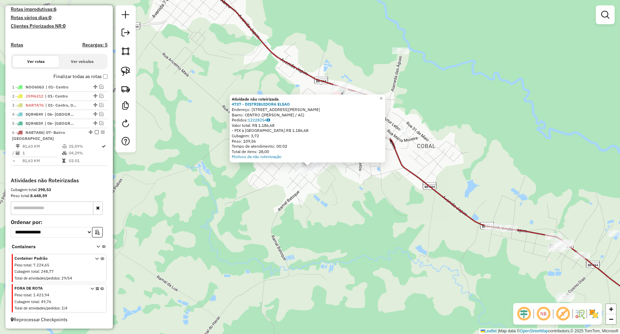
click at [350, 182] on div "Atividade não roteirizada 4737 - DISTRIBUIDORA [PERSON_NAME]: [STREET_ADDRESS][…" at bounding box center [310, 167] width 620 height 334
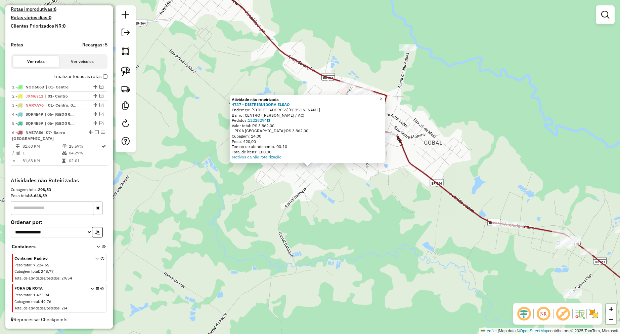
click at [364, 174] on div "Atividade não roteirizada 4737 - DISTRIBUIDORA [PERSON_NAME]: [STREET_ADDRESS][…" at bounding box center [310, 167] width 620 height 334
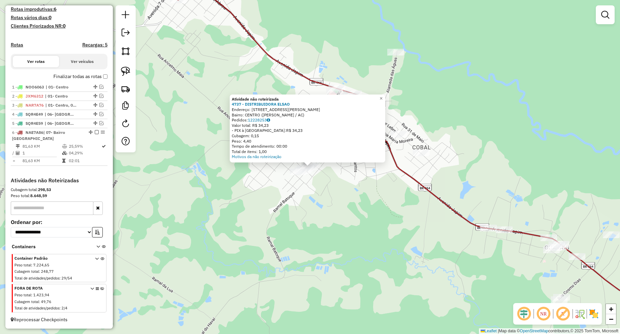
click at [344, 193] on div "Atividade não roteirizada 4737 - DISTRIBUIDORA [PERSON_NAME]: [STREET_ADDRESS][…" at bounding box center [310, 167] width 620 height 334
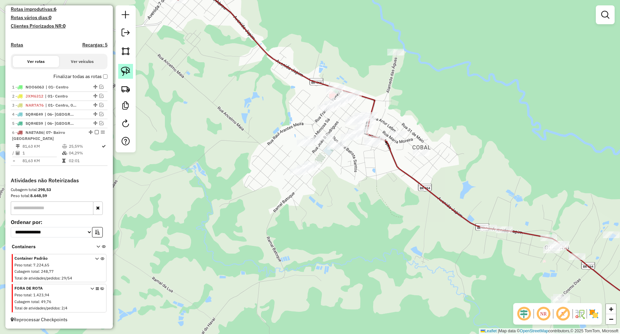
click at [128, 69] on img at bounding box center [125, 71] width 9 height 9
drag, startPoint x: 292, startPoint y: 157, endPoint x: 331, endPoint y: 162, distance: 39.5
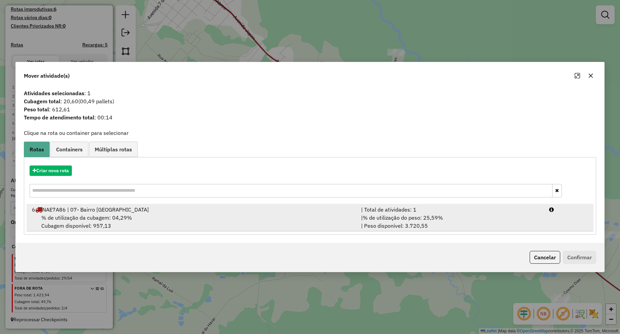
click at [161, 217] on div "% de utilização da cubagem: 04,29% Cubagem disponível: 957,13" at bounding box center [192, 221] width 329 height 16
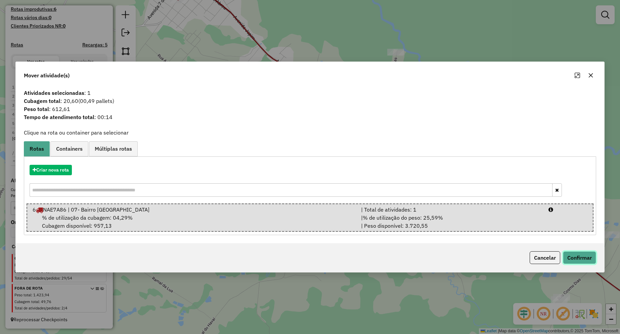
click at [566, 257] on button "Confirmar" at bounding box center [579, 257] width 33 height 13
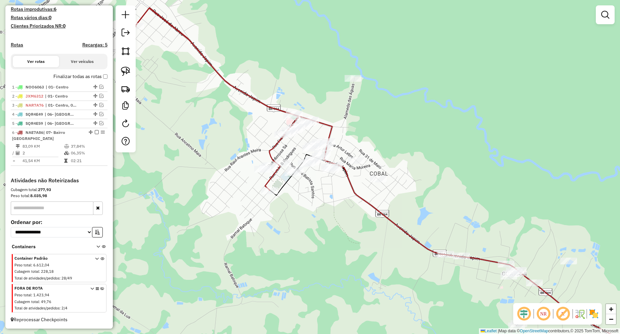
drag, startPoint x: 378, startPoint y: 157, endPoint x: 335, endPoint y: 183, distance: 49.8
click at [335, 183] on div "Janela de atendimento Grade de atendimento Capacidade Transportadoras Veículos …" at bounding box center [310, 167] width 620 height 334
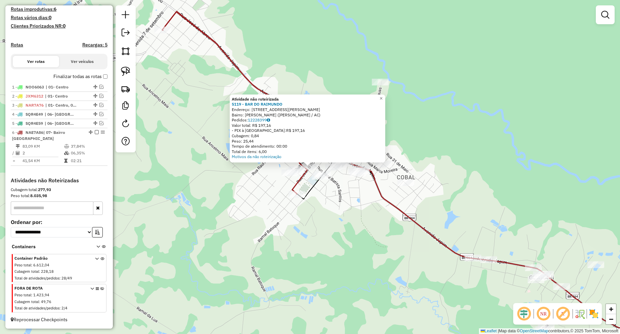
click at [359, 235] on div "Atividade não roteirizada 5119 - BAR DO [PERSON_NAME]: [STREET_ADDRESS][PERSON_…" at bounding box center [310, 167] width 620 height 334
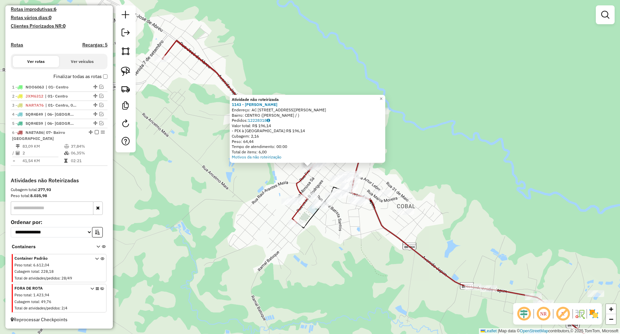
click at [265, 181] on div "Atividade não roteirizada 1143 - [PERSON_NAME] DO NASCIMENTO Endereço: AC [STRE…" at bounding box center [310, 167] width 620 height 334
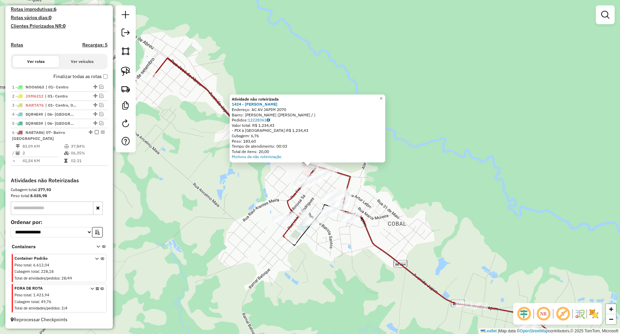
click at [404, 211] on div "Atividade não roteirizada 1424 - [PERSON_NAME]: AC AV JAPIM 2070 Bairro: [PERSO…" at bounding box center [310, 167] width 620 height 334
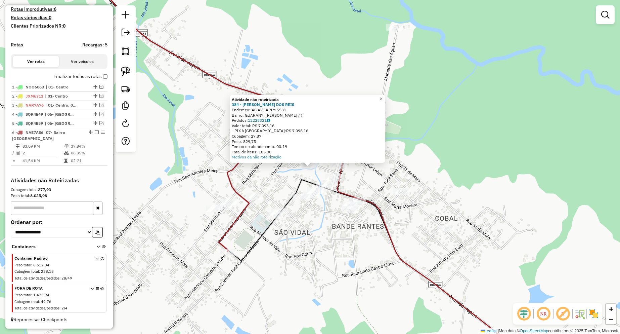
click at [453, 230] on div "Atividade não roteirizada 384 - GERLIA LIMA DOS REIS Endereço: AC AV JAPIM 5531…" at bounding box center [310, 167] width 620 height 334
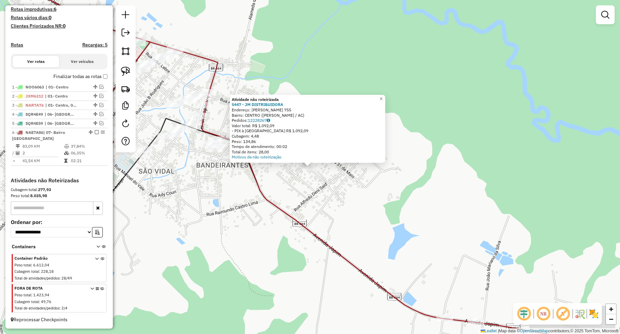
click at [353, 213] on div "Atividade não roteirizada 5447 - JM DISTRIBUIDORA Endereço: [PERSON_NAME] DA NO…" at bounding box center [310, 167] width 620 height 334
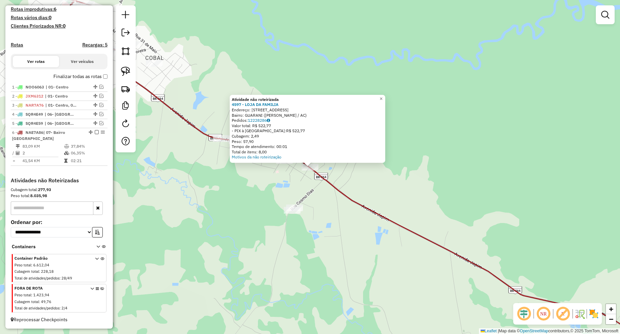
click at [259, 207] on div "Atividade não roteirizada 4597 - LOJA DA FAMILIA Endereço: [STREET_ADDRESS] (MA…" at bounding box center [310, 167] width 620 height 334
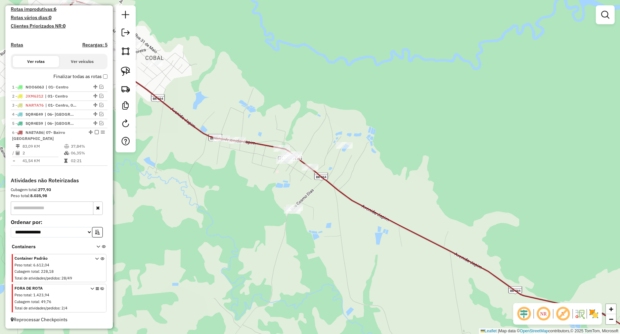
click at [279, 164] on div at bounding box center [284, 160] width 17 height 7
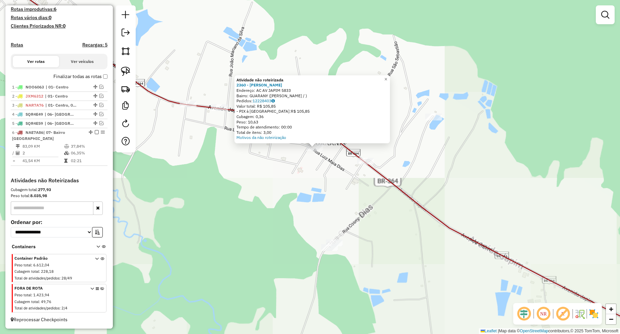
click at [302, 185] on div "Atividade não roteirizada 2360 - VILSON DIAS DA COSTA Endereço: AC AV JAPIM 583…" at bounding box center [310, 167] width 620 height 334
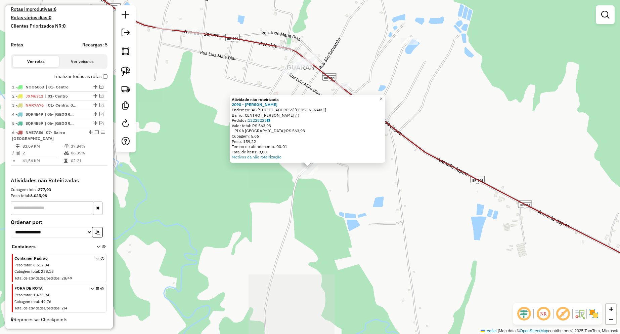
click at [361, 202] on div "Atividade não roteirizada 2090 - [PERSON_NAME]: AC [STREET_ADDRESS] Pedidos: 12…" at bounding box center [310, 167] width 620 height 334
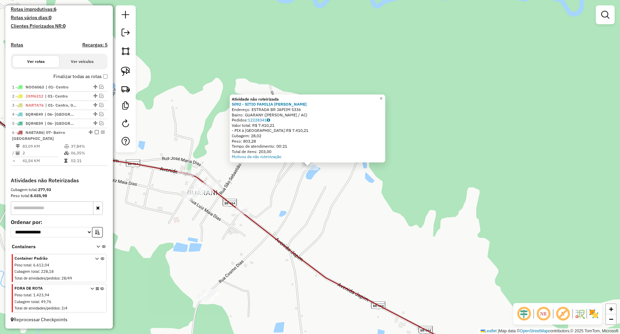
click at [363, 193] on div "Atividade não roteirizada 5092 - SITIO FAMILIA [PERSON_NAME]: ESTRADA BR JAPIIM…" at bounding box center [310, 167] width 620 height 334
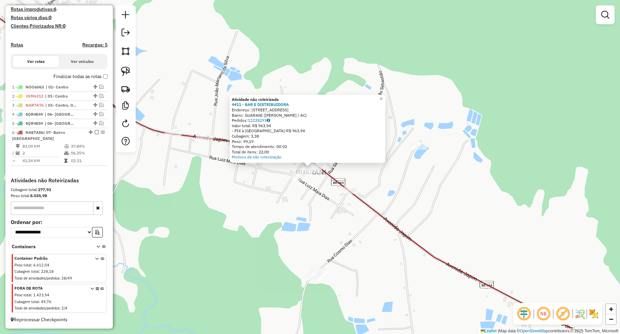
click at [381, 180] on div "Atividade não roteirizada 4411 - BAR E DISTRIBUIDORA Endereço: [STREET_ADDRESS]…" at bounding box center [310, 167] width 620 height 334
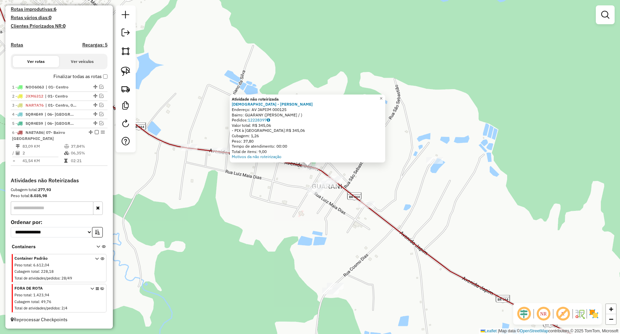
drag, startPoint x: 265, startPoint y: 192, endPoint x: 233, endPoint y: 162, distance: 43.5
click at [260, 184] on div "Atividade não roteirizada [DEMOGRAPHIC_DATA] - VALDIR DO NASCIMENTO DIAS Endere…" at bounding box center [310, 167] width 620 height 334
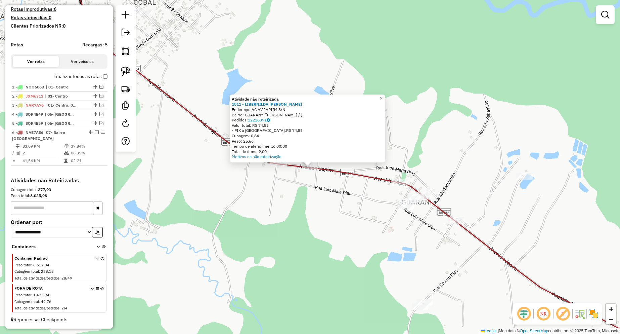
click at [278, 213] on div "Atividade não roteirizada 1511 - LIBERNILDA CANDIDO DO NASCIMENTO Endereço: AC …" at bounding box center [310, 167] width 620 height 334
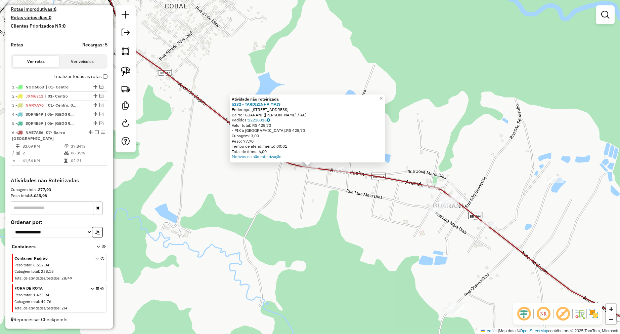
click at [219, 192] on div "Atividade não roteirizada 5232 - TARDIZINHA MAIS Endereço: [STREET_ADDRESS] Bai…" at bounding box center [310, 167] width 620 height 334
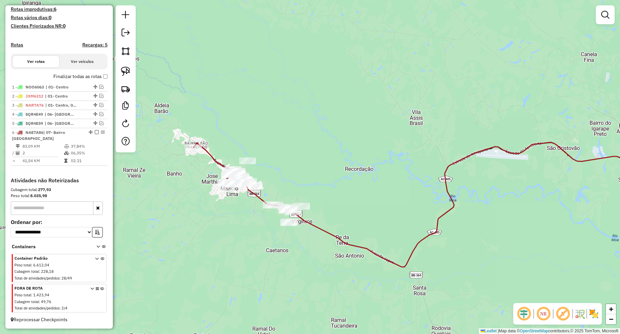
drag, startPoint x: 268, startPoint y: 170, endPoint x: 289, endPoint y: 169, distance: 20.5
click at [289, 169] on div "Janela de atendimento Grade de atendimento Capacidade Transportadoras Veículos …" at bounding box center [310, 167] width 620 height 334
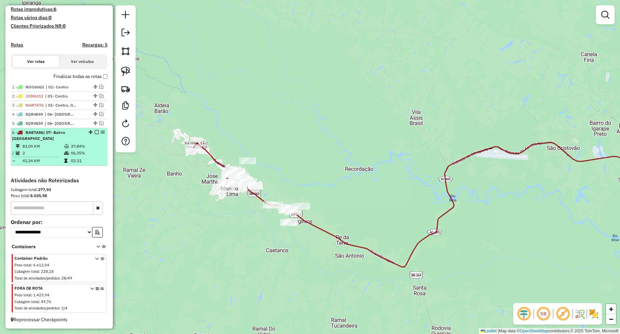
click at [95, 131] on em at bounding box center [97, 132] width 4 height 4
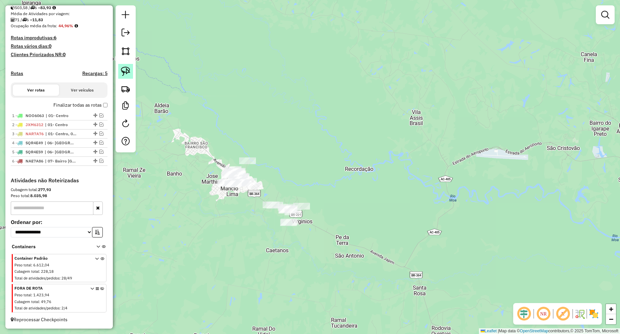
click at [121, 75] on link at bounding box center [125, 71] width 15 height 15
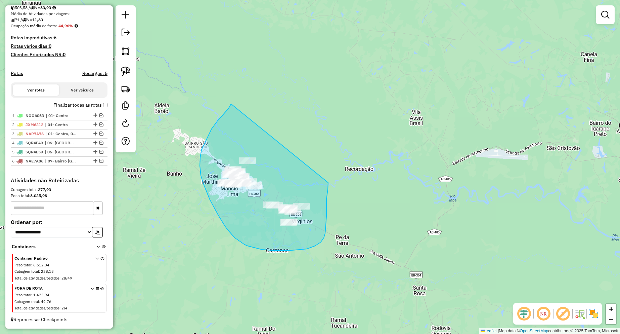
drag, startPoint x: 231, startPoint y: 104, endPoint x: 328, endPoint y: 182, distance: 124.9
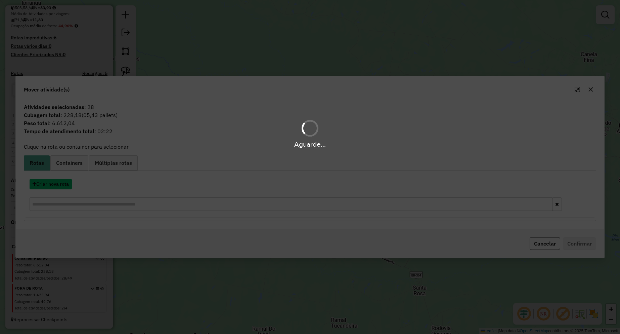
click at [65, 185] on button "Criar nova rota" at bounding box center [51, 184] width 42 height 10
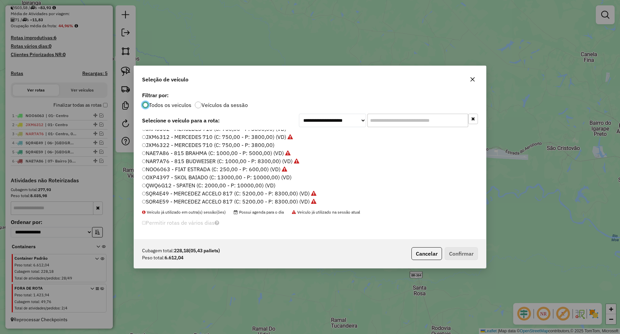
scroll to position [7, 0]
click at [181, 184] on label "QWQ6G12 - SPATEN (C: 2000,00 - P: 10000,00) (VD)" at bounding box center [208, 183] width 133 height 8
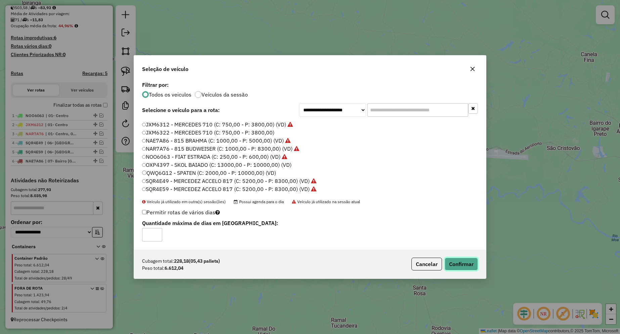
click at [464, 259] on button "Confirmar" at bounding box center [461, 263] width 33 height 13
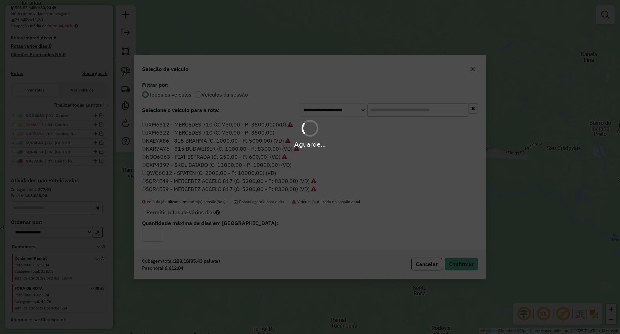
scroll to position [183, 0]
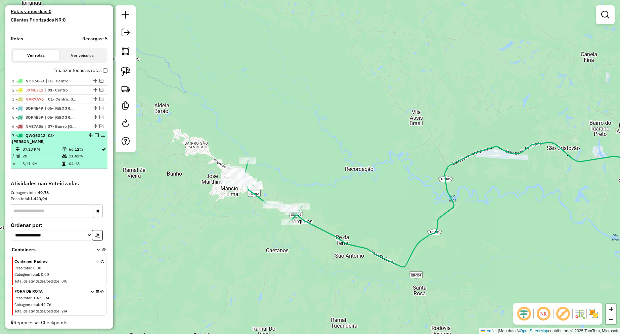
click at [53, 153] on td "28" at bounding box center [42, 155] width 40 height 7
select select "**********"
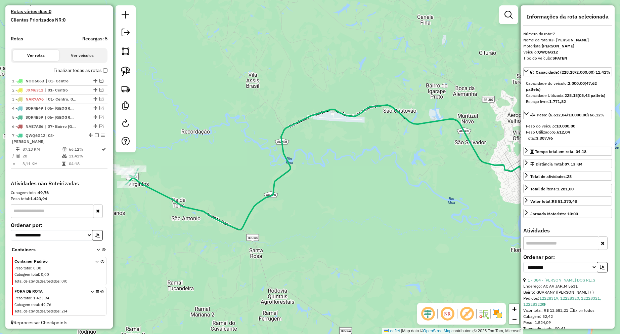
click at [553, 250] on input "text" at bounding box center [560, 242] width 75 height 13
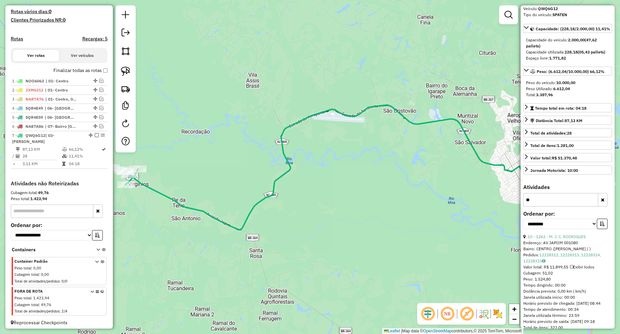
scroll to position [67, 0]
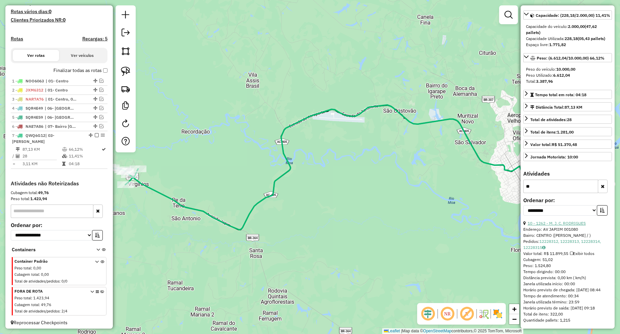
type input "**"
click at [554, 225] on link "10 - 1262 - M. J. C. RODRIGUES" at bounding box center [557, 222] width 58 height 5
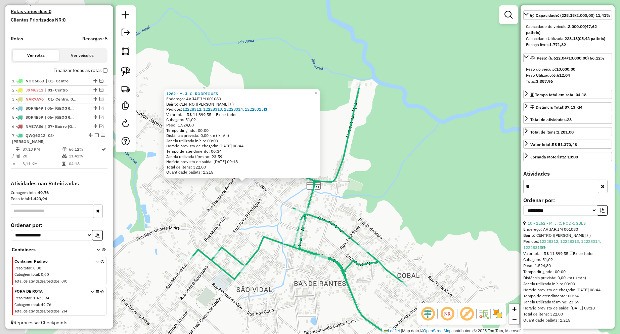
drag, startPoint x: 228, startPoint y: 162, endPoint x: 367, endPoint y: 196, distance: 143.5
click at [367, 196] on div "1262 - M. J. C. [PERSON_NAME]: AV JAPIIM 001080 Bairro: CENTRO ([PERSON_NAME] /…" at bounding box center [310, 167] width 620 height 334
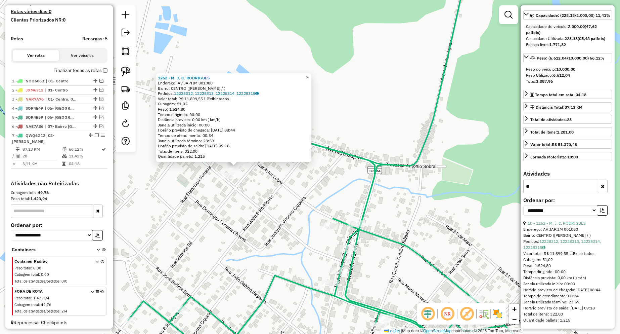
scroll to position [81, 0]
click at [466, 106] on div "1262 - M. J. C. [PERSON_NAME]: AV JAPIIM 001080 Bairro: CENTRO ([PERSON_NAME] /…" at bounding box center [310, 167] width 620 height 334
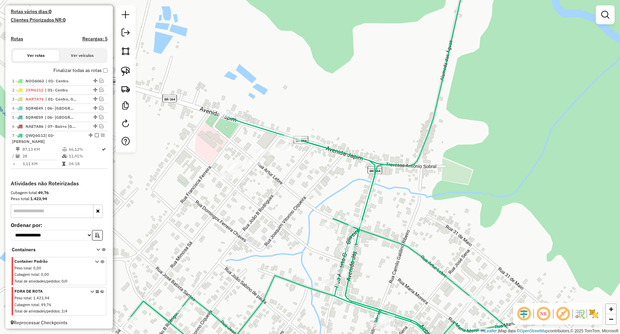
click at [242, 172] on div "Janela de atendimento Grade de atendimento Capacidade Transportadoras Veículos …" at bounding box center [310, 167] width 620 height 334
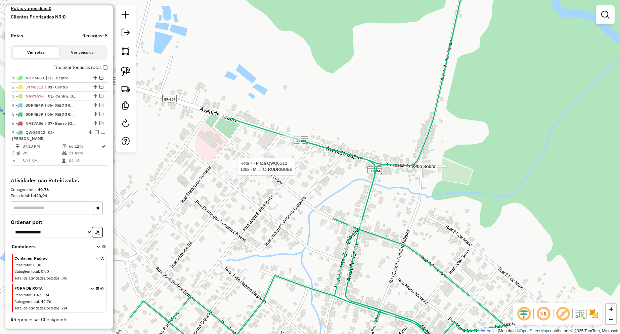
select select "**********"
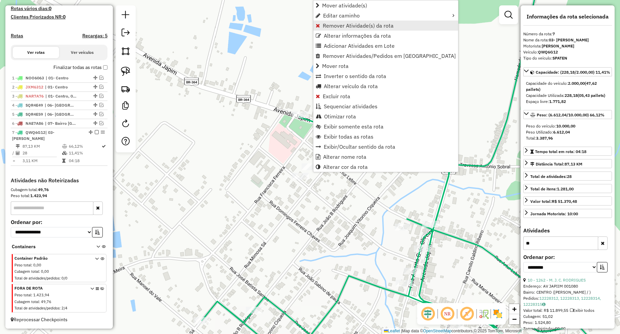
click at [338, 26] on span "Remover Atividade(s) da rota" at bounding box center [358, 25] width 71 height 5
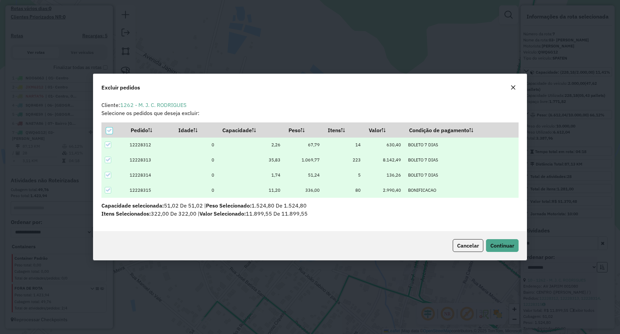
scroll to position [0, 0]
click at [490, 246] on button "Continuar" at bounding box center [502, 245] width 33 height 13
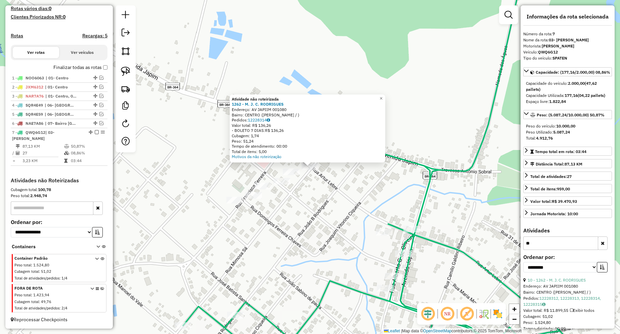
click at [329, 187] on div "Atividade não roteirizada 1262 - M. J. C. [PERSON_NAME]: AV JAPIIM 001080 Bairr…" at bounding box center [310, 167] width 620 height 334
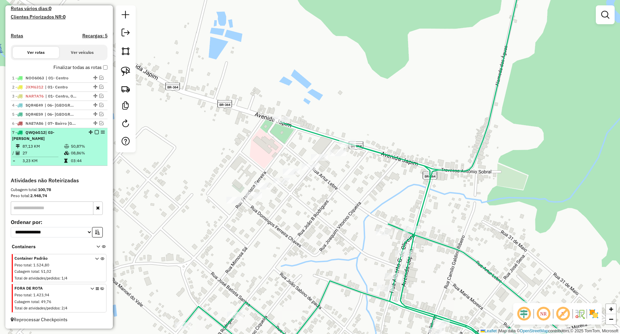
click at [73, 158] on td "03:44" at bounding box center [88, 160] width 34 height 7
select select "**********"
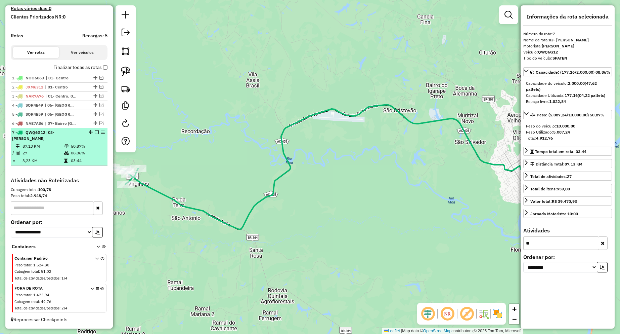
click at [96, 134] on em at bounding box center [97, 132] width 4 height 4
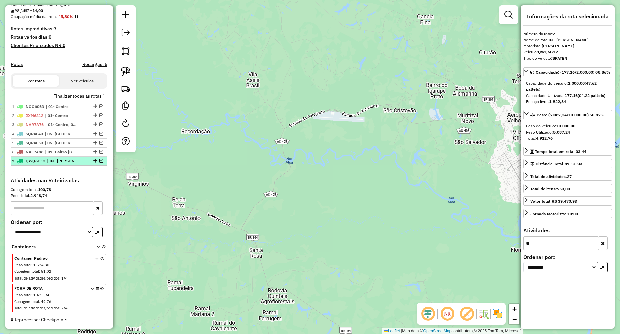
scroll to position [163, 0]
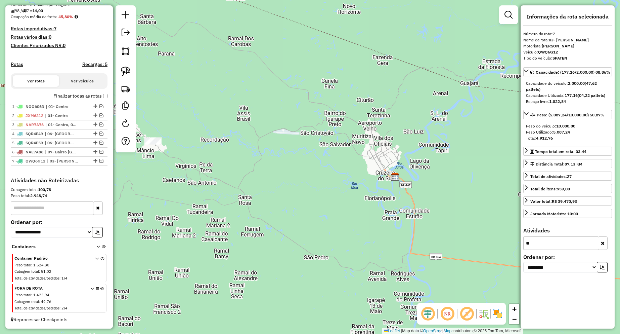
drag, startPoint x: 216, startPoint y: 127, endPoint x: 284, endPoint y: 168, distance: 79.7
click at [284, 168] on div "Janela de atendimento Grade de atendimento Capacidade Transportadoras Veículos …" at bounding box center [310, 167] width 620 height 334
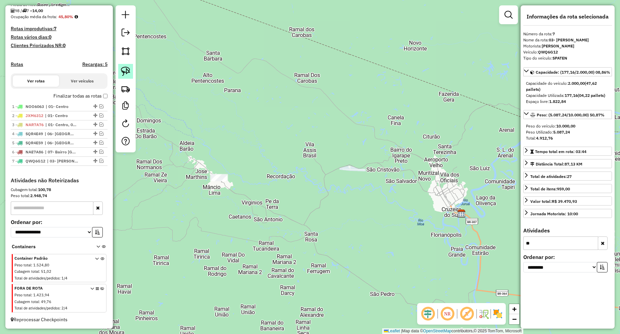
click at [126, 71] on img at bounding box center [125, 71] width 9 height 9
drag, startPoint x: 231, startPoint y: 165, endPoint x: 239, endPoint y: 177, distance: 15.0
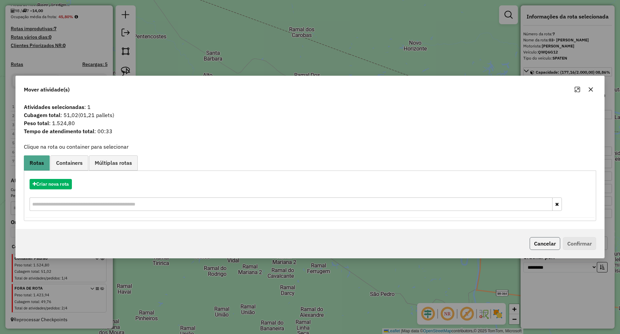
click at [534, 239] on button "Cancelar" at bounding box center [545, 243] width 31 height 13
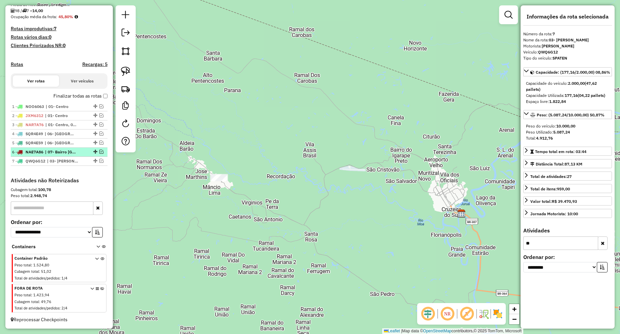
click at [99, 152] on em at bounding box center [101, 151] width 4 height 4
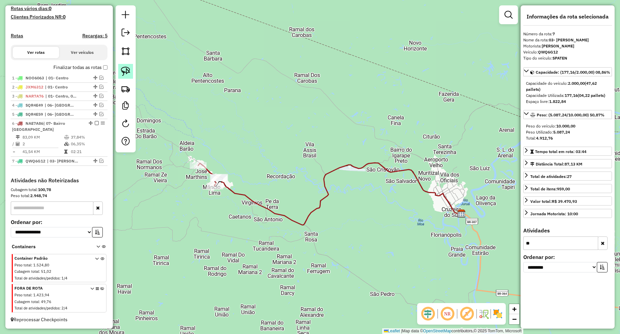
click at [128, 73] on img at bounding box center [125, 71] width 9 height 9
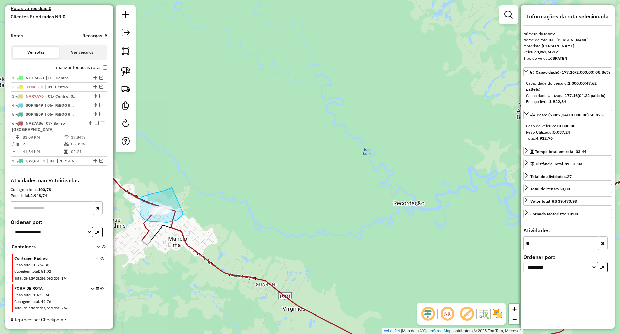
drag, startPoint x: 172, startPoint y: 187, endPoint x: 183, endPoint y: 210, distance: 25.4
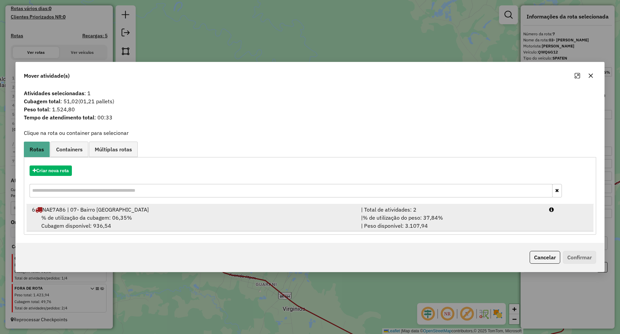
click at [118, 219] on span "% de utilização da cubagem: 06,35%" at bounding box center [86, 217] width 91 height 7
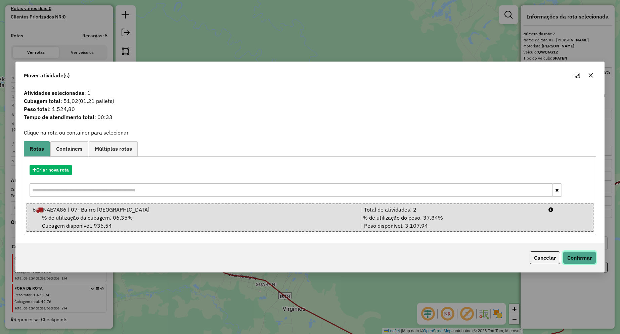
click at [571, 259] on button "Confirmar" at bounding box center [579, 257] width 33 height 13
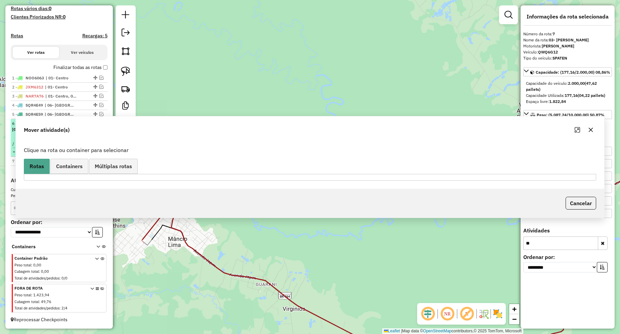
scroll to position [192, 0]
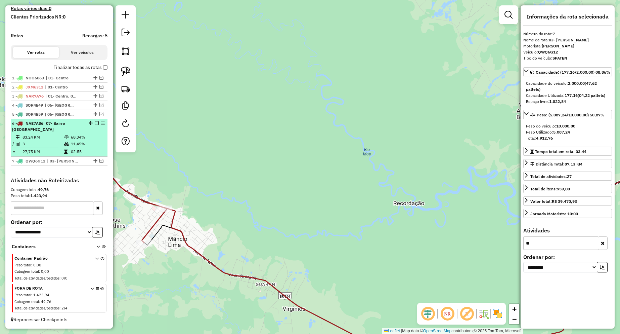
click at [59, 127] on div "6 - NAE7A86 | 07- Bairro [GEOGRAPHIC_DATA]" at bounding box center [47, 126] width 71 height 12
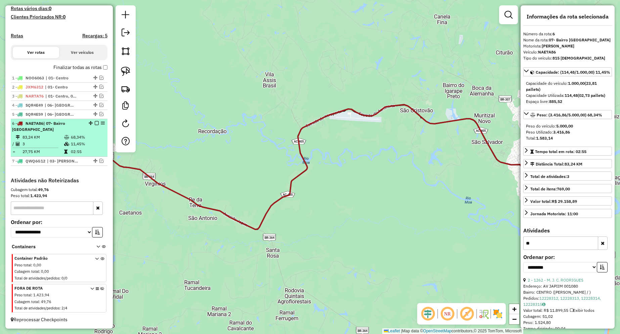
click at [95, 124] on em at bounding box center [97, 123] width 4 height 4
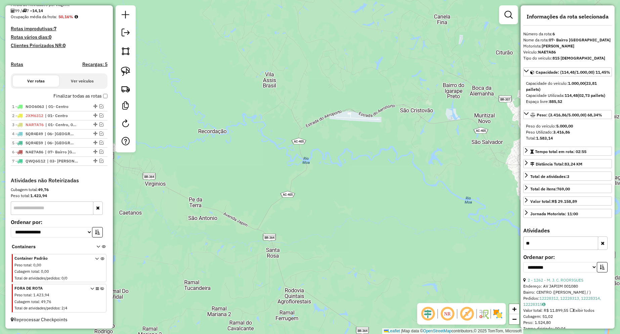
click at [294, 191] on div "Janela de atendimento Grade de atendimento Capacidade Transportadoras Veículos …" at bounding box center [310, 167] width 620 height 334
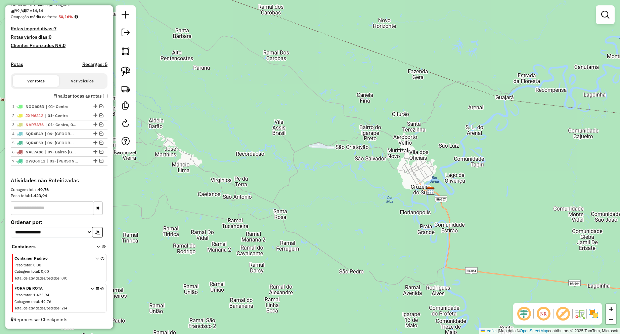
click at [90, 288] on icon at bounding box center [92, 298] width 4 height 25
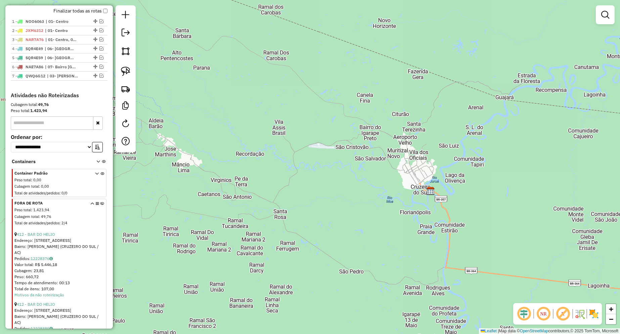
scroll to position [225, 0]
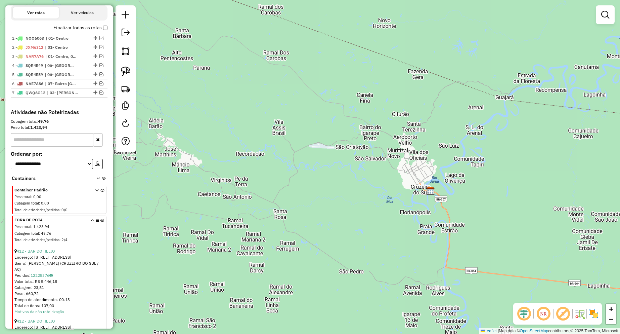
click at [90, 225] on icon at bounding box center [92, 230] width 4 height 25
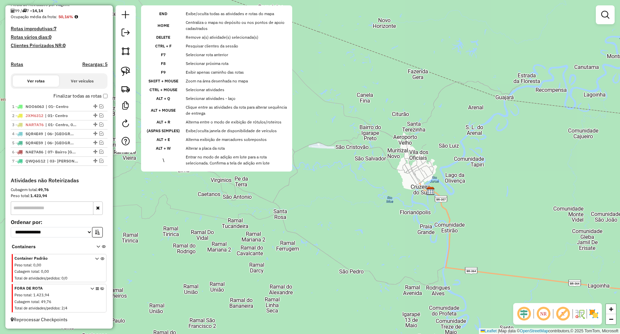
scroll to position [163, 0]
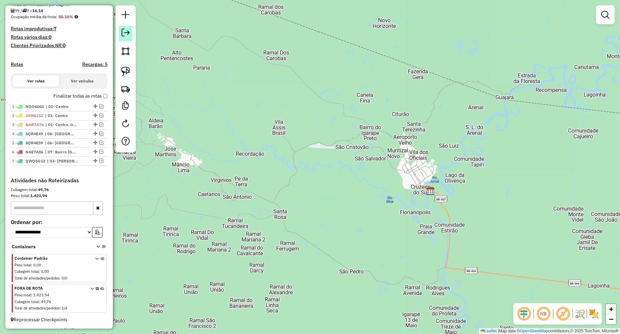
click at [130, 35] on link at bounding box center [125, 33] width 13 height 15
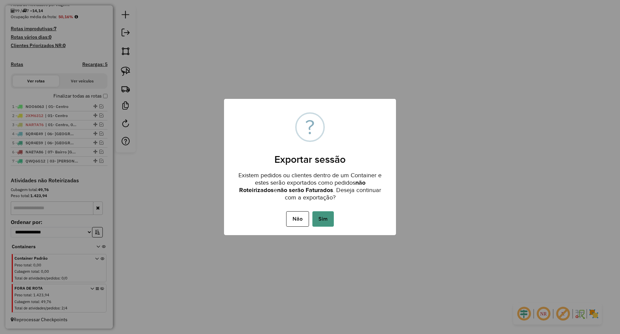
click at [320, 220] on button "Sim" at bounding box center [322, 218] width 21 height 15
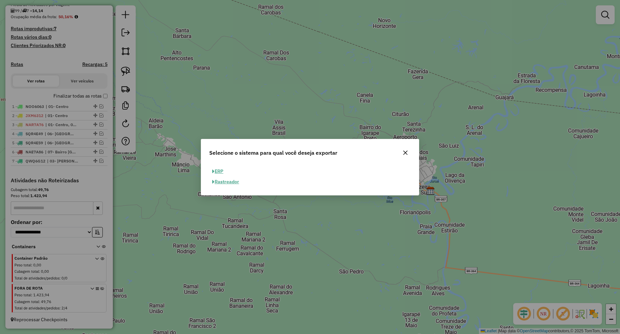
click at [222, 172] on button "ERP" at bounding box center [217, 171] width 17 height 10
select select "**"
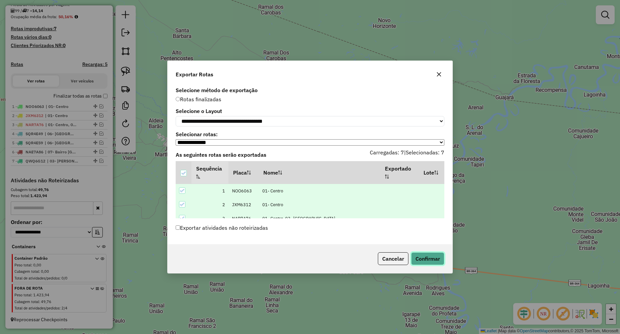
click at [424, 260] on button "Confirmar" at bounding box center [427, 258] width 33 height 13
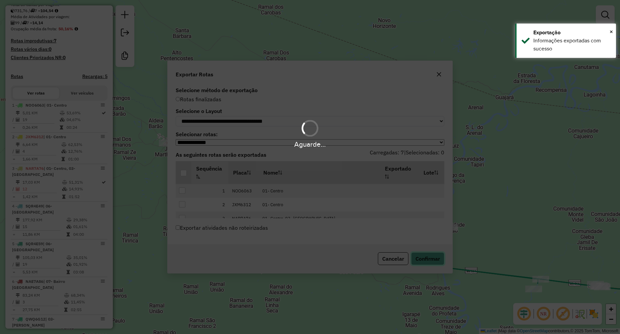
scroll to position [244, 0]
